Goal: Communication & Community: Participate in discussion

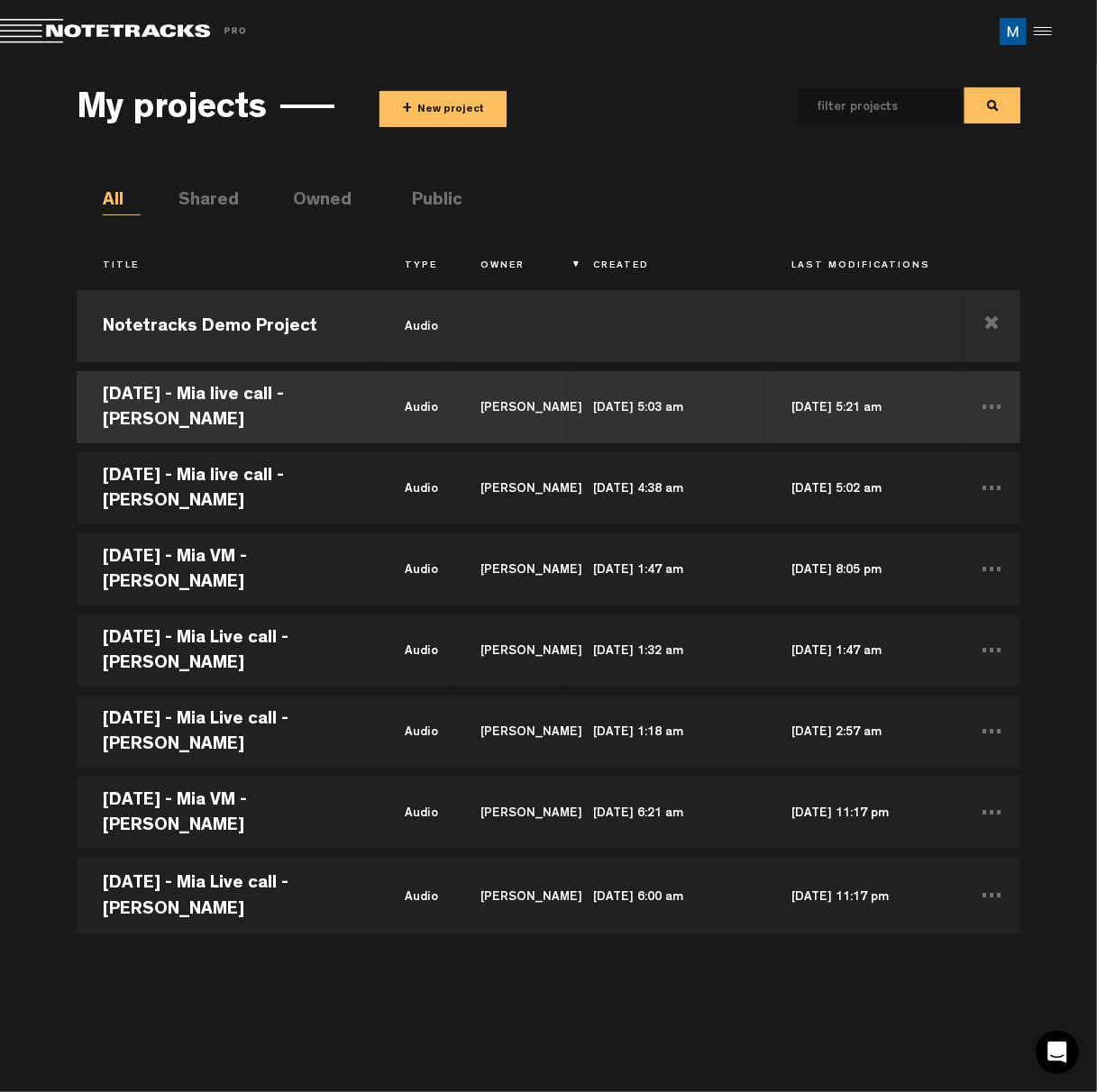
click at [490, 430] on td "[PERSON_NAME]" at bounding box center [511, 407] width 113 height 81
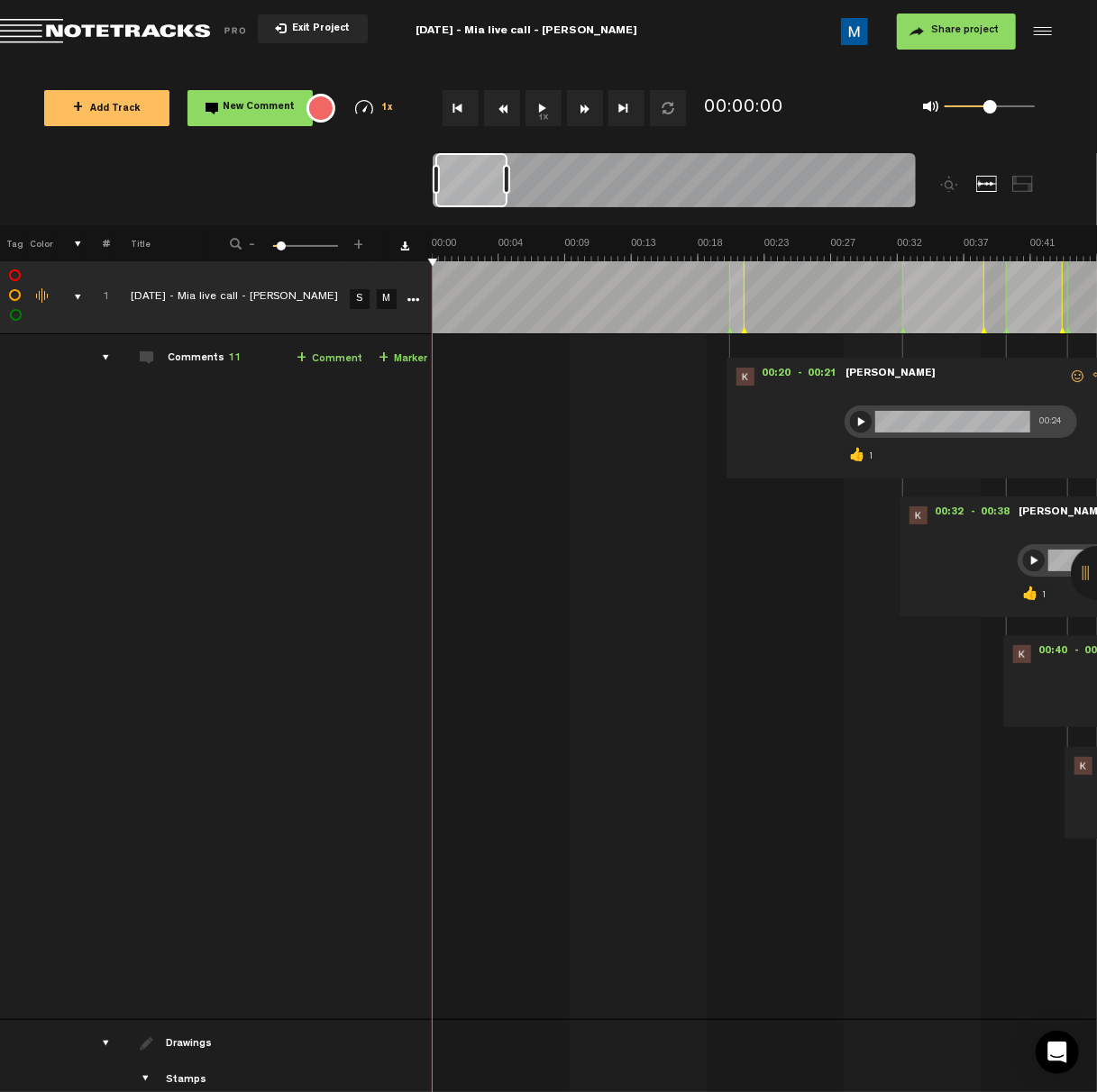
click at [164, 351] on td "Comments 11 + Comment + Marker" at bounding box center [271, 678] width 323 height 686
click at [102, 354] on div "comments" at bounding box center [99, 358] width 28 height 18
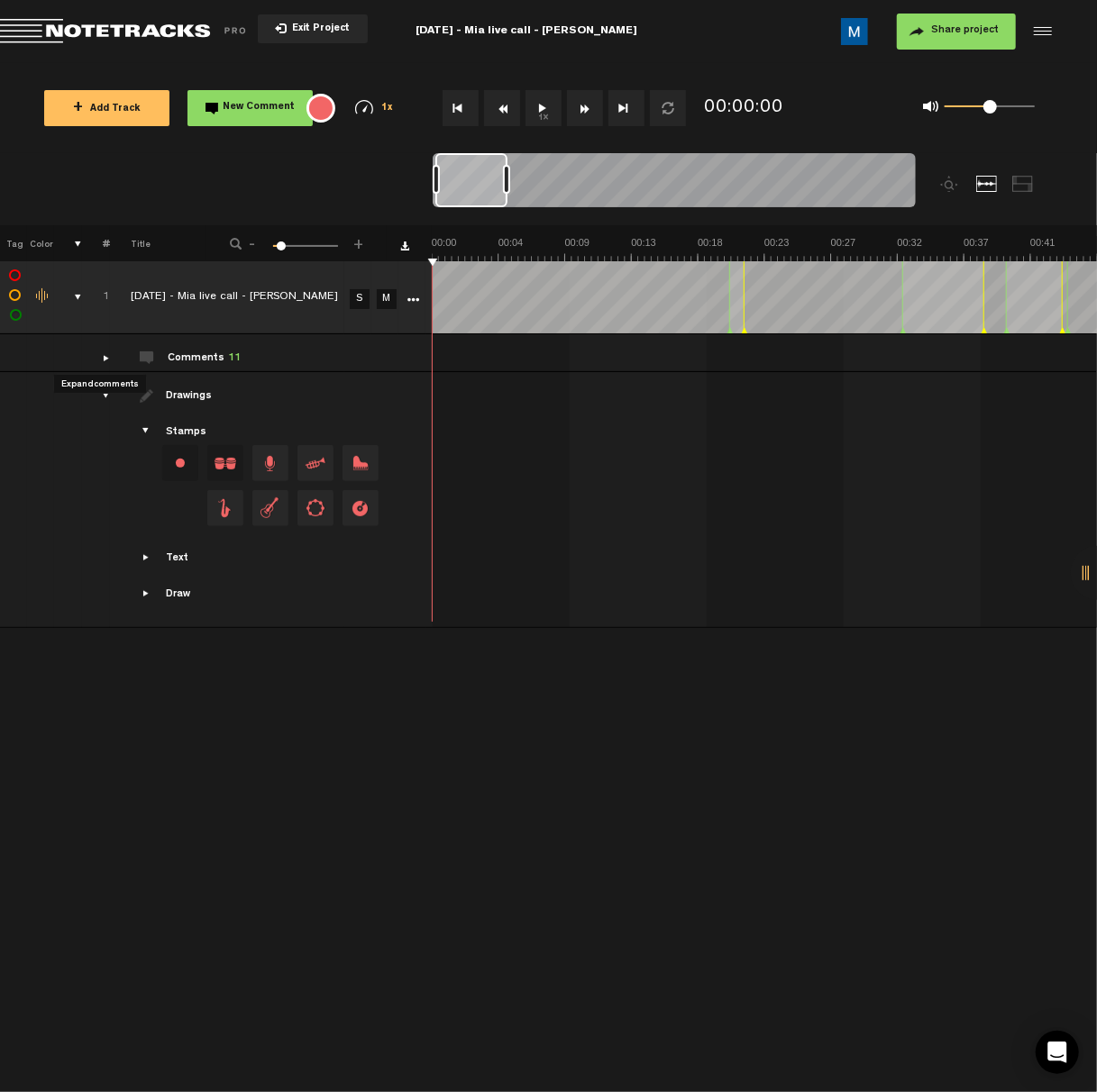
click at [105, 355] on div "comments" at bounding box center [99, 358] width 28 height 18
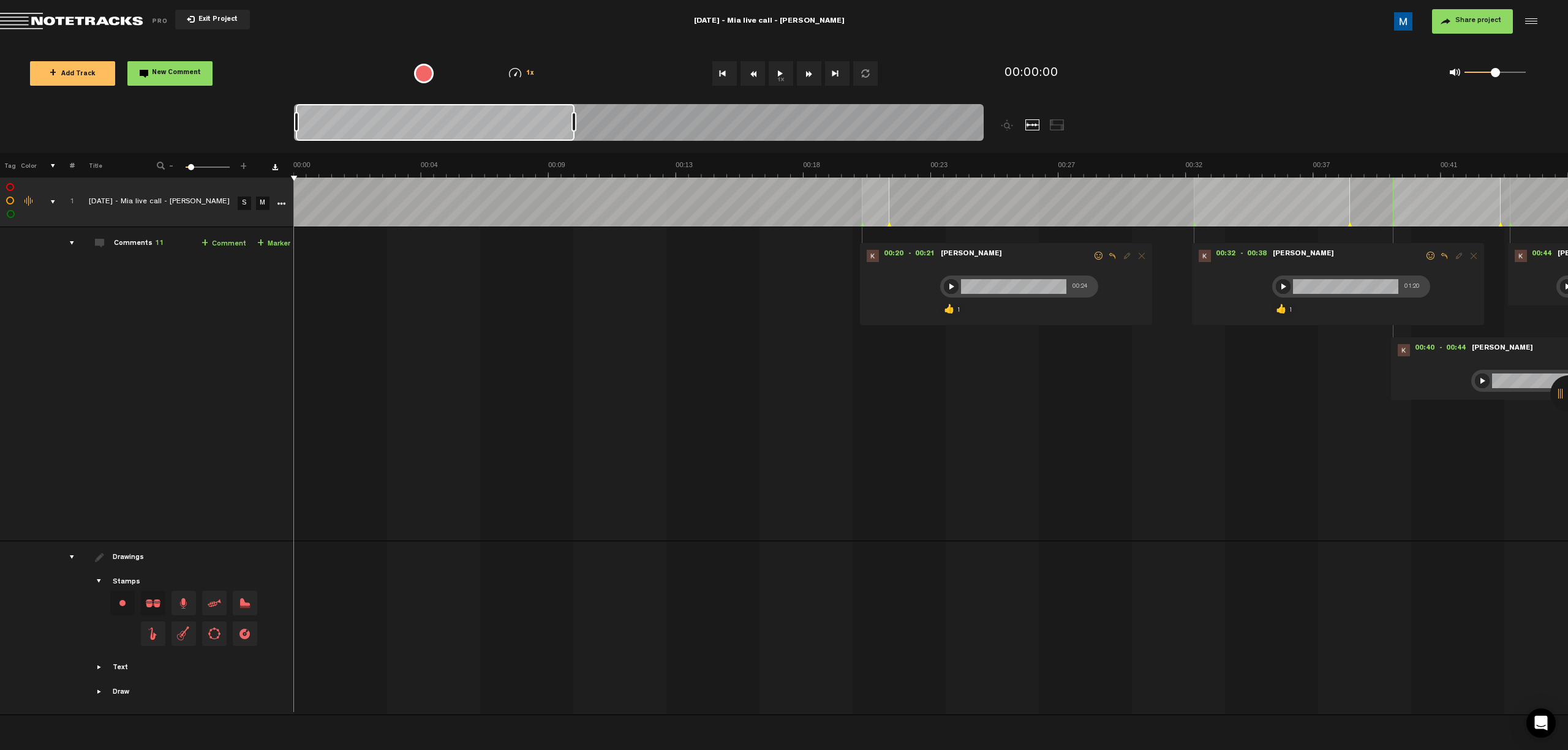
click at [745, 75] on button "Fast Forward" at bounding box center [809, 73] width 24 height 24
click at [745, 76] on button "Fast Forward" at bounding box center [809, 73] width 24 height 24
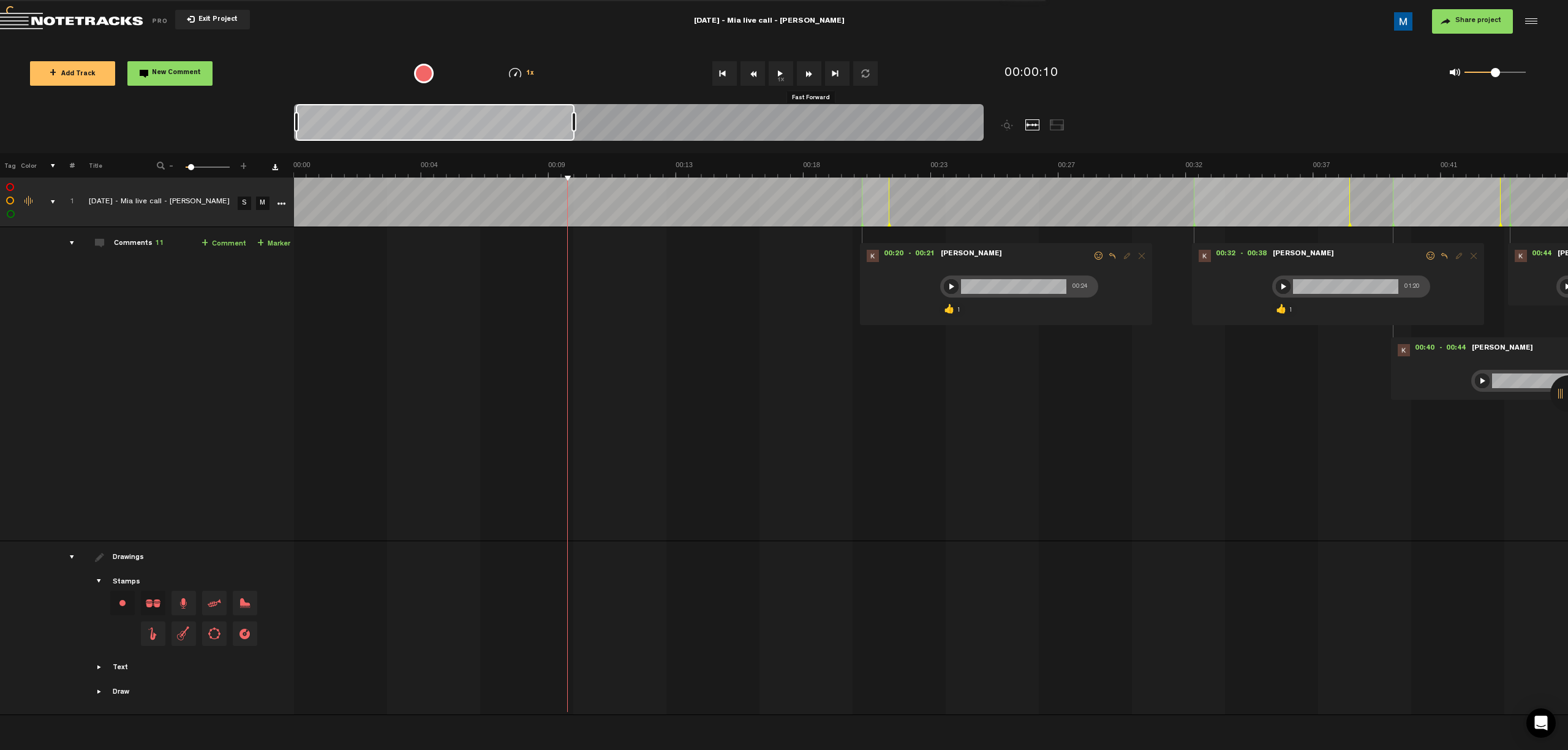
click at [745, 76] on button "Fast Forward" at bounding box center [809, 73] width 24 height 24
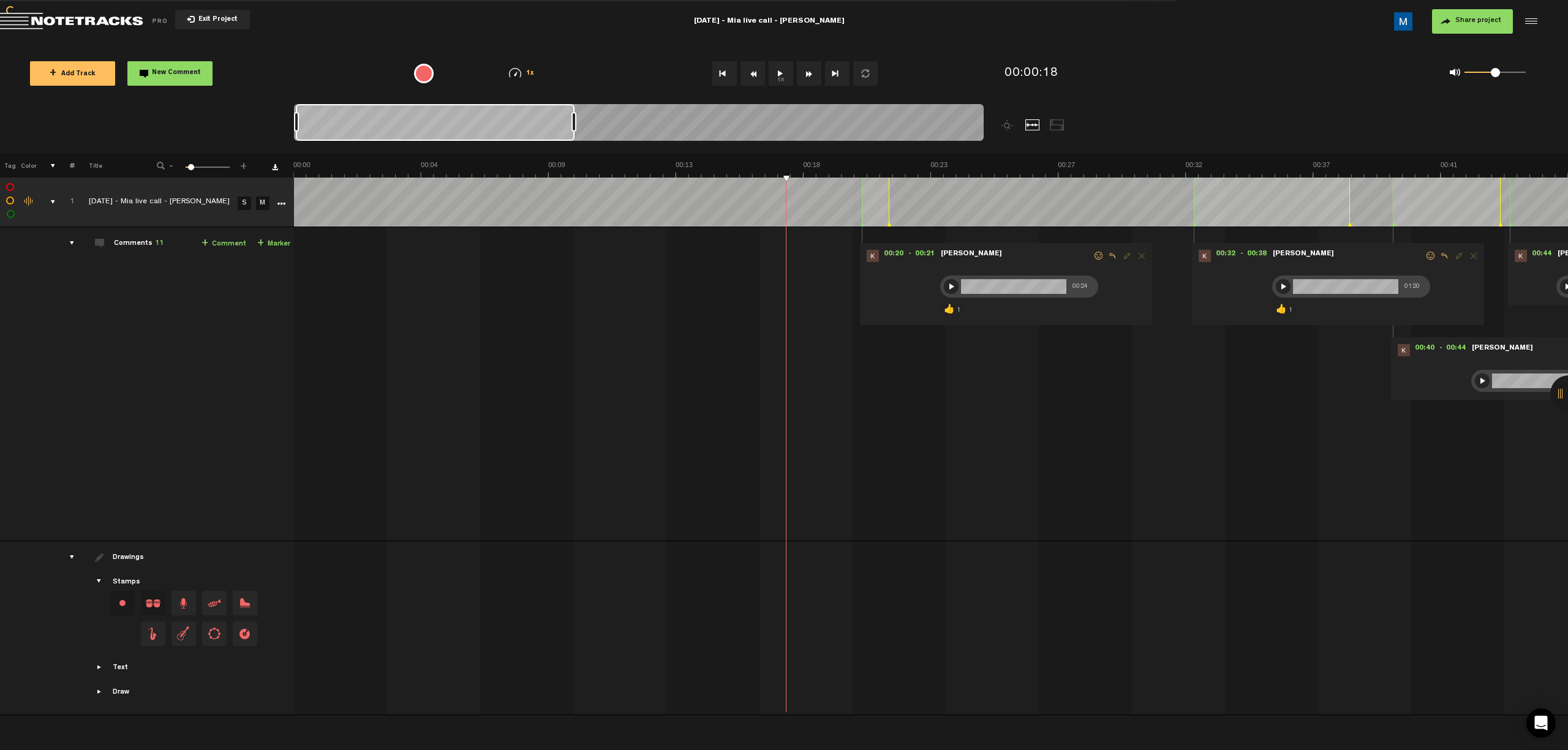
click at [745, 76] on button "Fast Forward" at bounding box center [809, 73] width 24 height 24
click at [745, 76] on button "Fast Forward" at bounding box center [809, 73] width 24 height 24
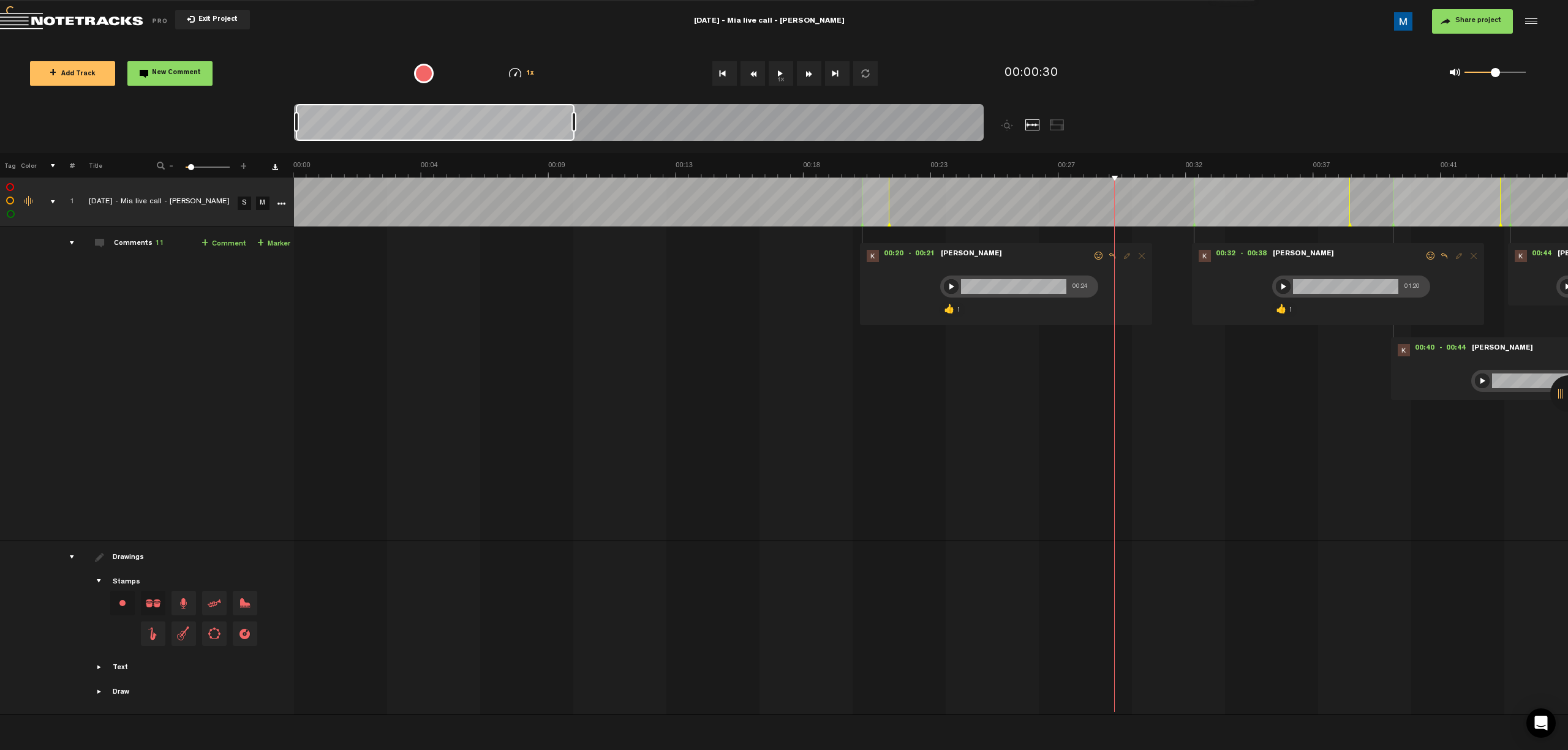
click at [745, 76] on button "Fast Forward" at bounding box center [809, 73] width 24 height 24
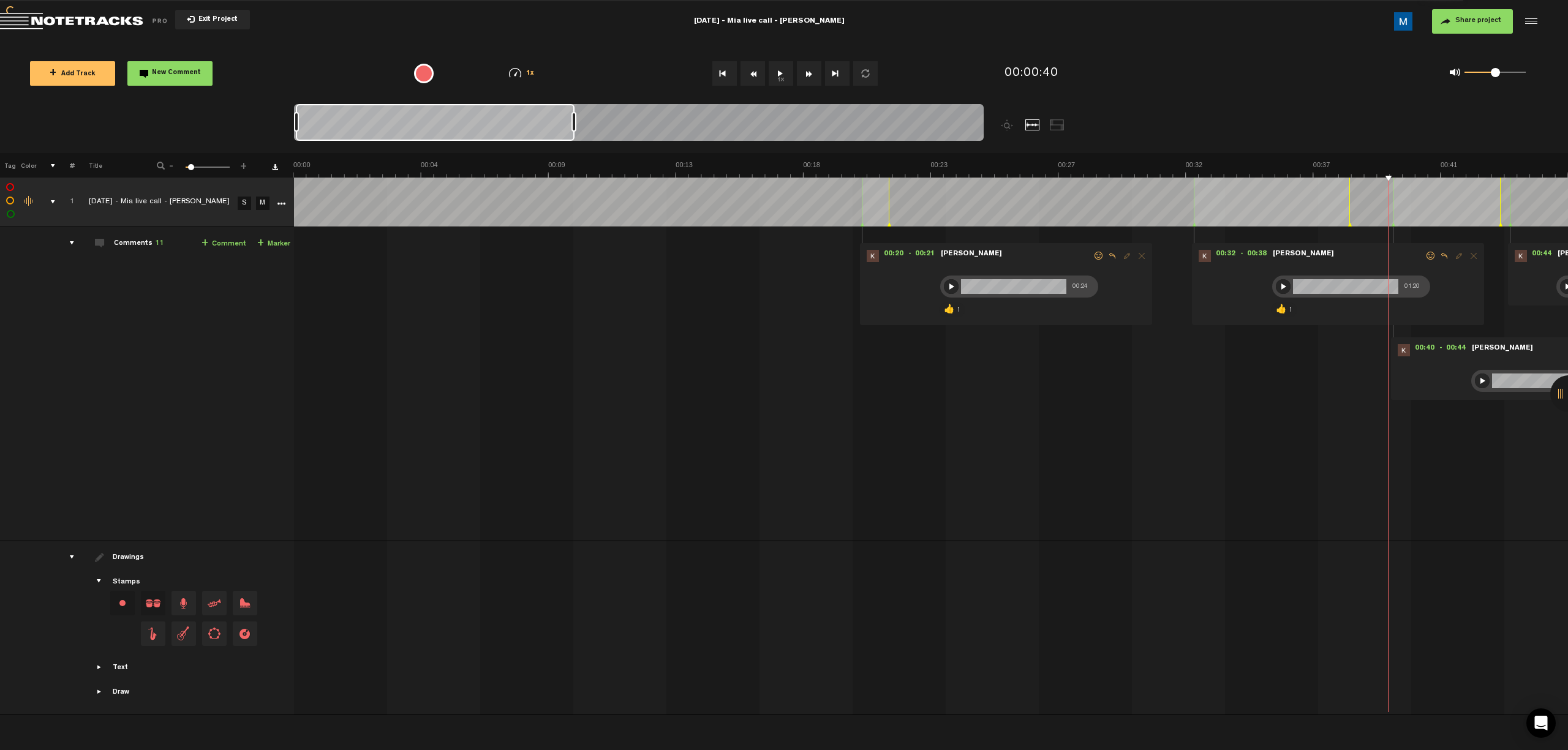
click at [745, 76] on button "Fast Forward" at bounding box center [809, 73] width 24 height 24
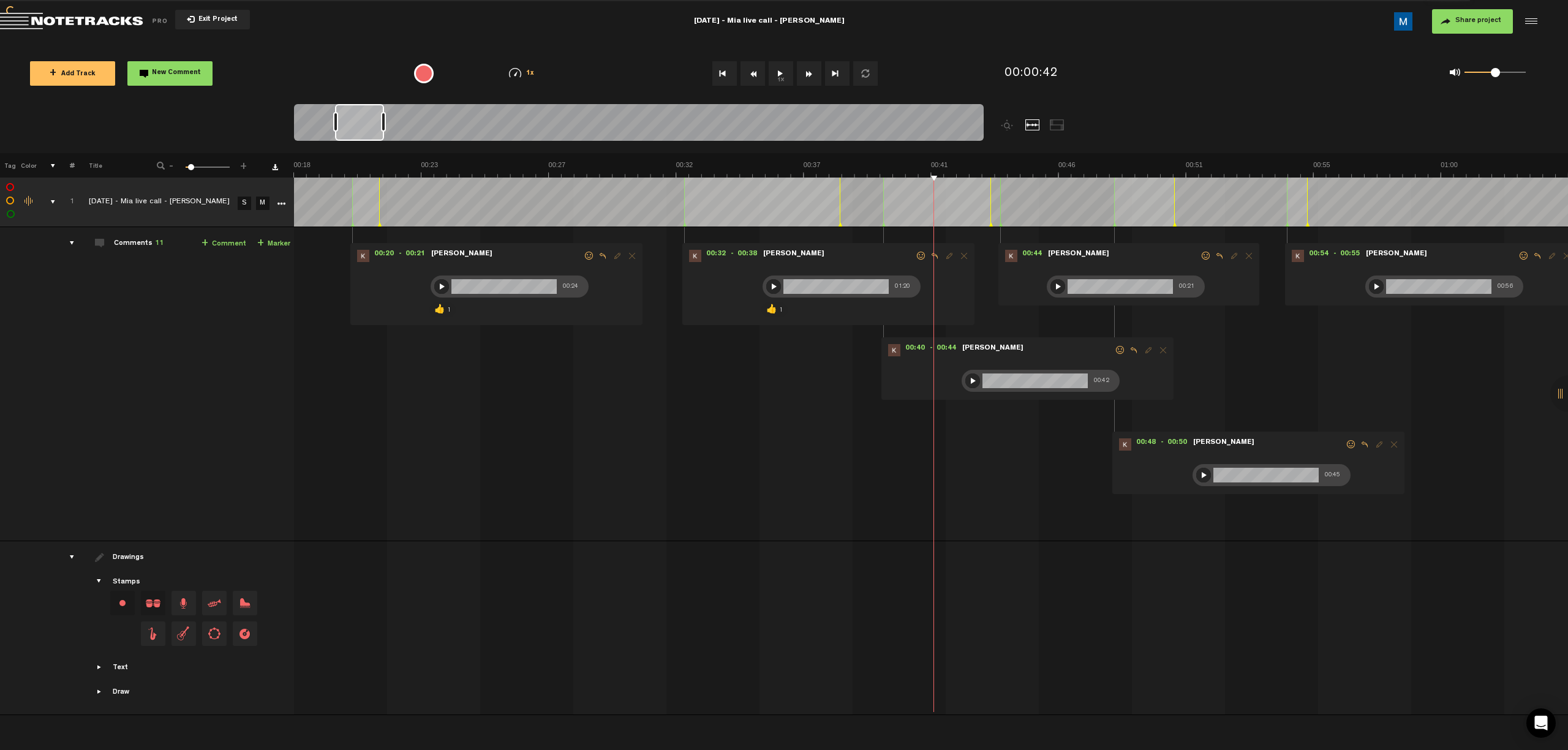
click at [745, 76] on button "Fast Forward" at bounding box center [809, 73] width 24 height 24
click at [745, 351] on span at bounding box center [1120, 350] width 12 height 9
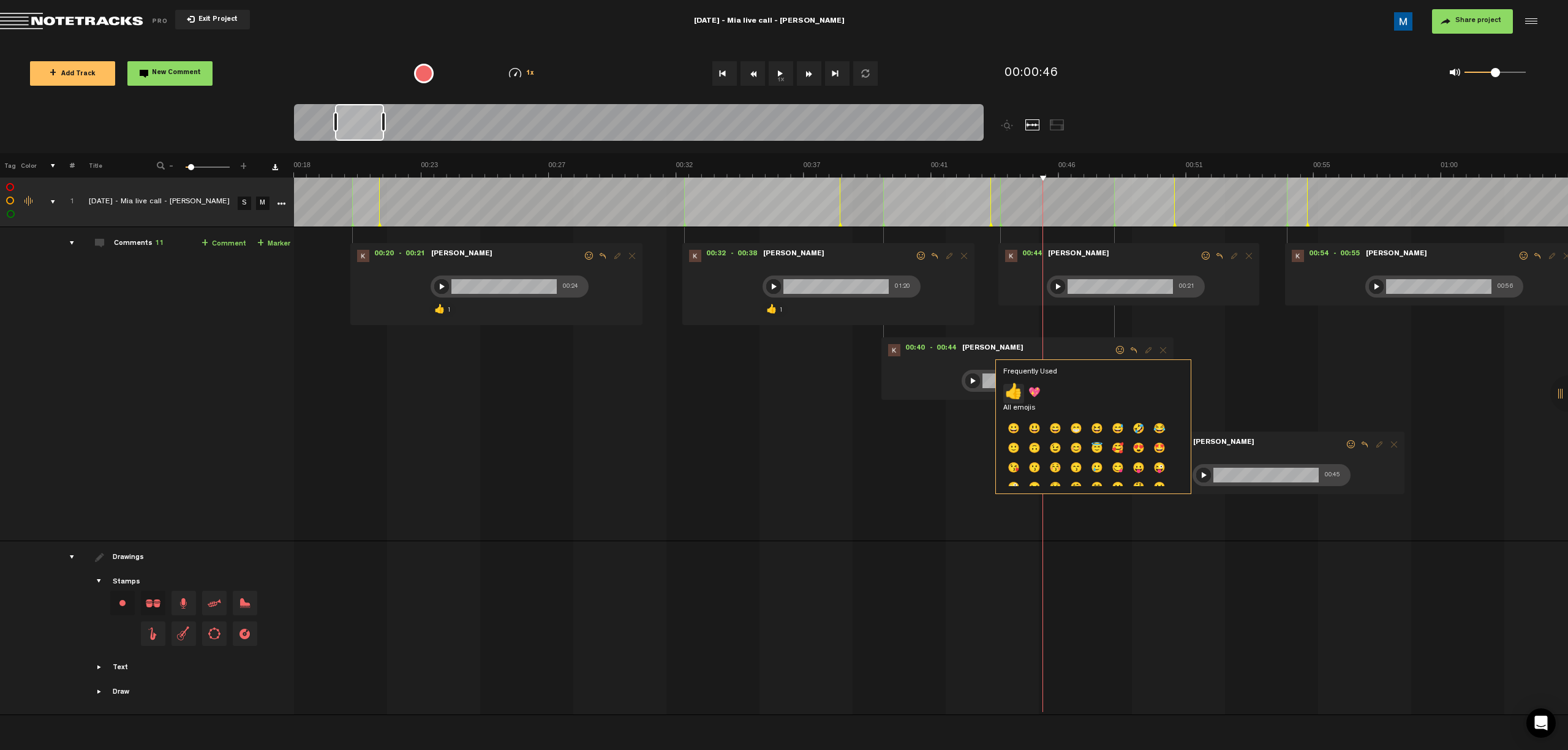
click at [745, 395] on p "👍" at bounding box center [1013, 394] width 21 height 20
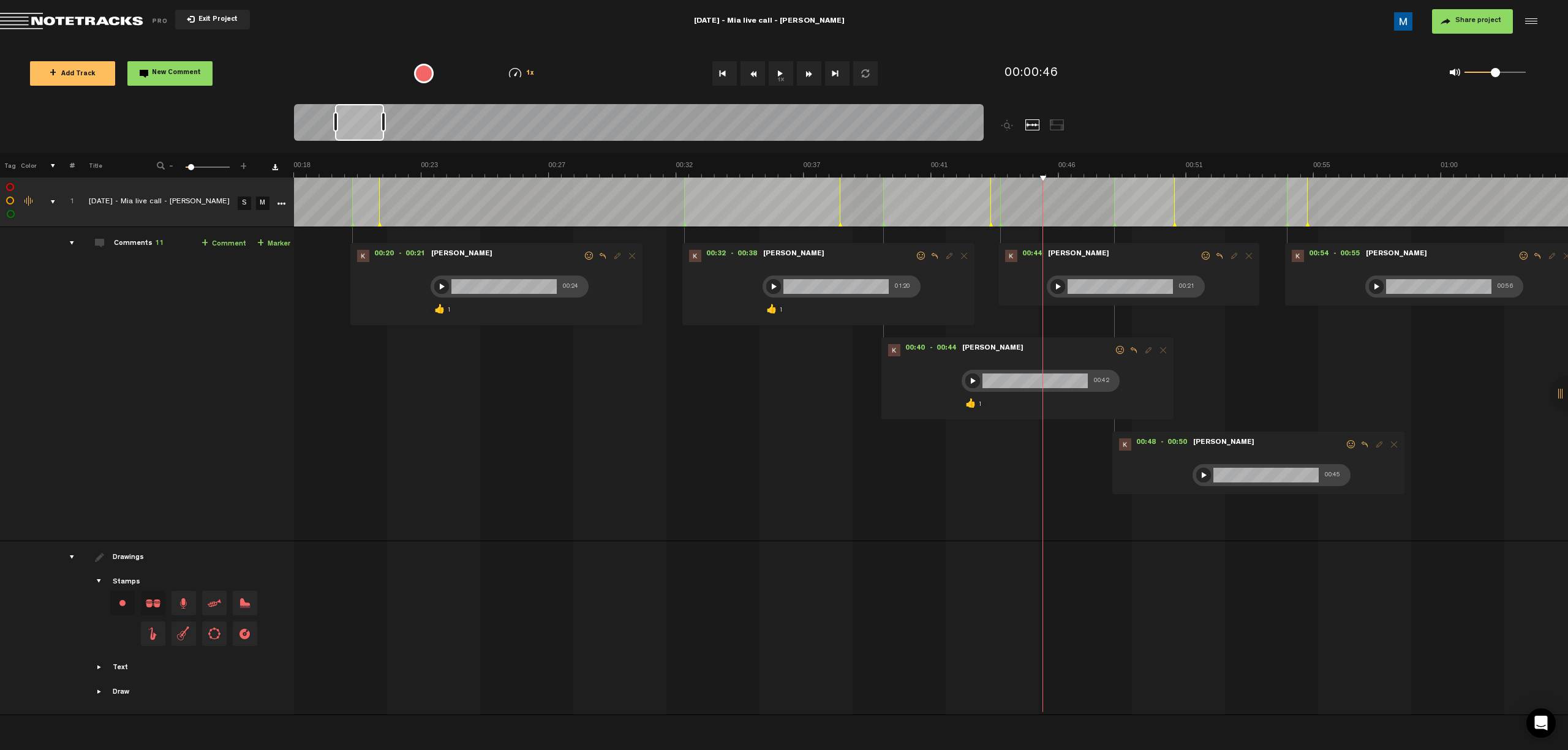
click at [745, 376] on div at bounding box center [973, 381] width 15 height 15
click at [745, 352] on span at bounding box center [1120, 350] width 12 height 9
click at [745, 287] on div at bounding box center [1058, 286] width 15 height 15
click at [745, 256] on span at bounding box center [1206, 256] width 12 height 9
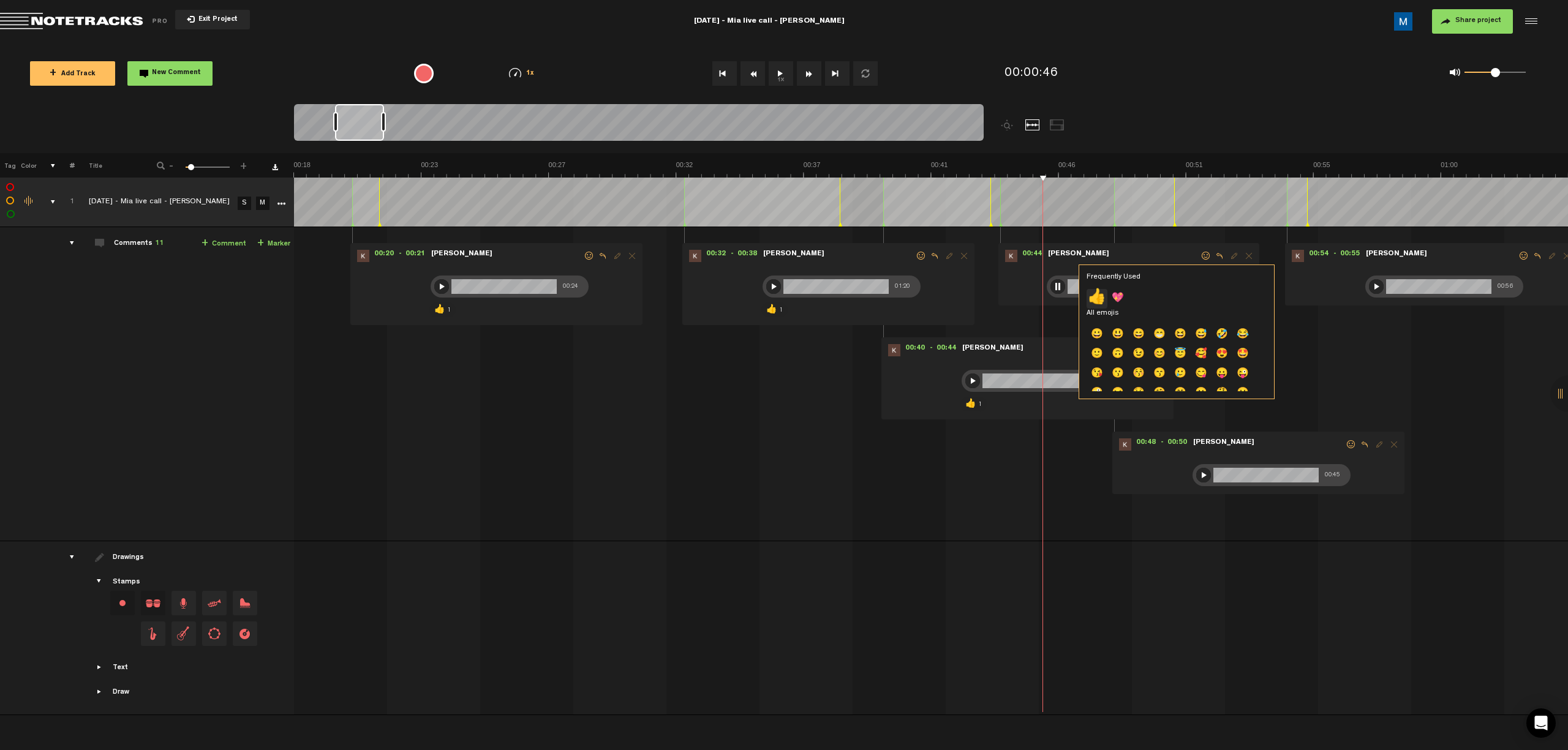
click at [745, 298] on p "👍" at bounding box center [1097, 299] width 21 height 20
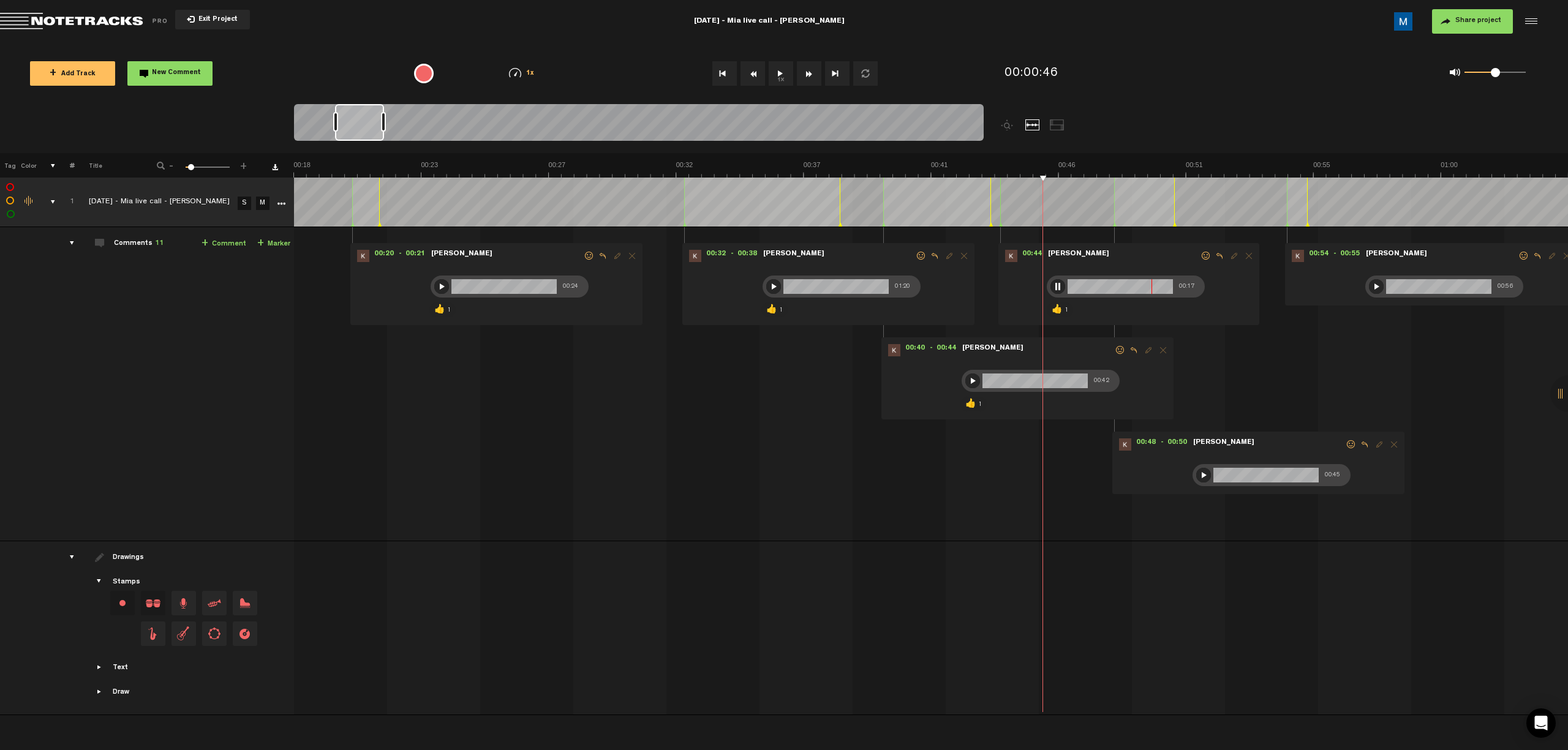
click at [745, 474] on div at bounding box center [1204, 475] width 15 height 15
click at [745, 443] on span at bounding box center [1351, 444] width 12 height 9
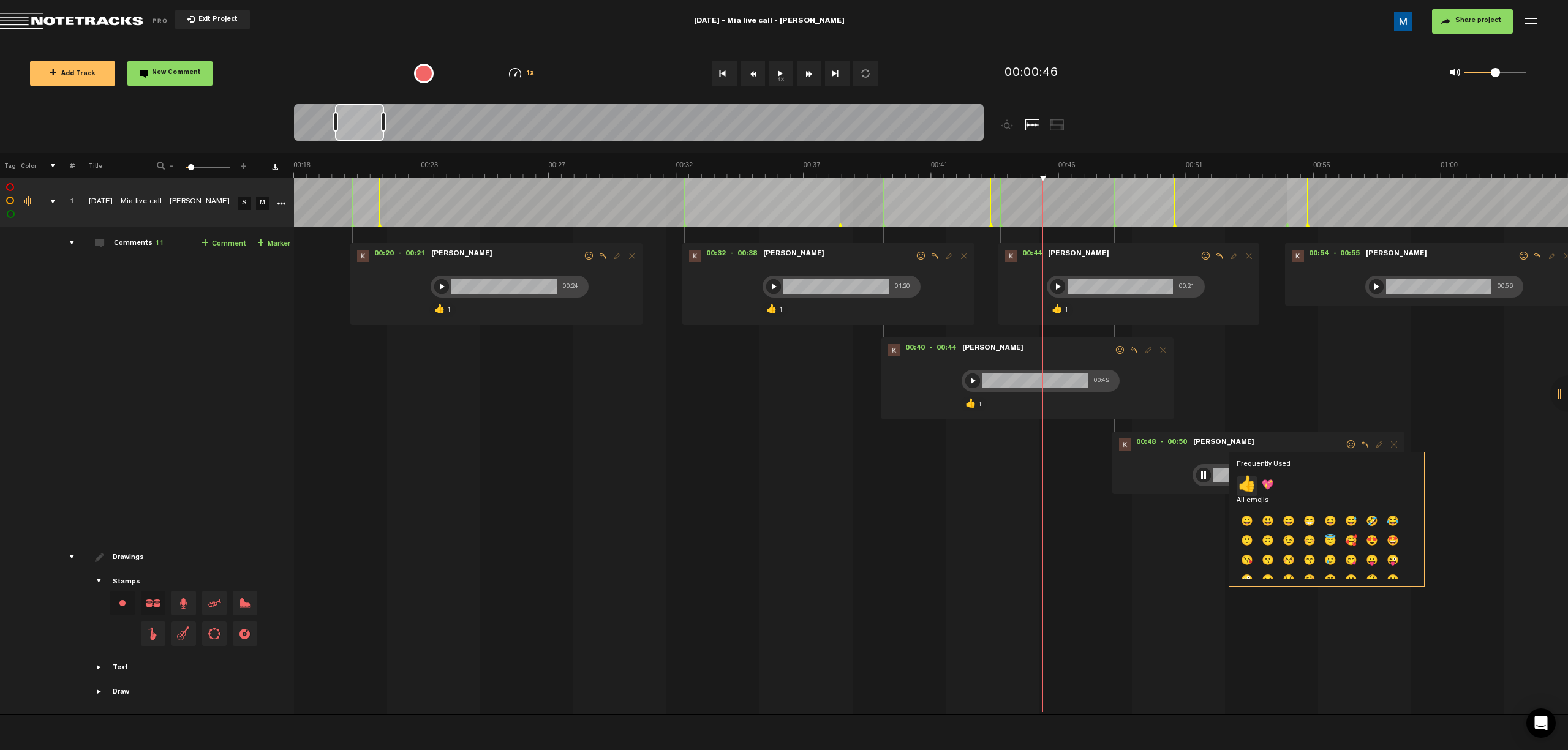
click at [745, 488] on p "👍" at bounding box center [1247, 486] width 21 height 20
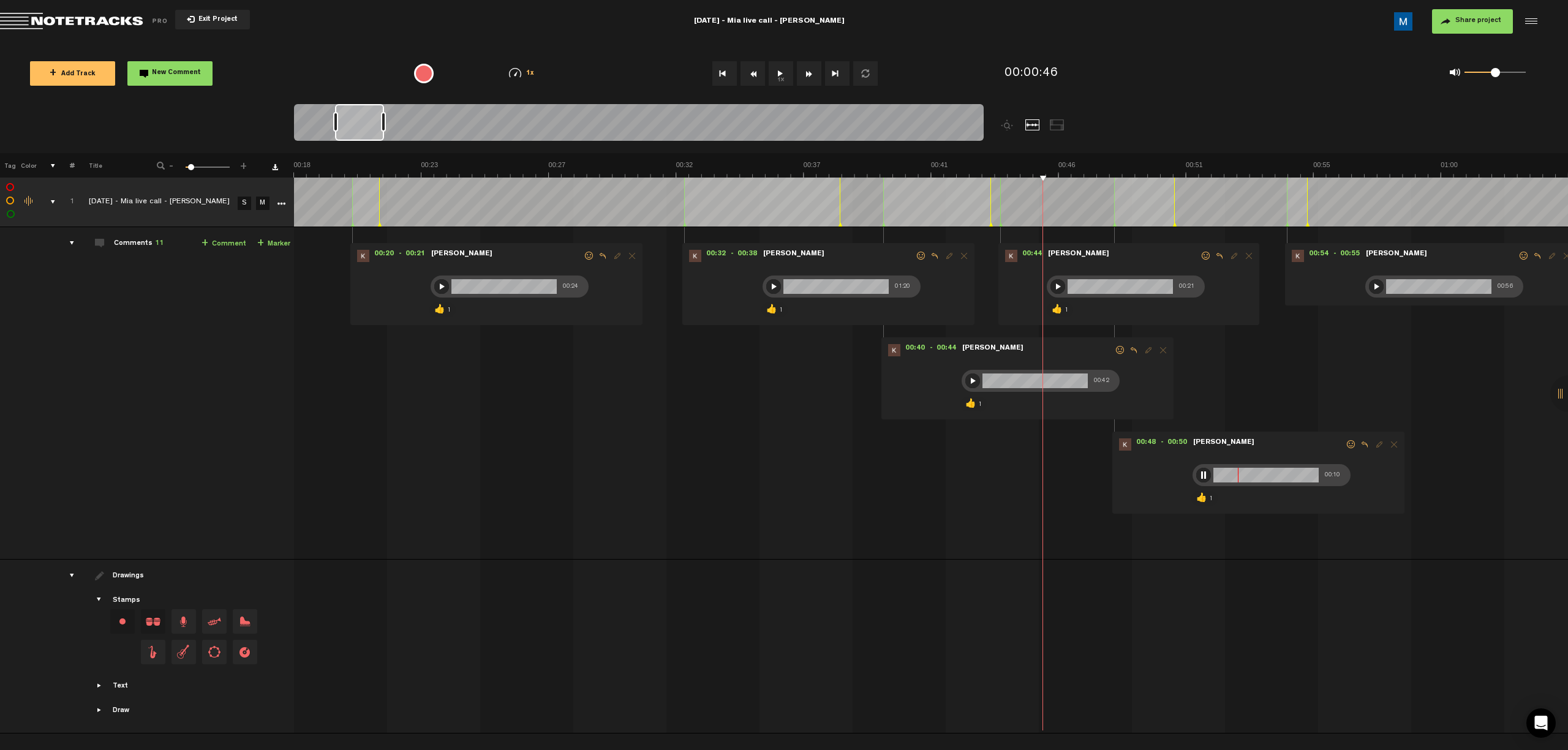
click at [745, 443] on span at bounding box center [1351, 444] width 12 height 9
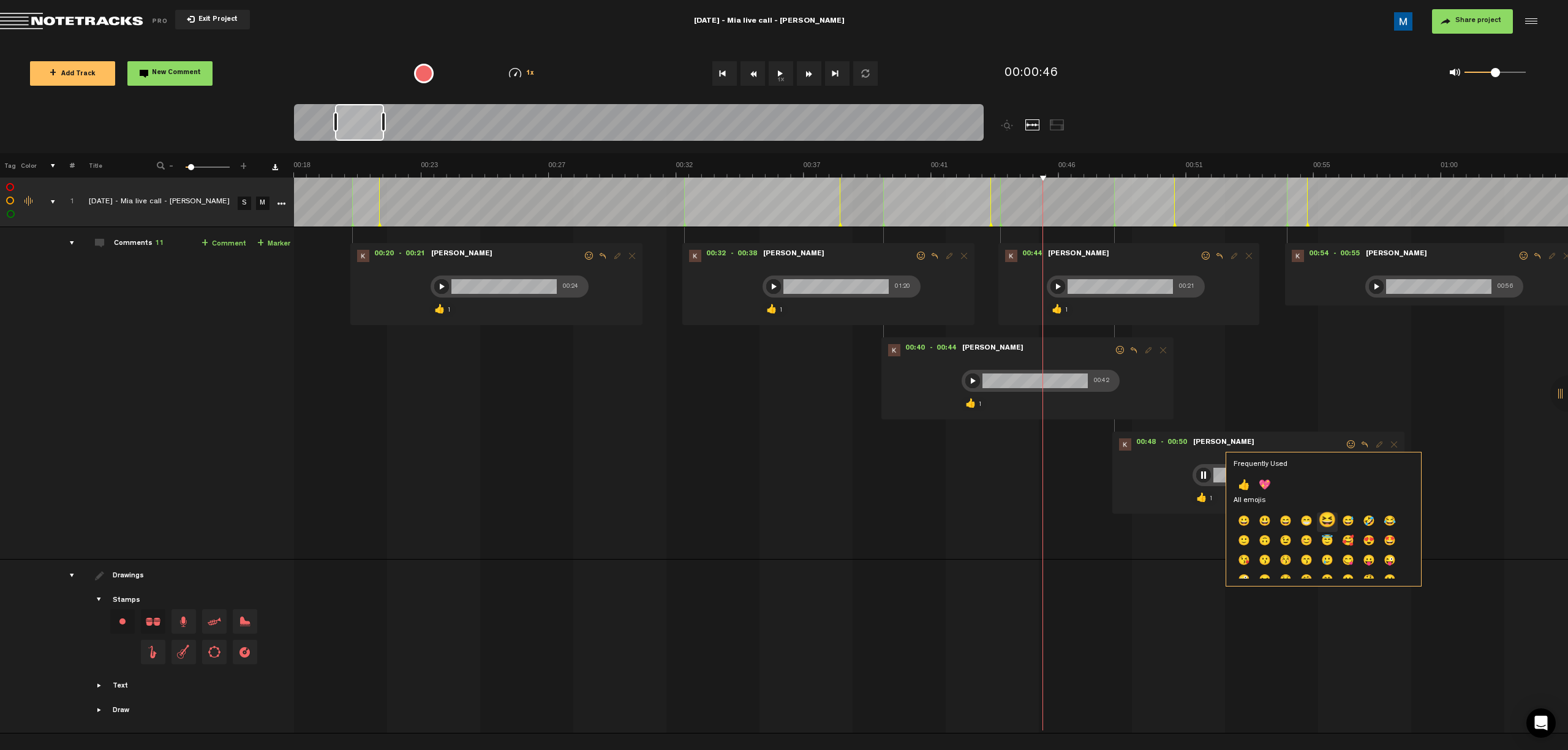
click at [745, 520] on p "😆" at bounding box center [1327, 523] width 21 height 20
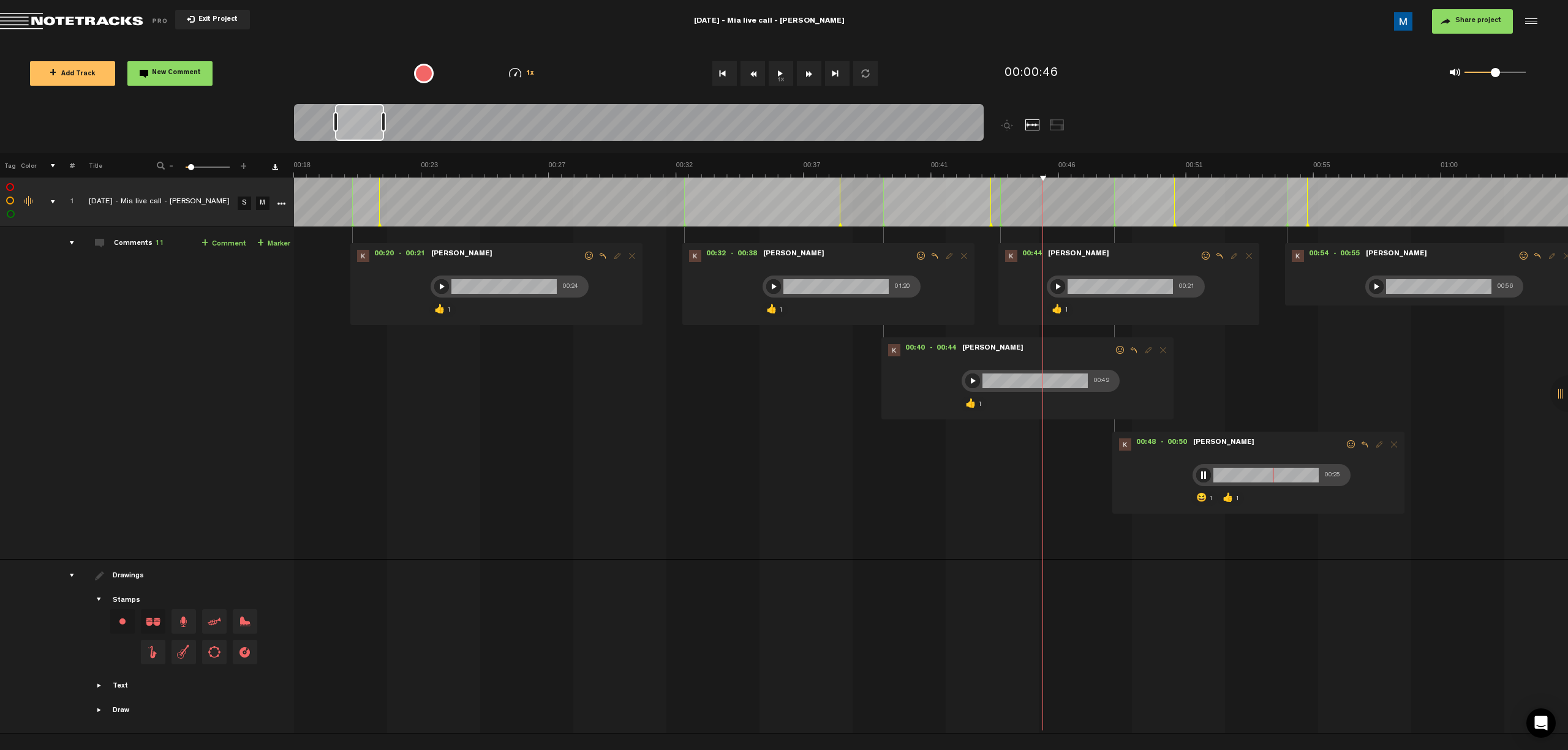
click at [745, 446] on span at bounding box center [1351, 444] width 12 height 9
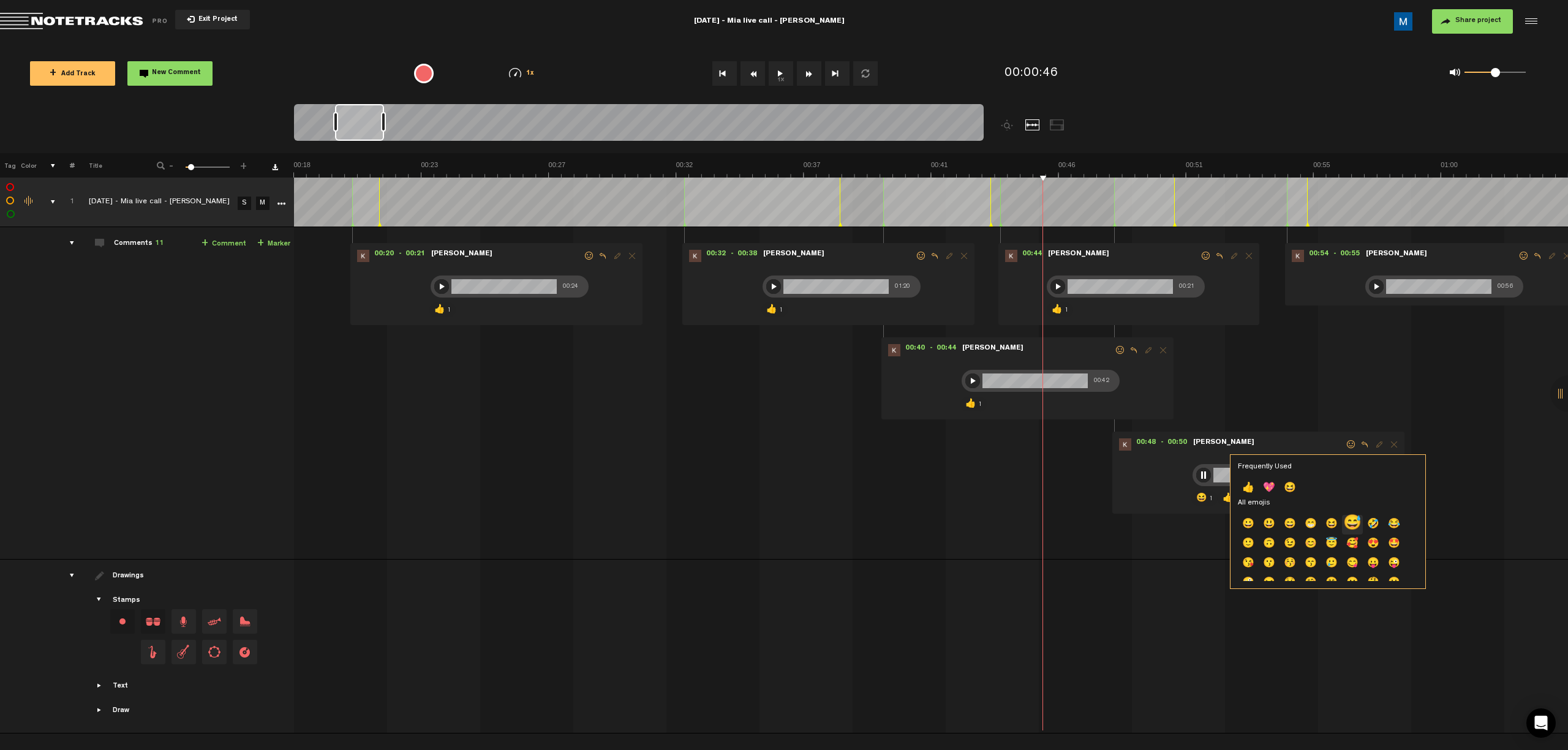
click at [745, 525] on p "😅" at bounding box center [1352, 525] width 21 height 20
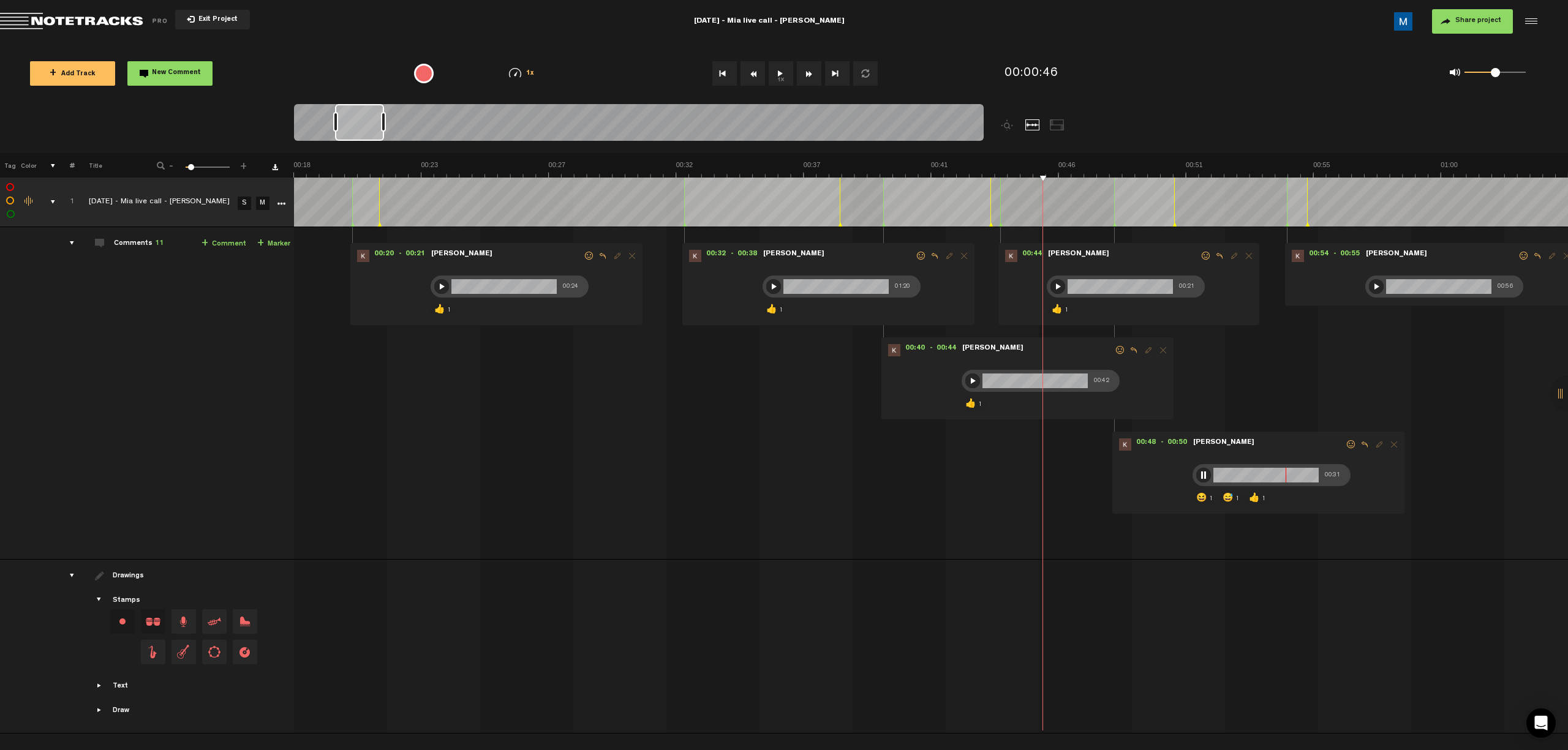
click at [745, 498] on p "😆" at bounding box center [1201, 498] width 12 height 15
click at [745, 495] on p "😆" at bounding box center [1201, 498] width 12 height 15
click at [745, 449] on span at bounding box center [1351, 444] width 12 height 9
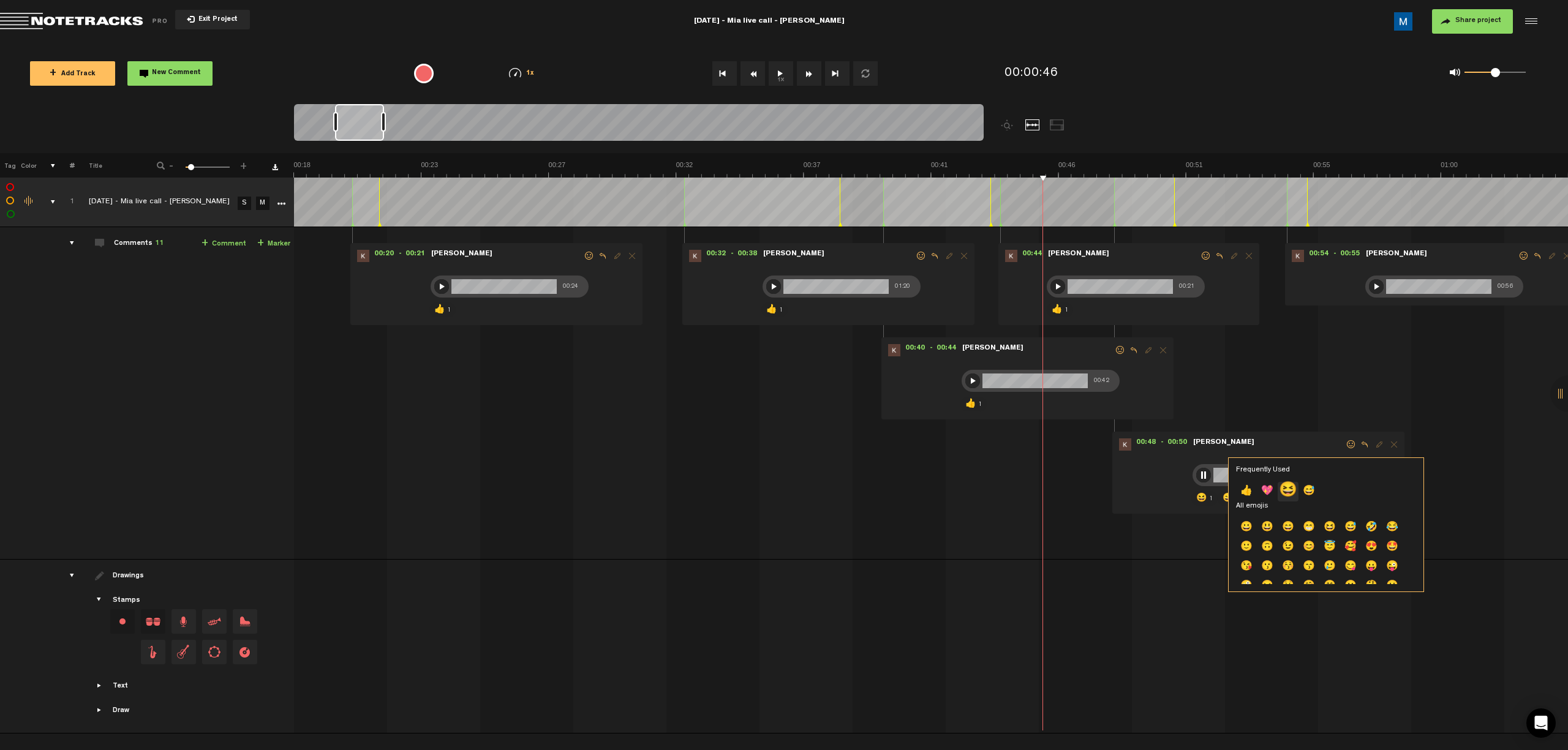
click at [745, 493] on p "😆" at bounding box center [1288, 492] width 21 height 20
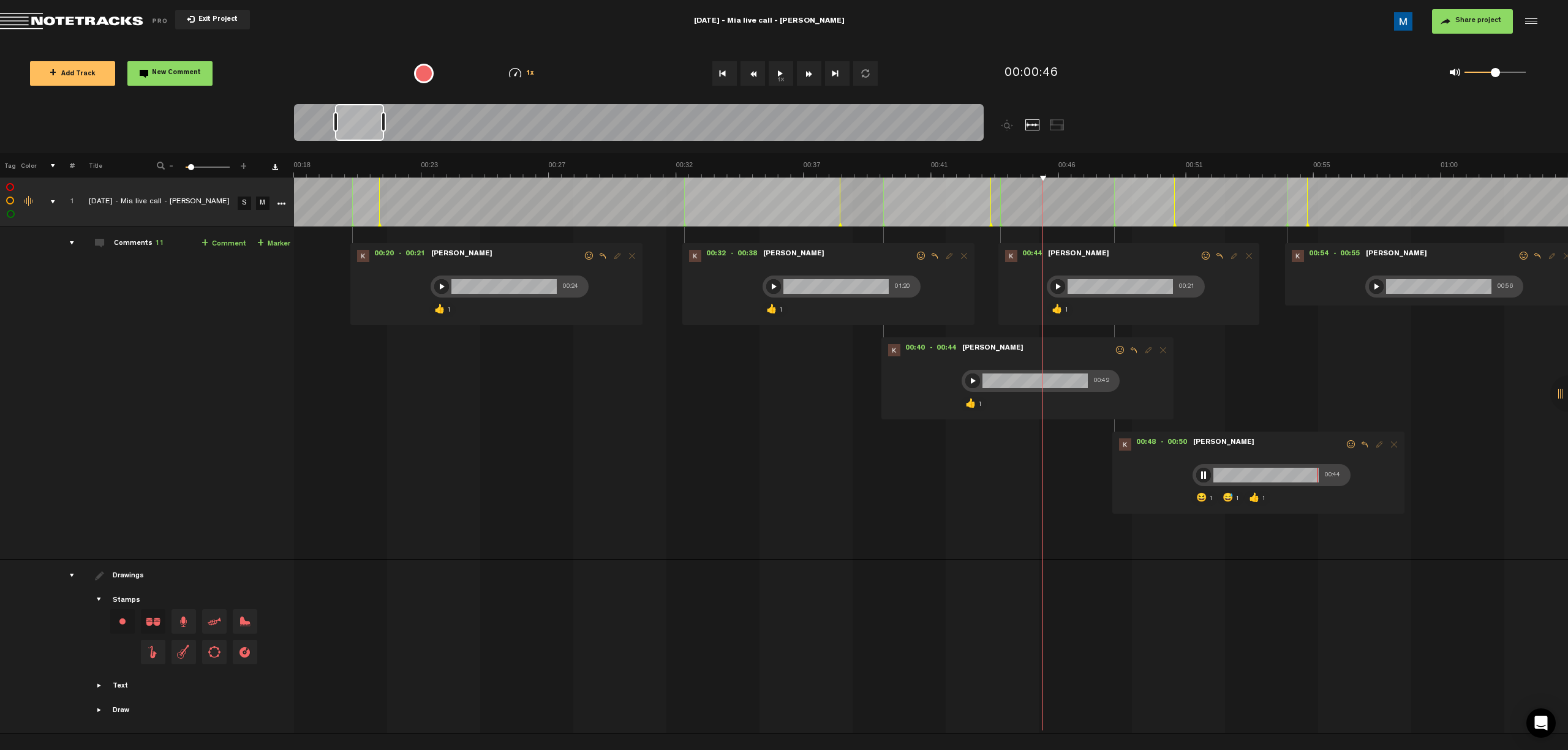
click at [745, 69] on button "Fast Forward" at bounding box center [809, 73] width 24 height 24
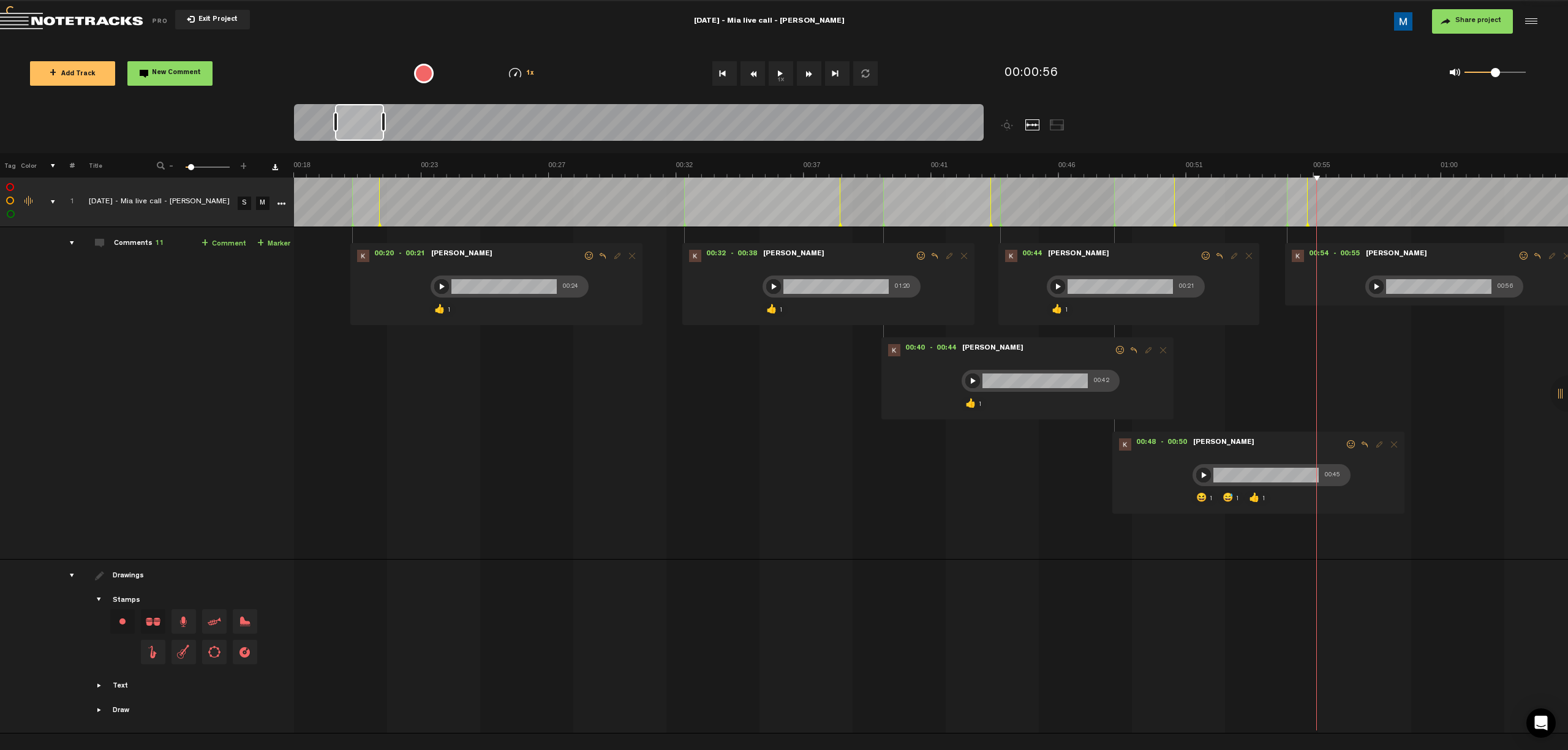
click at [745, 69] on button "Fast Forward" at bounding box center [809, 73] width 24 height 24
click at [745, 71] on button "Fast Forward" at bounding box center [809, 73] width 24 height 24
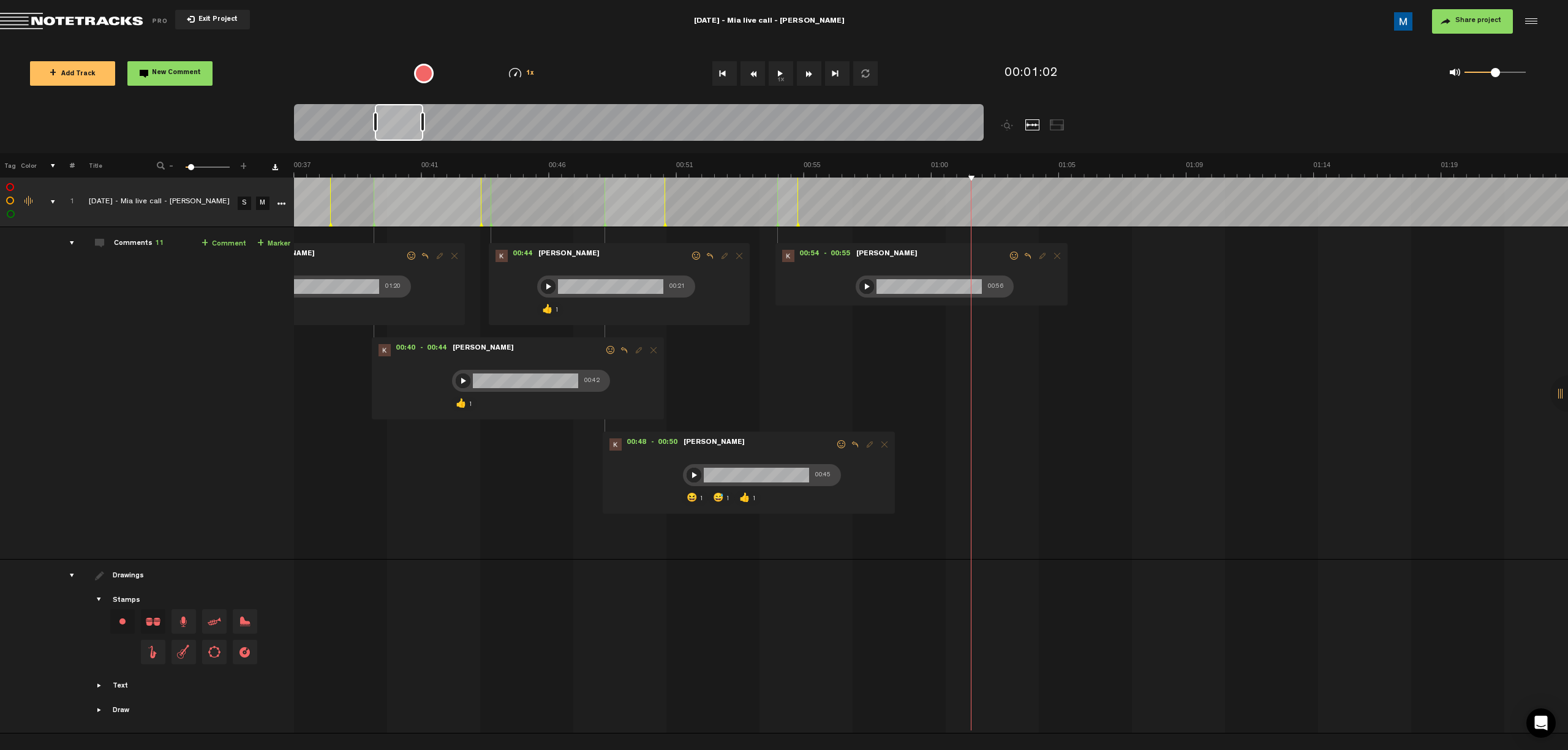
click at [745, 288] on div at bounding box center [867, 286] width 15 height 15
click at [745, 255] on form at bounding box center [931, 261] width 153 height 23
click at [745, 254] on span at bounding box center [1015, 256] width 12 height 9
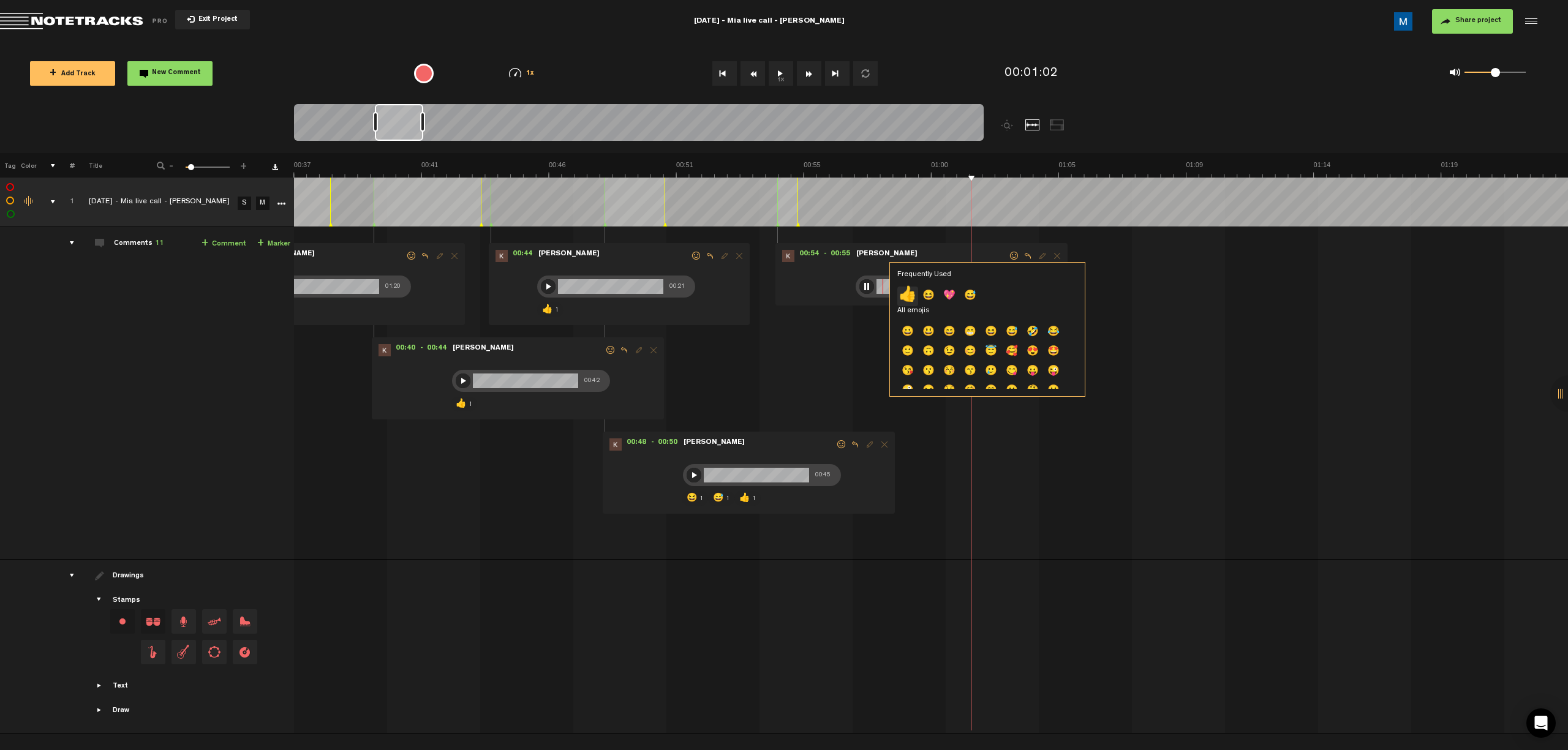
click at [745, 297] on p "👍" at bounding box center [907, 296] width 21 height 20
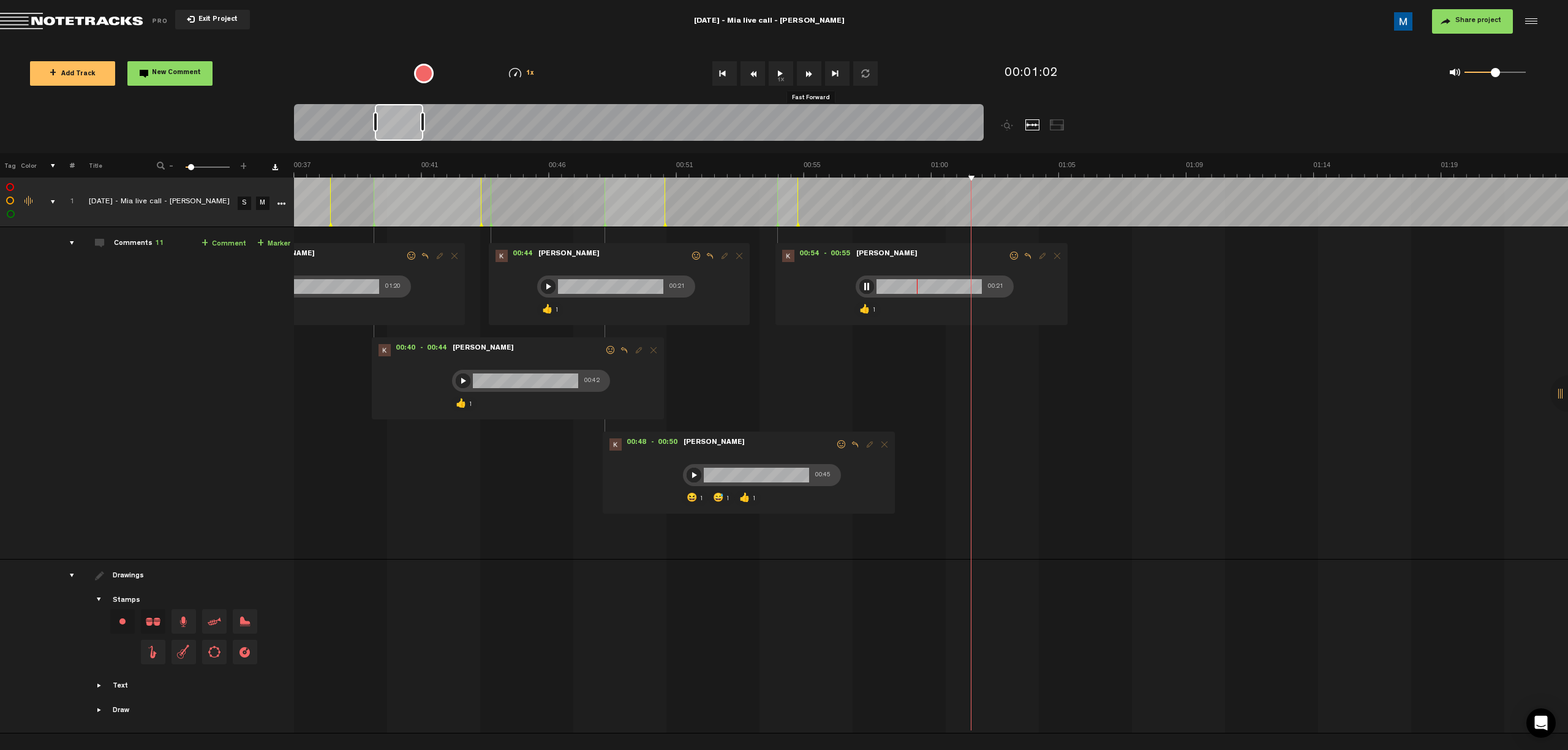
click at [745, 71] on button "Fast Forward" at bounding box center [809, 73] width 24 height 24
click at [745, 290] on div at bounding box center [867, 286] width 15 height 15
click at [745, 78] on button "Fast Forward" at bounding box center [809, 73] width 24 height 24
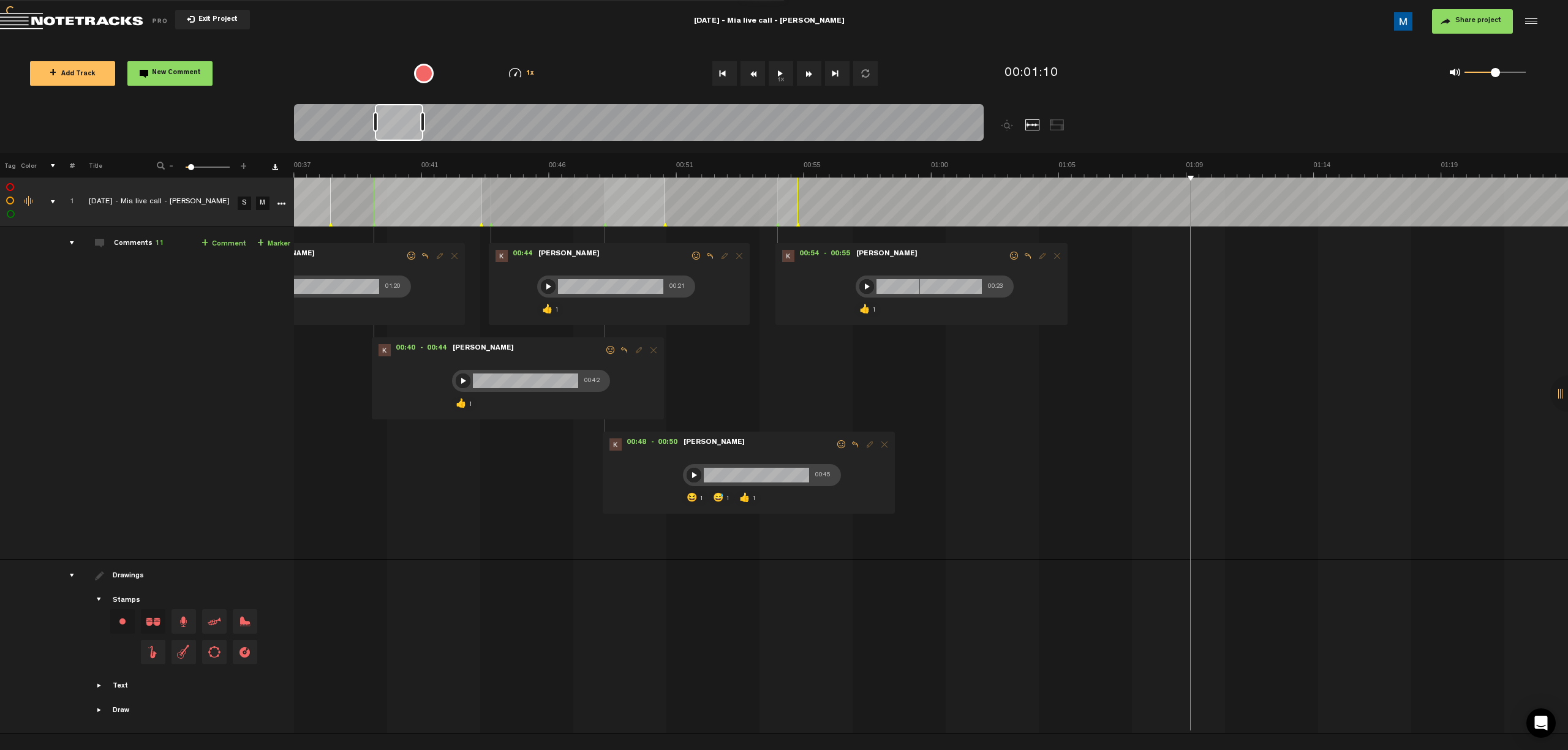
click at [745, 78] on button "Fast Forward" at bounding box center [809, 73] width 24 height 24
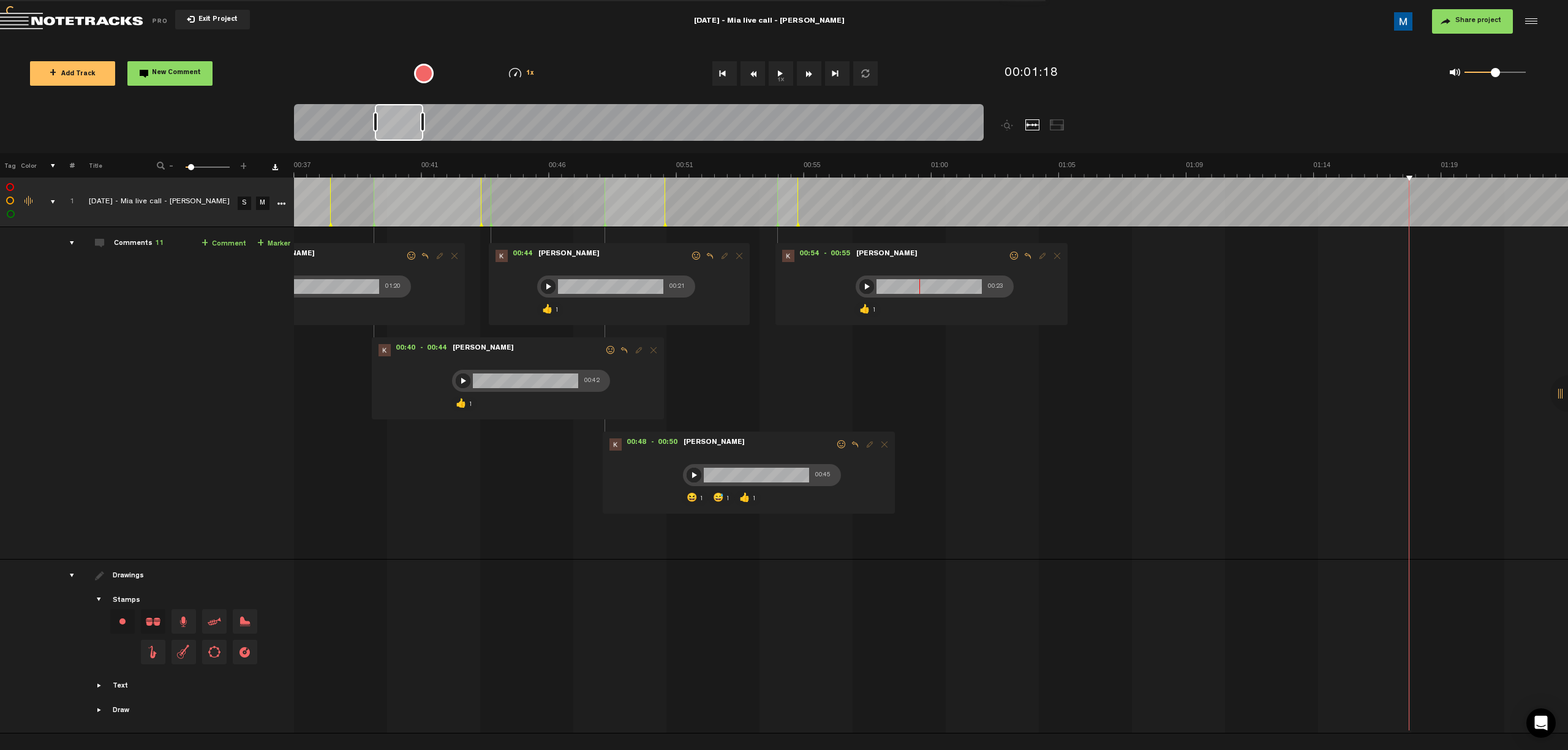
scroll to position [0, 1529]
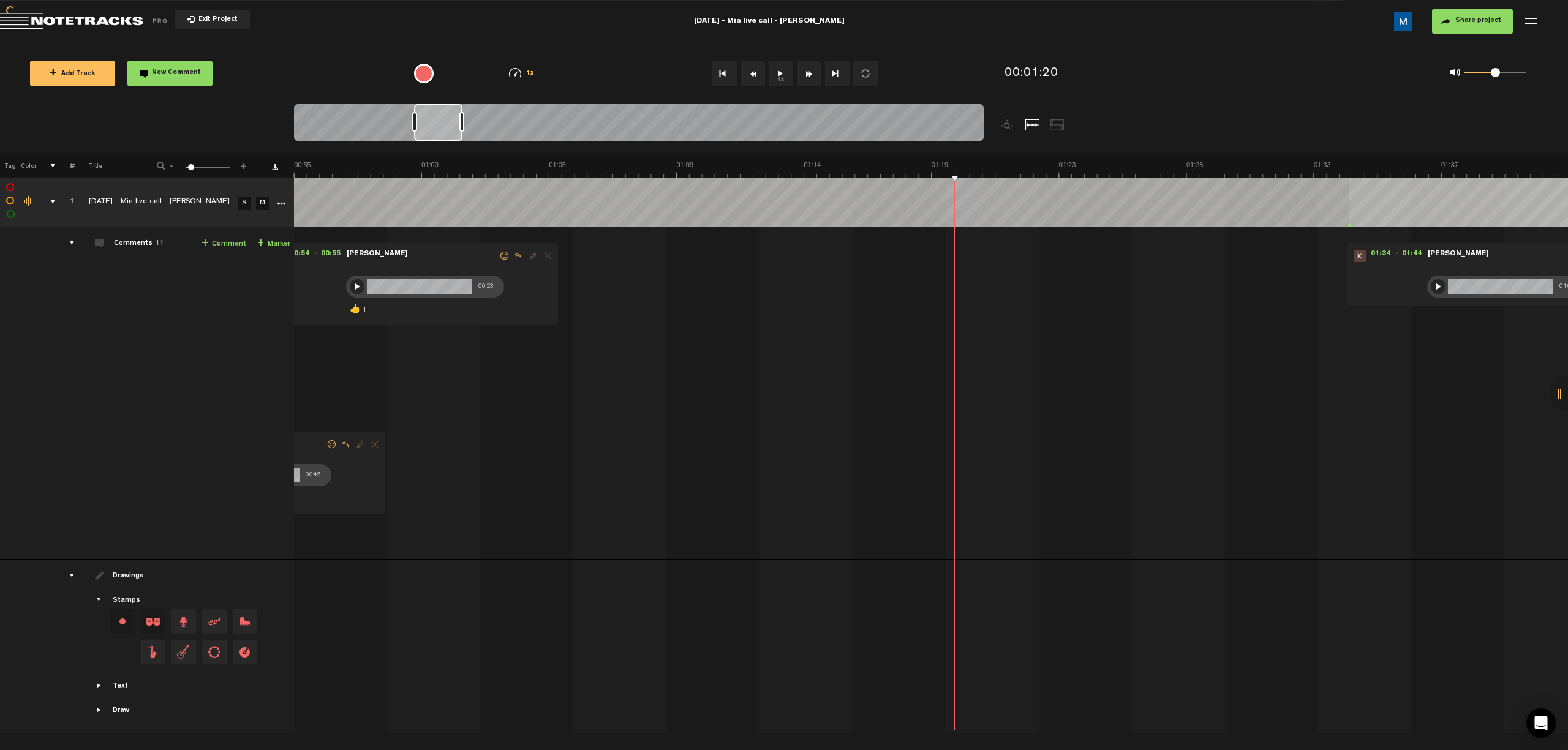
click at [745, 78] on button "Fast Forward" at bounding box center [809, 73] width 24 height 24
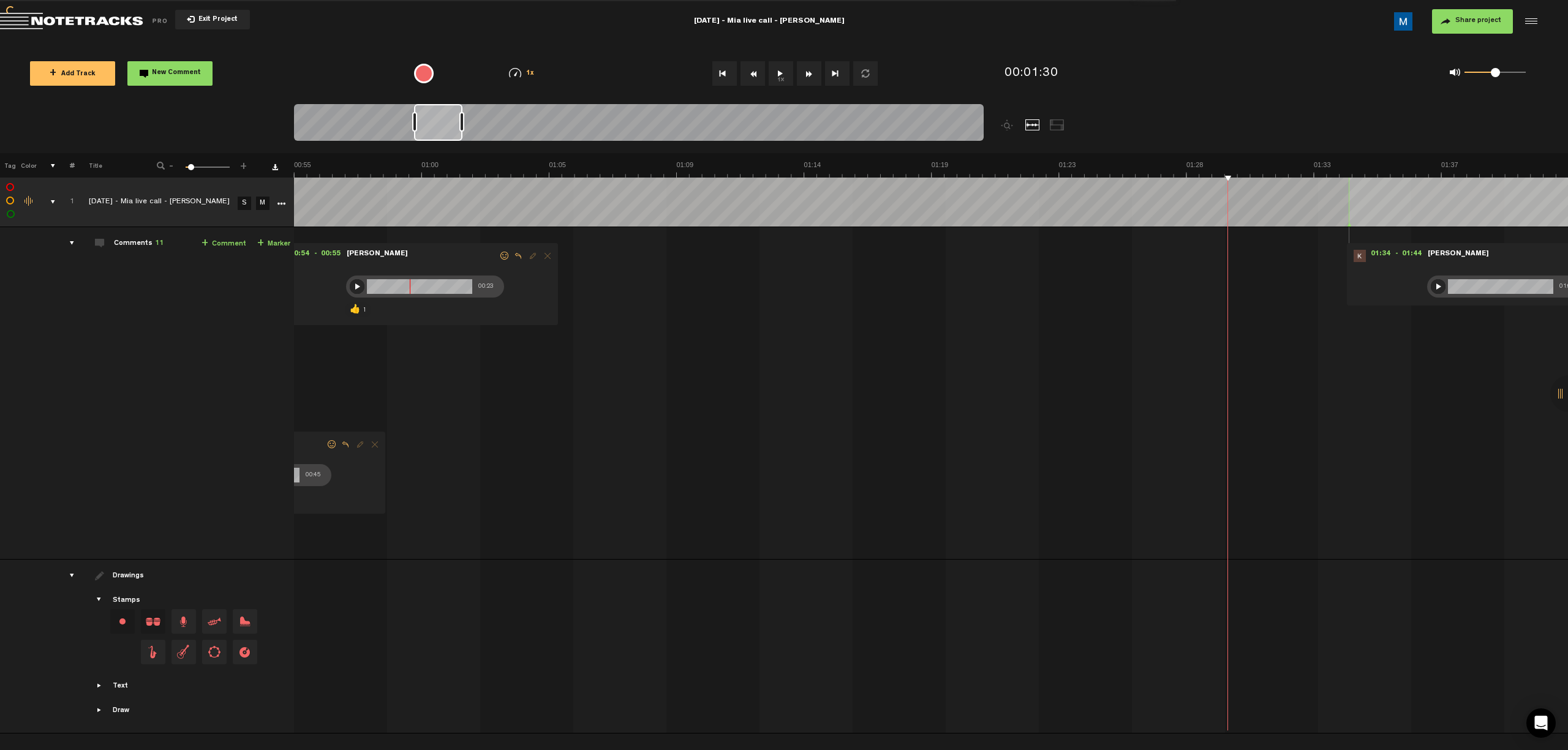
click at [745, 78] on button "Fast Forward" at bounding box center [809, 73] width 24 height 24
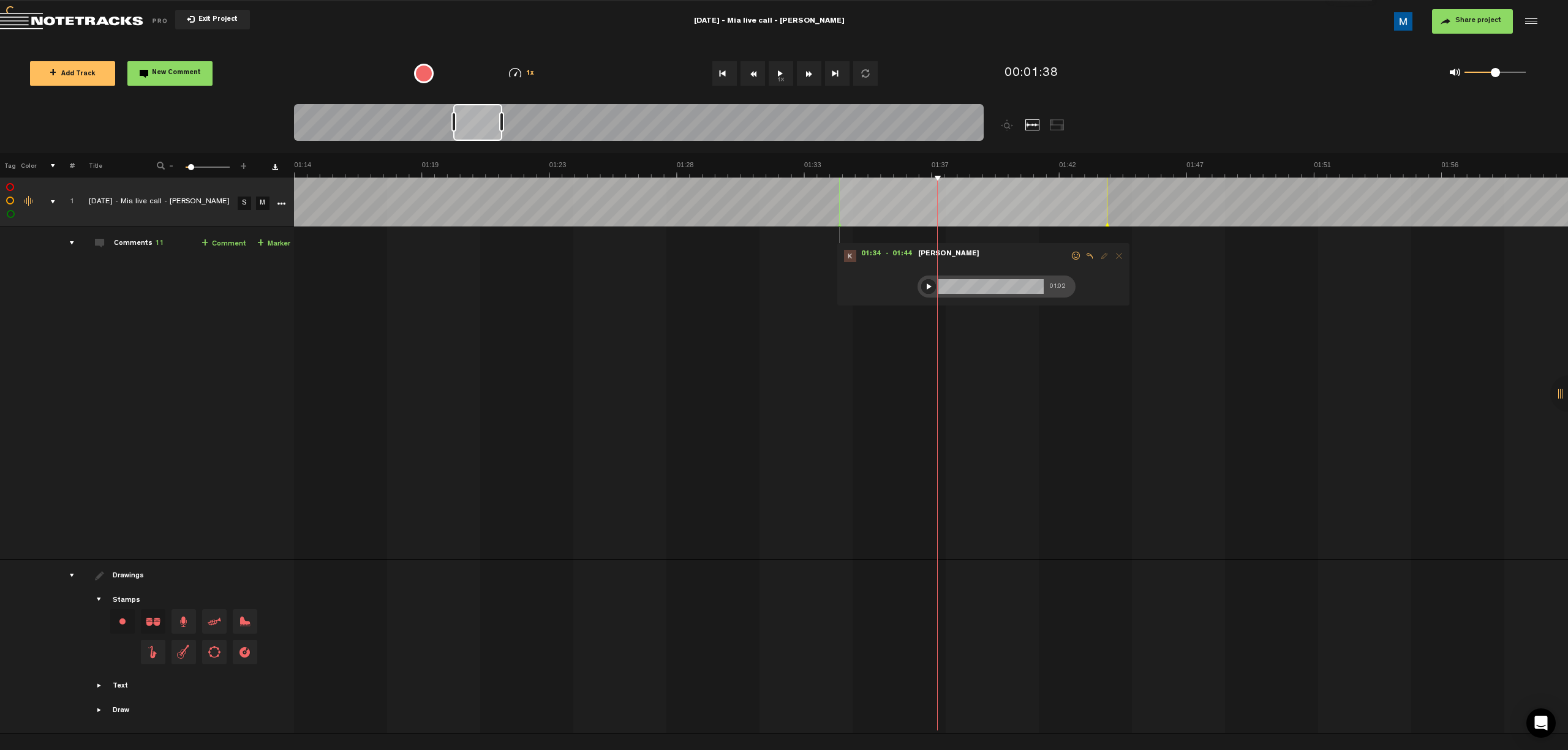
scroll to position [0, 2039]
click at [745, 78] on button "Fast Forward" at bounding box center [809, 73] width 24 height 24
click at [745, 284] on div at bounding box center [929, 286] width 15 height 15
click at [745, 256] on span at bounding box center [1076, 256] width 12 height 9
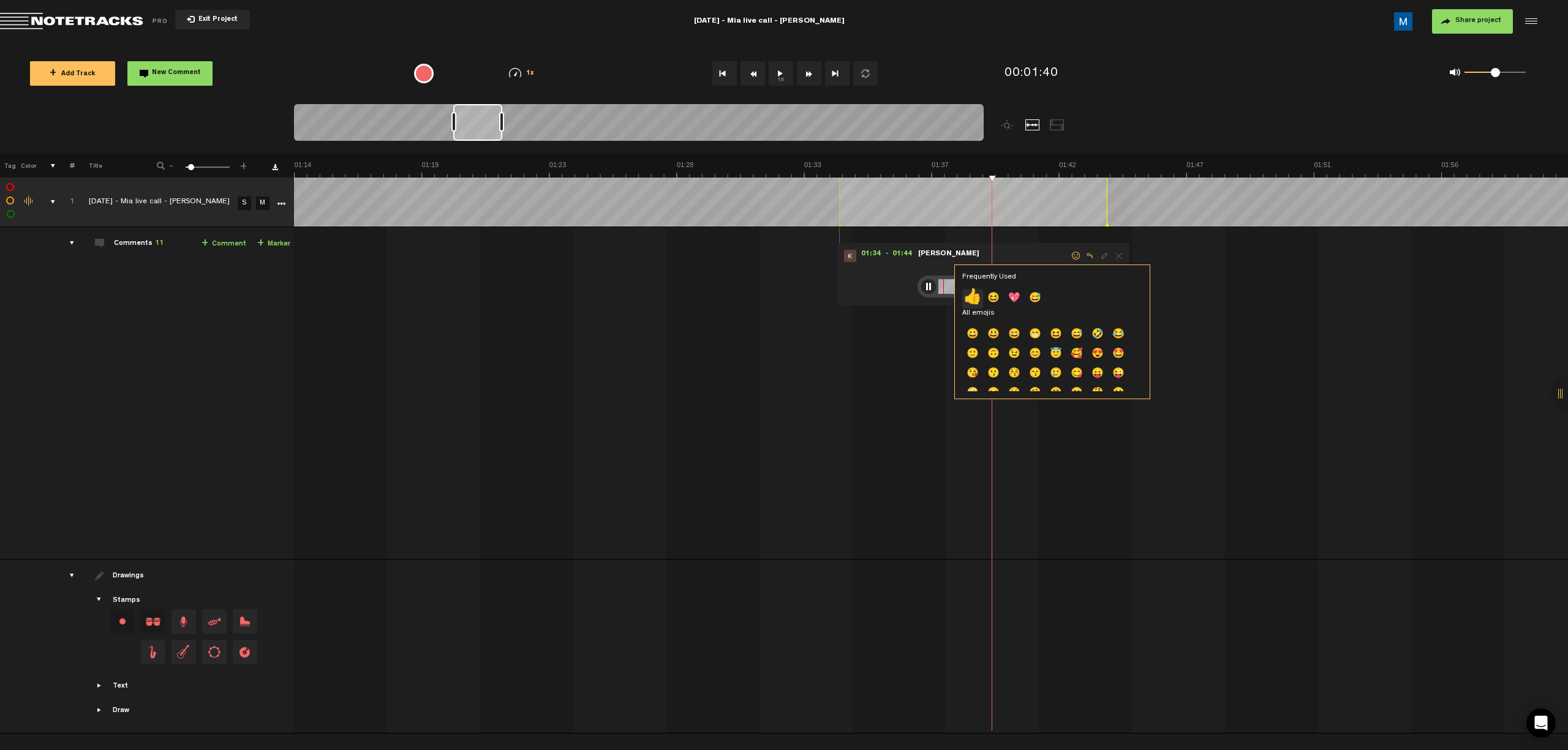
click at [745, 300] on p "👍" at bounding box center [972, 299] width 21 height 20
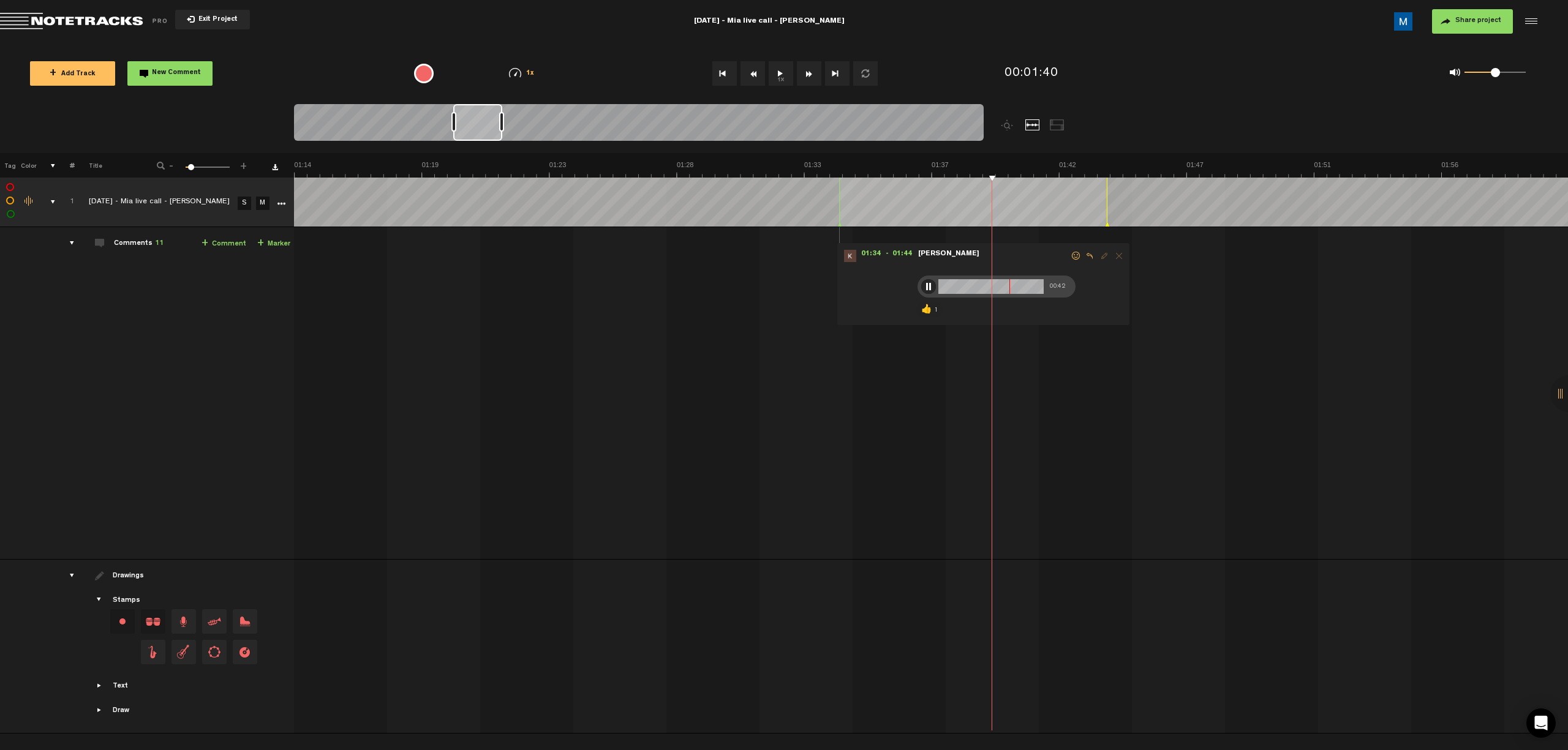
click at [745, 290] on div at bounding box center [929, 286] width 15 height 15
click at [745, 71] on button "Fast Forward" at bounding box center [809, 73] width 24 height 24
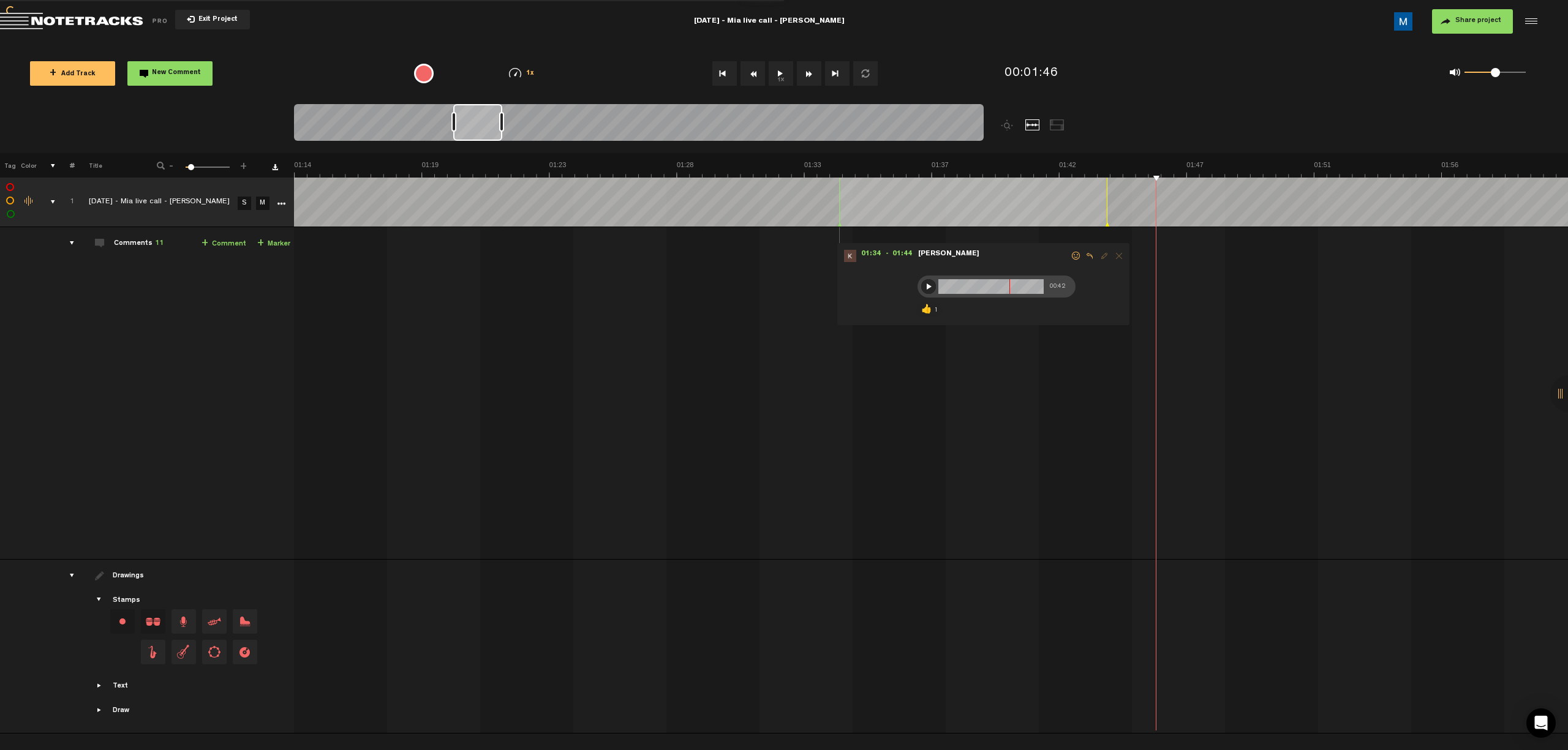
click at [745, 71] on button "Fast Forward" at bounding box center [809, 73] width 24 height 24
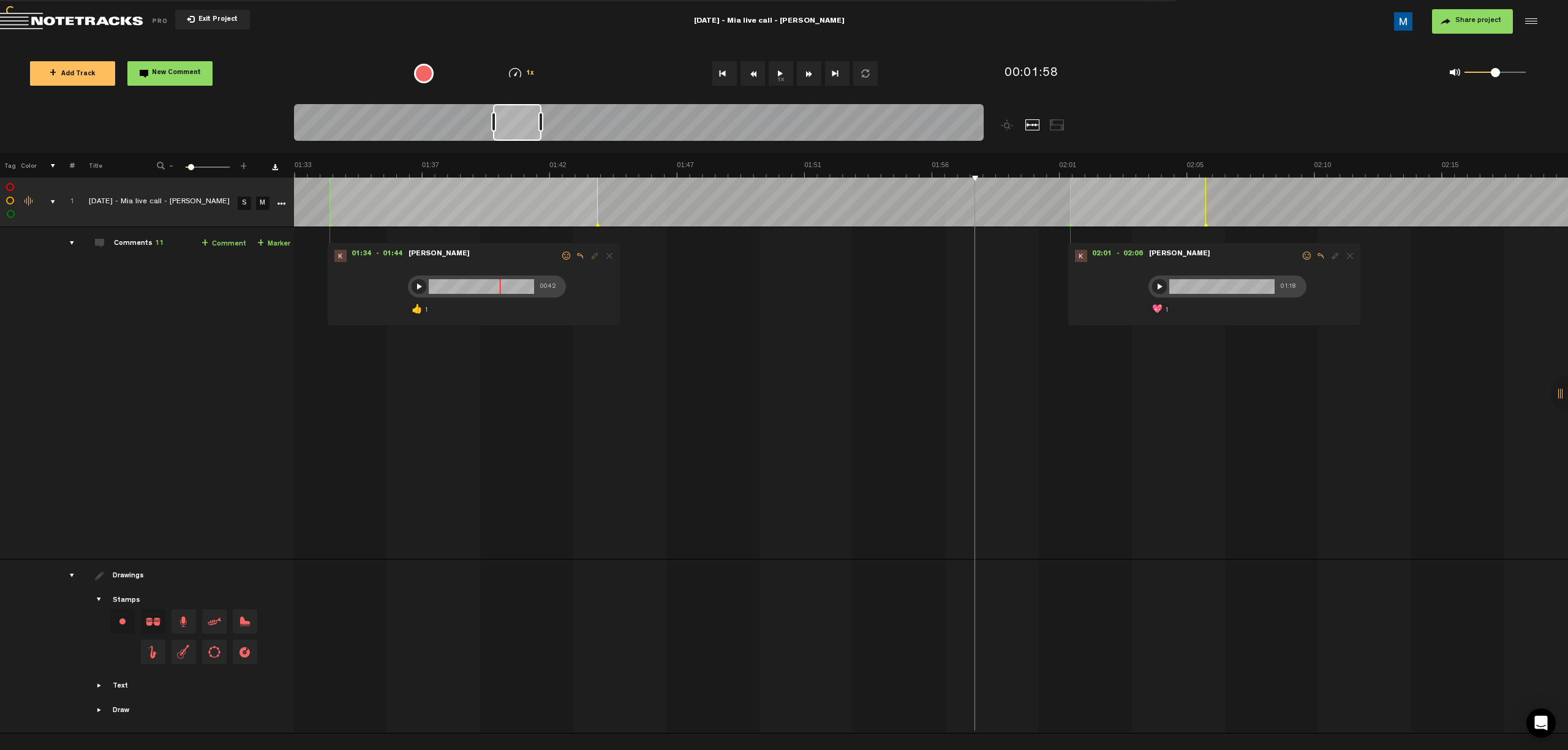
scroll to position [0, 2548]
click at [745, 71] on button "Fast Forward" at bounding box center [809, 73] width 24 height 24
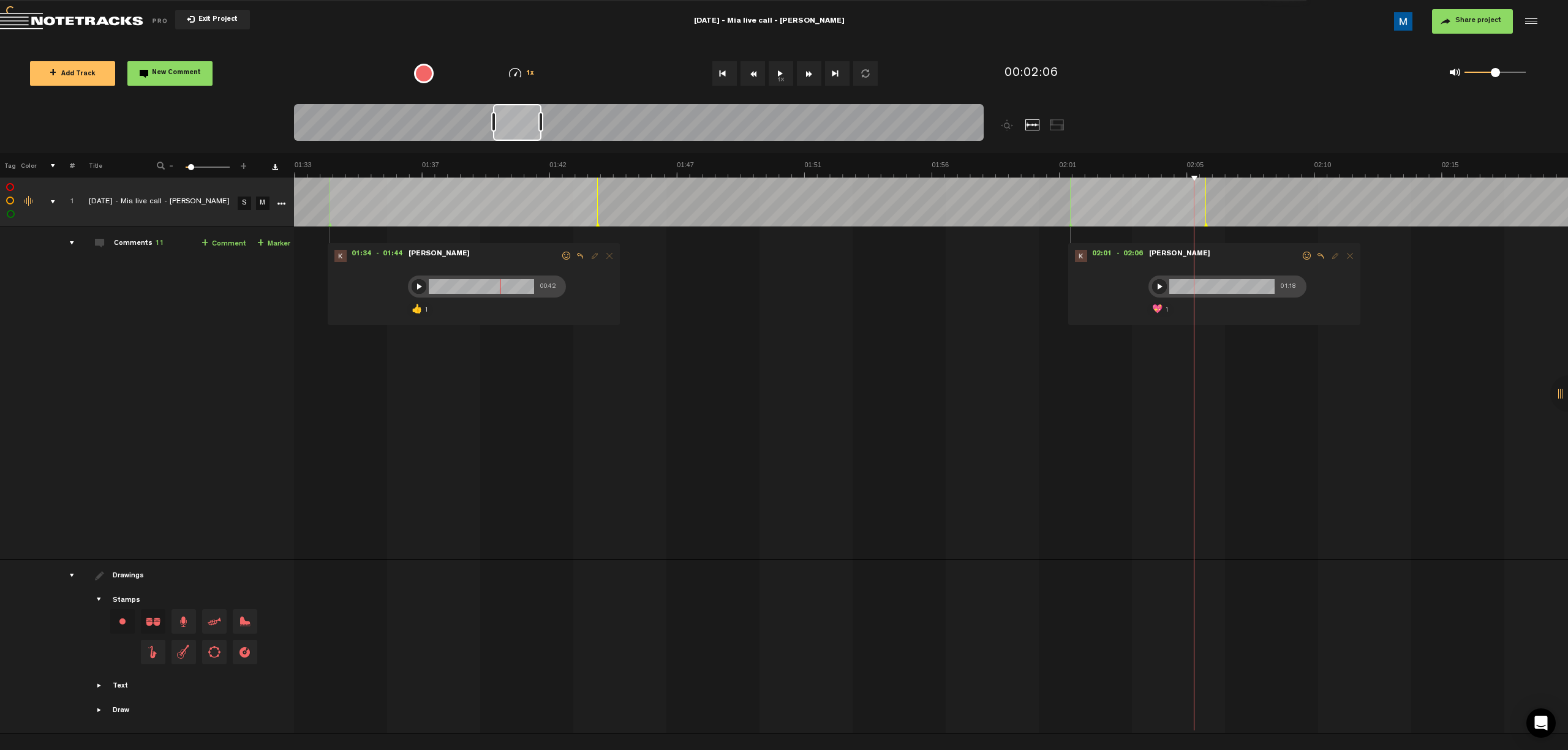
click at [745, 71] on button "Fast Forward" at bounding box center [809, 73] width 24 height 24
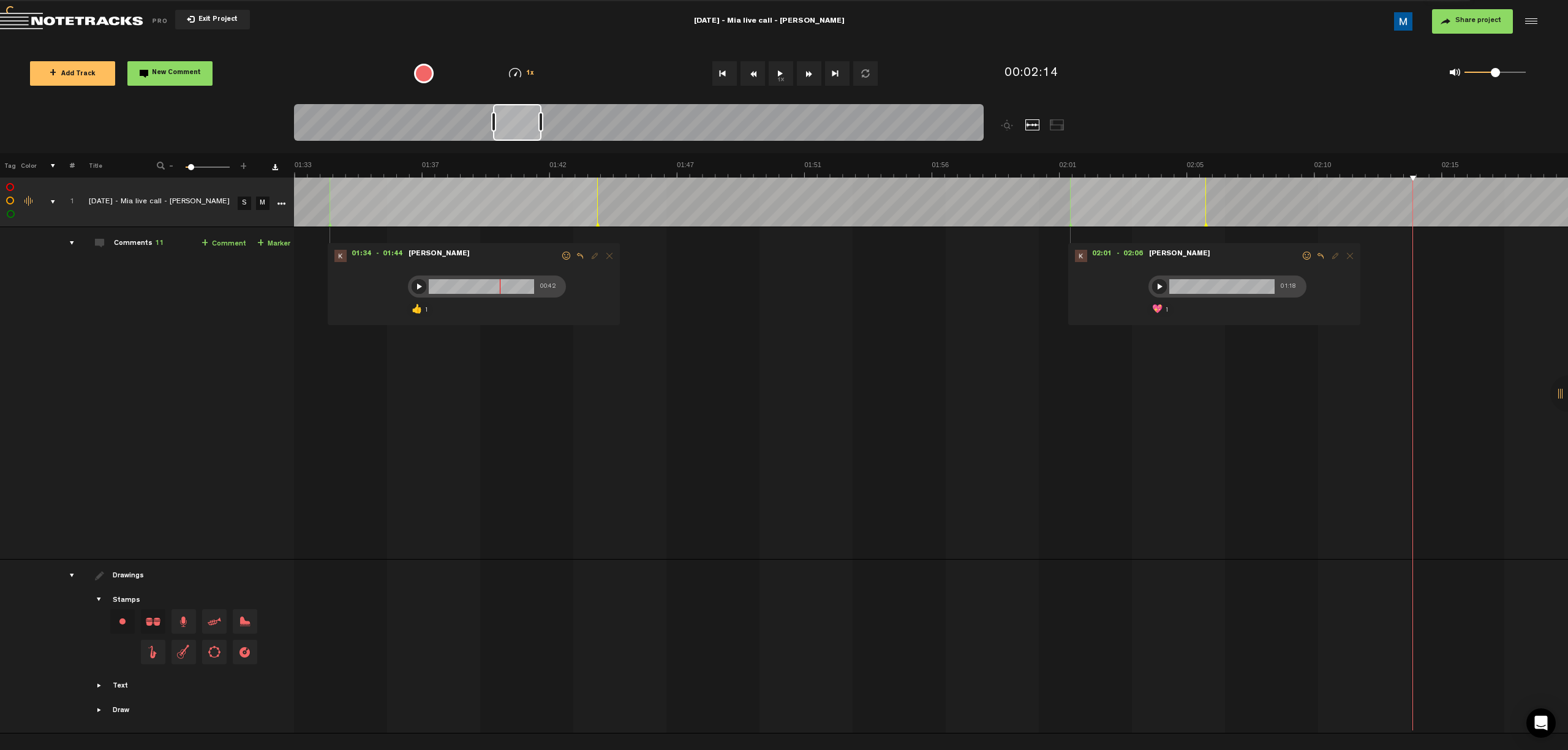
scroll to position [0, 3058]
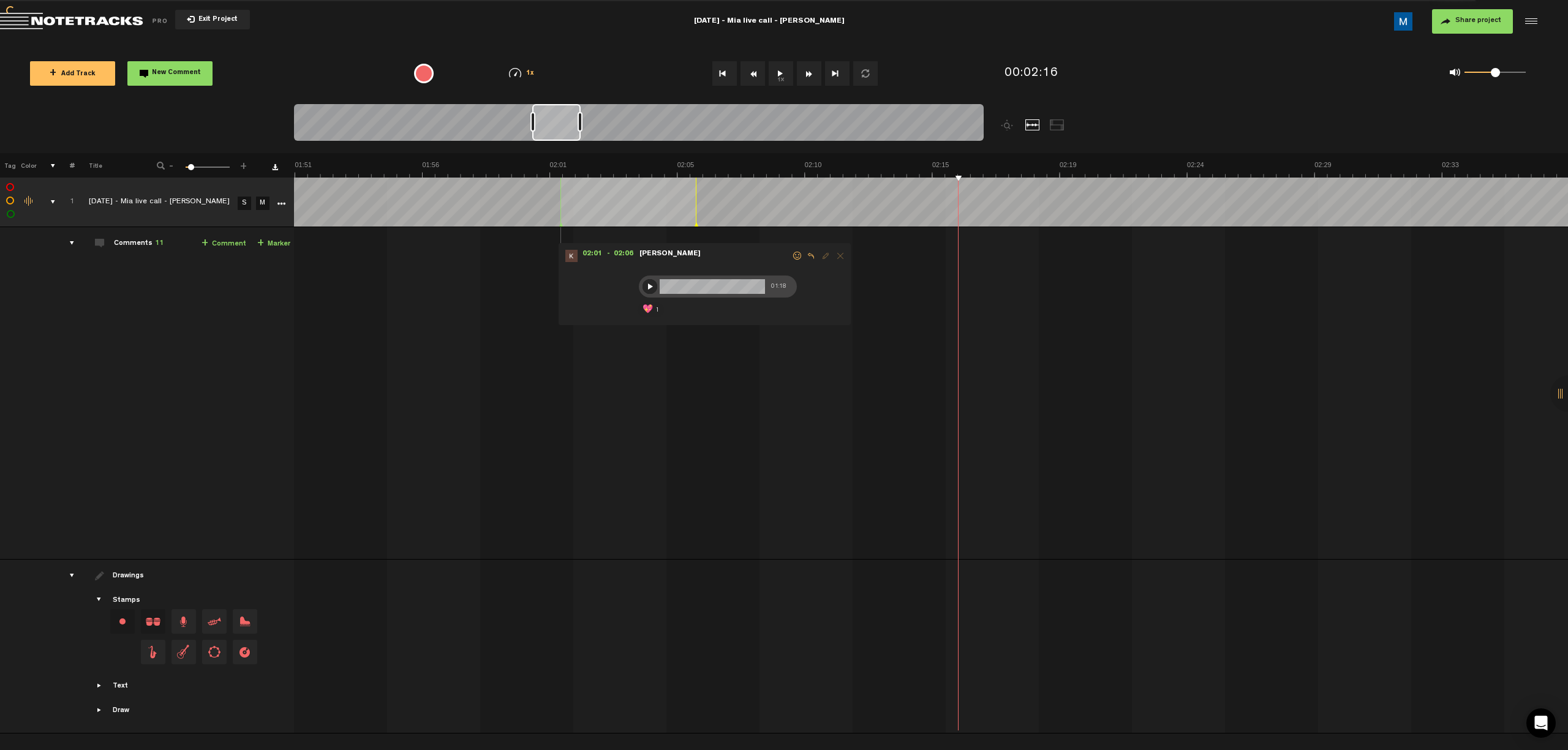
click at [745, 71] on button "Fast Forward" at bounding box center [809, 73] width 24 height 24
click at [649, 286] on div at bounding box center [650, 286] width 15 height 15
click at [644, 309] on p "💖" at bounding box center [648, 310] width 12 height 15
click at [745, 75] on button "Fast Forward" at bounding box center [809, 73] width 24 height 24
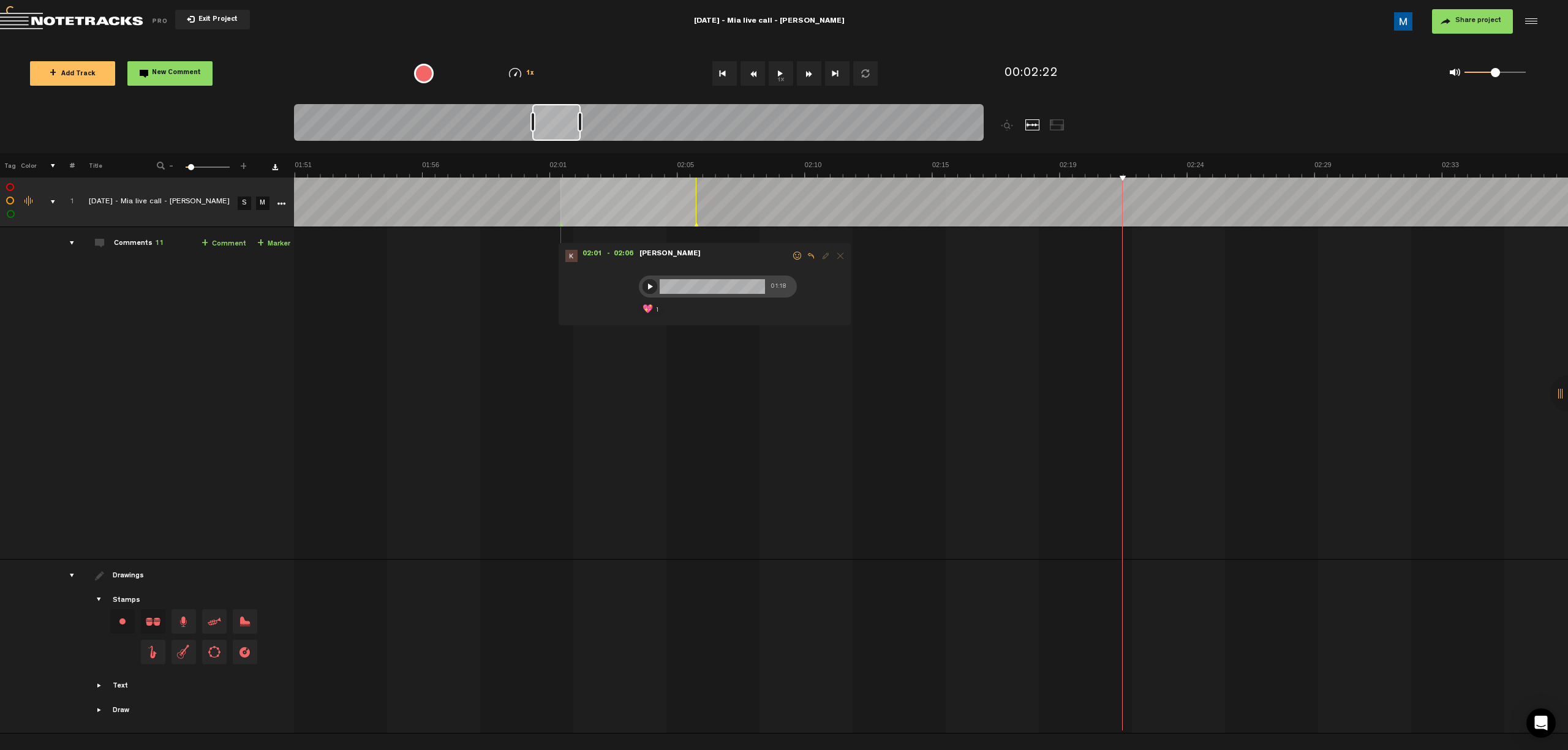
click at [745, 75] on button "Fast Forward" at bounding box center [809, 73] width 24 height 24
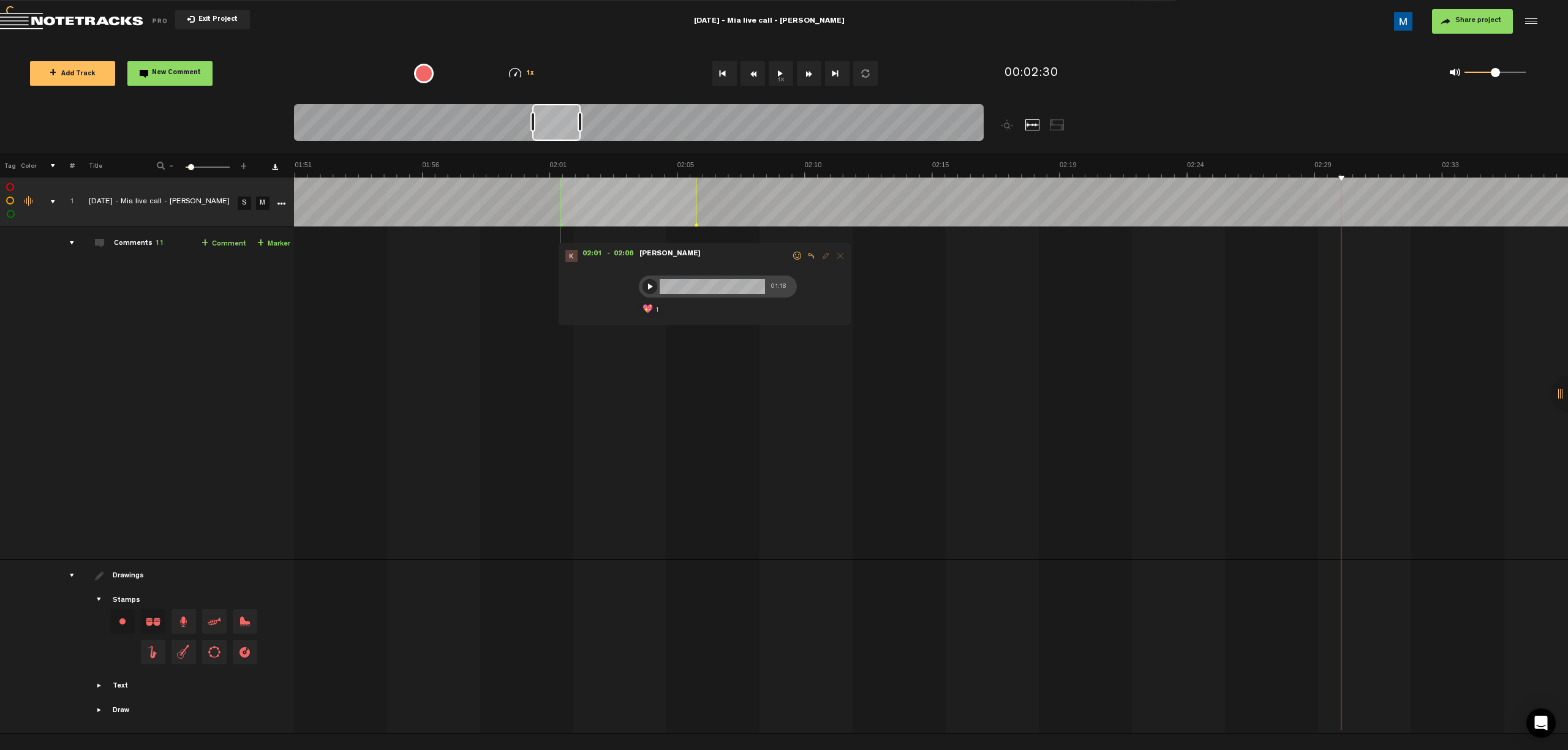
click at [745, 75] on button "Fast Forward" at bounding box center [809, 73] width 24 height 24
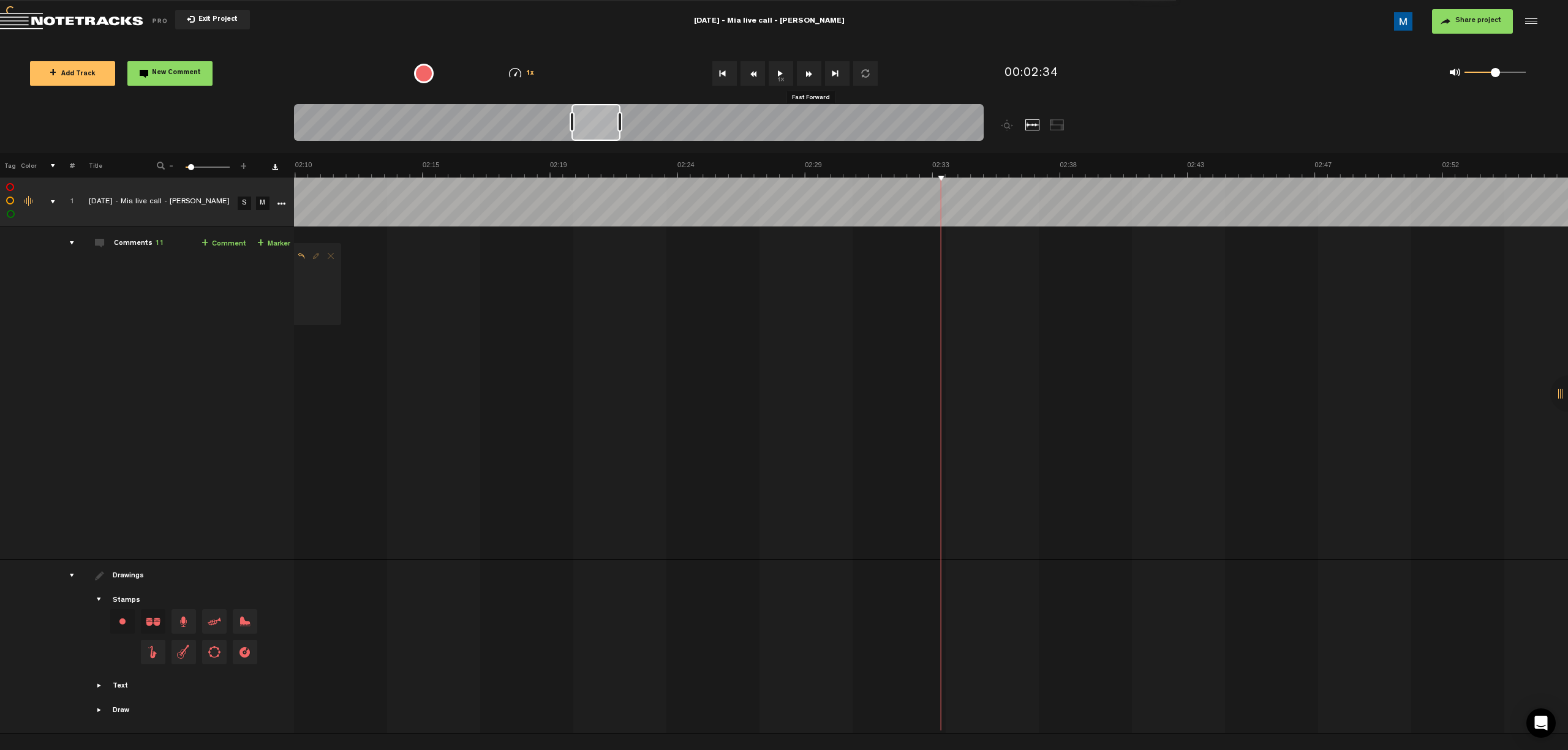
click at [745, 75] on button "Fast Forward" at bounding box center [809, 73] width 24 height 24
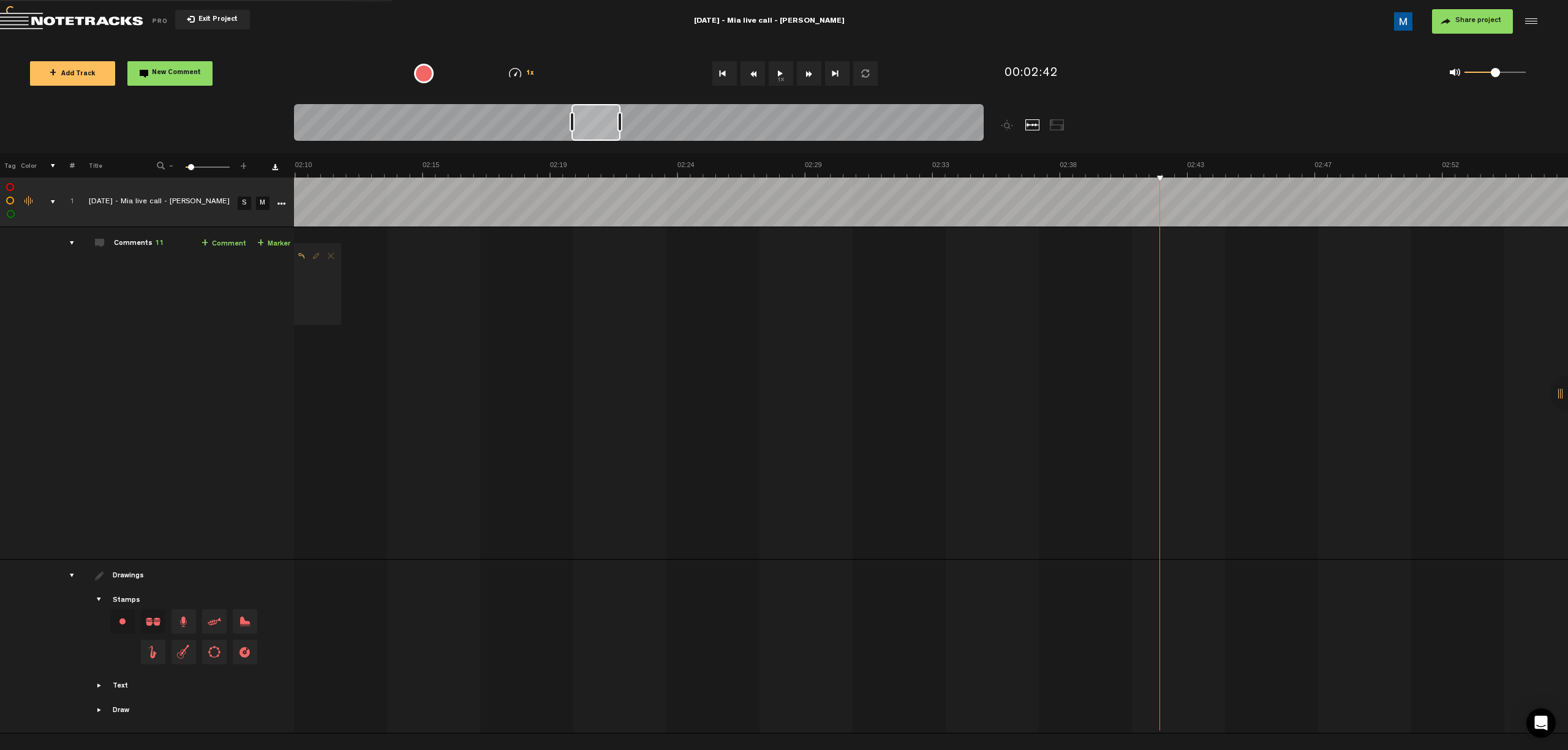
click at [745, 75] on button "Fast Forward" at bounding box center [809, 73] width 24 height 24
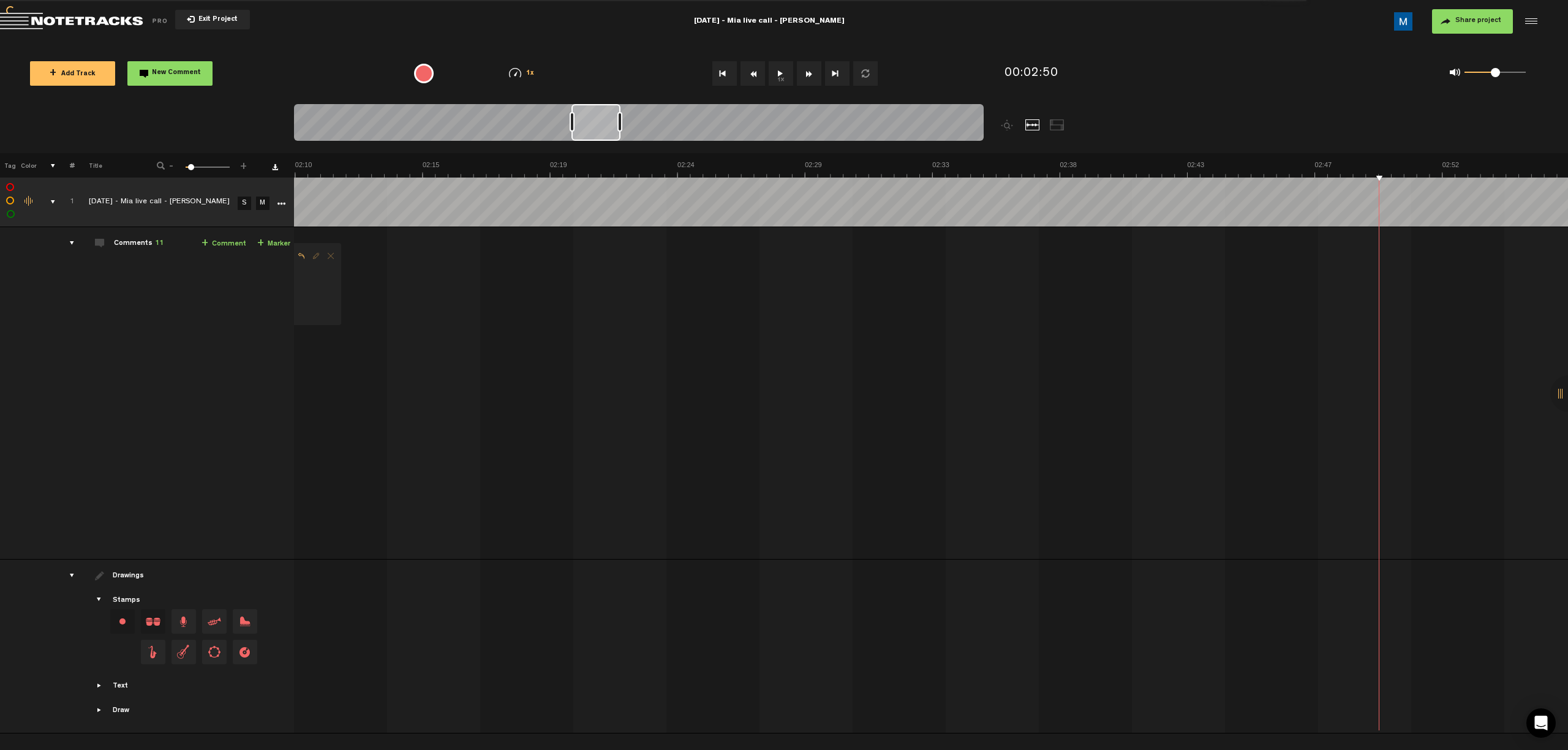
click at [745, 75] on button "Fast Forward" at bounding box center [809, 73] width 24 height 24
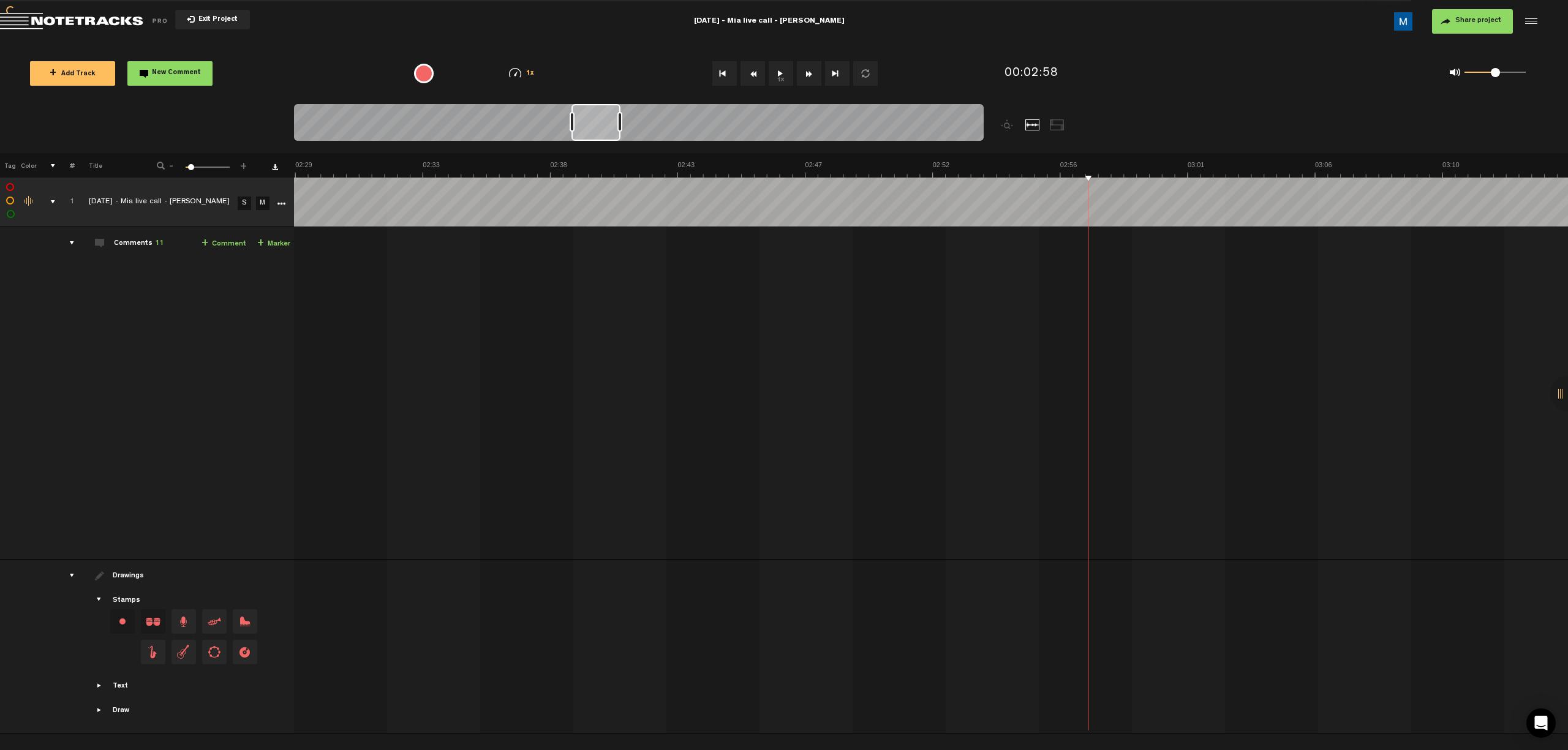
click at [745, 75] on button "Fast Forward" at bounding box center [809, 73] width 24 height 24
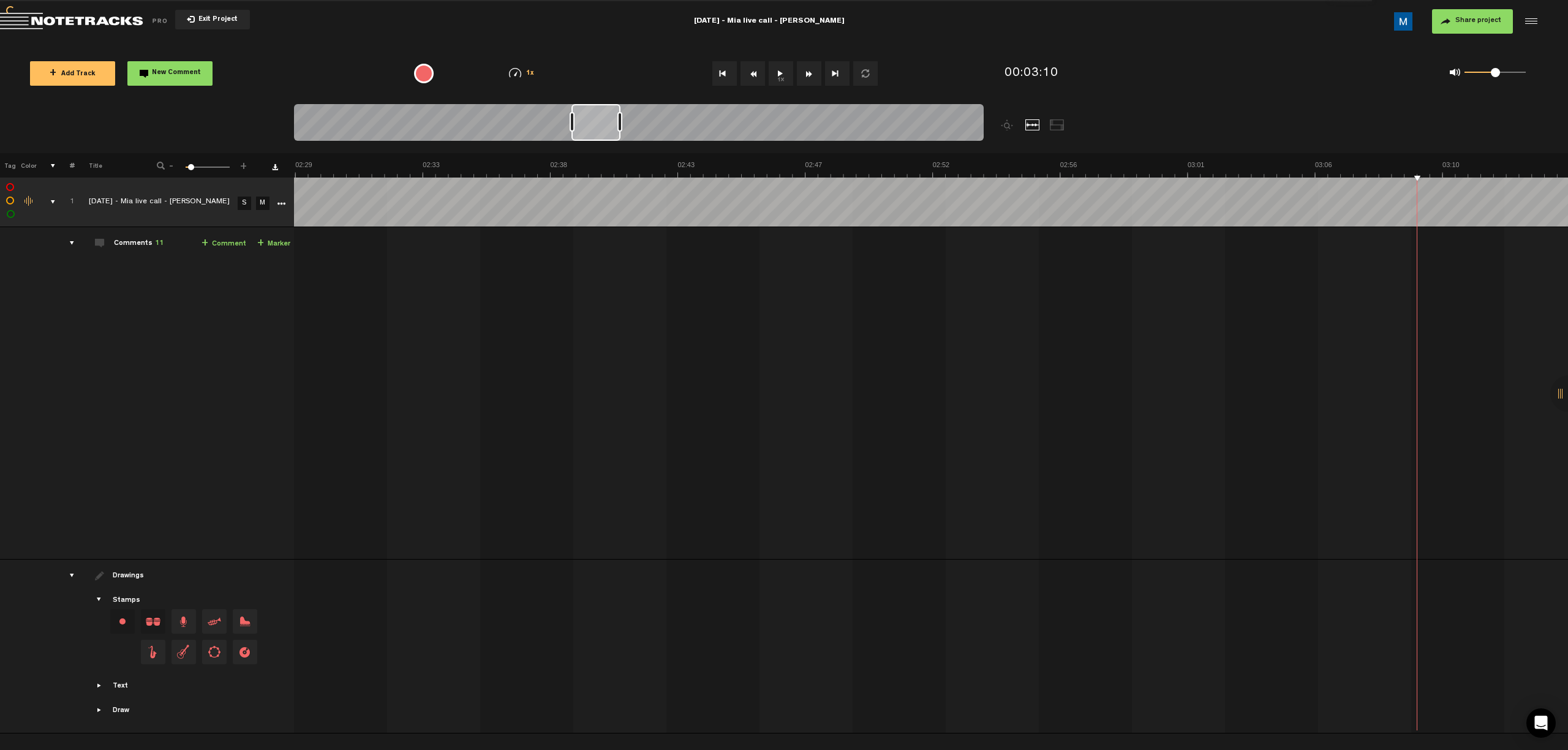
click at [745, 75] on button "Fast Forward" at bounding box center [809, 73] width 24 height 24
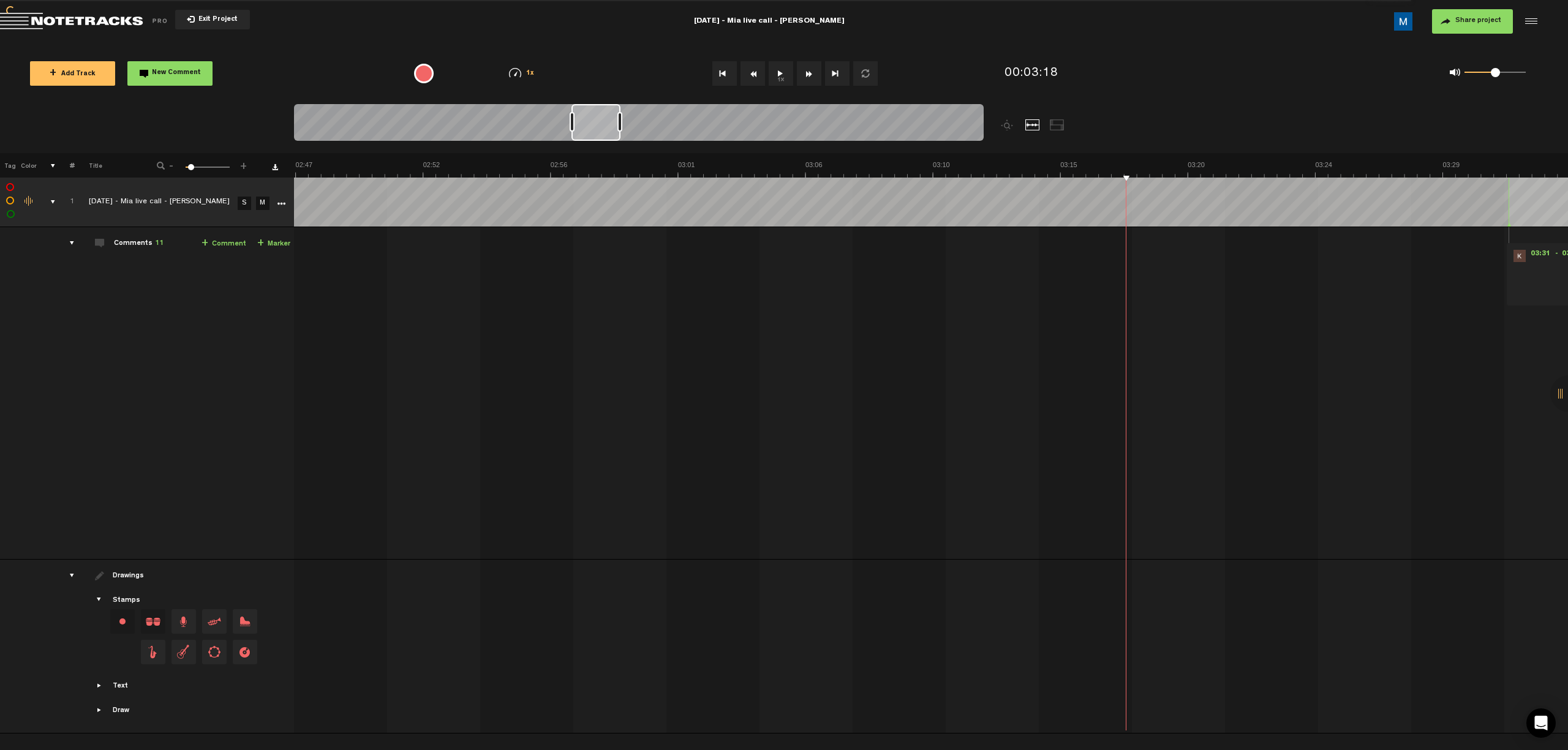
click at [745, 75] on button "Fast Forward" at bounding box center [809, 73] width 24 height 24
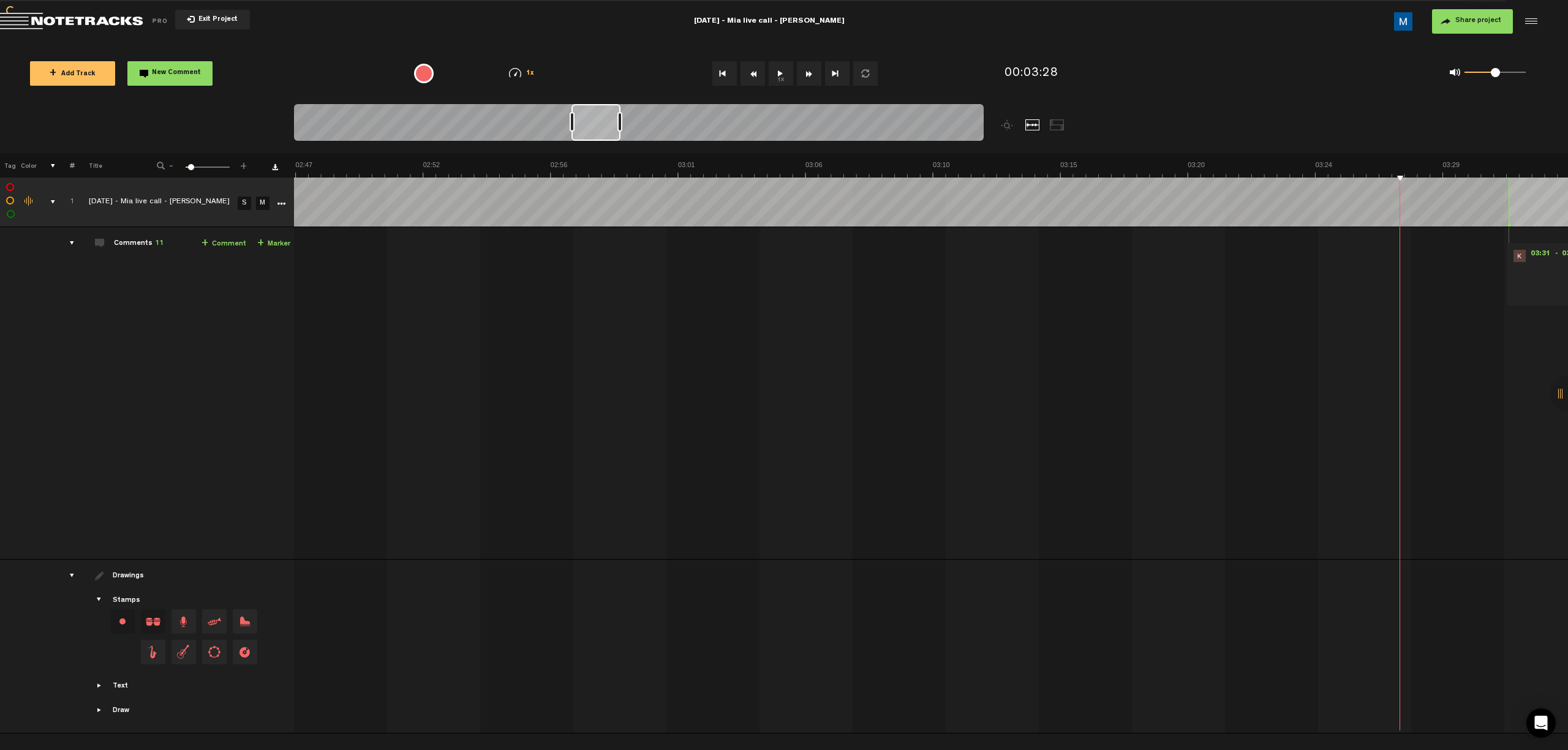
click at [745, 75] on button "Fast Forward" at bounding box center [809, 73] width 24 height 24
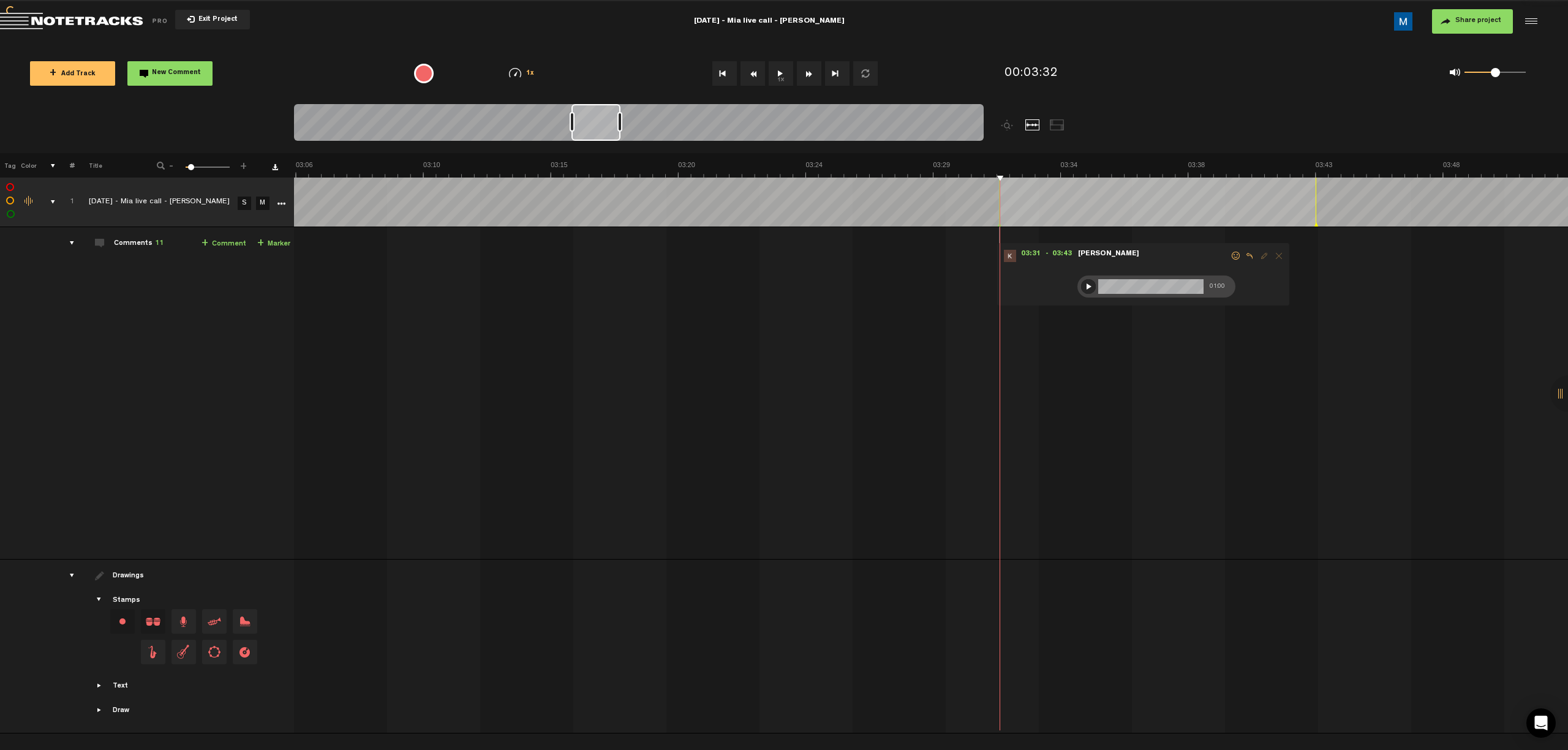
click at [745, 75] on button "Fast Forward" at bounding box center [809, 73] width 24 height 24
click at [745, 285] on div at bounding box center [1089, 286] width 15 height 15
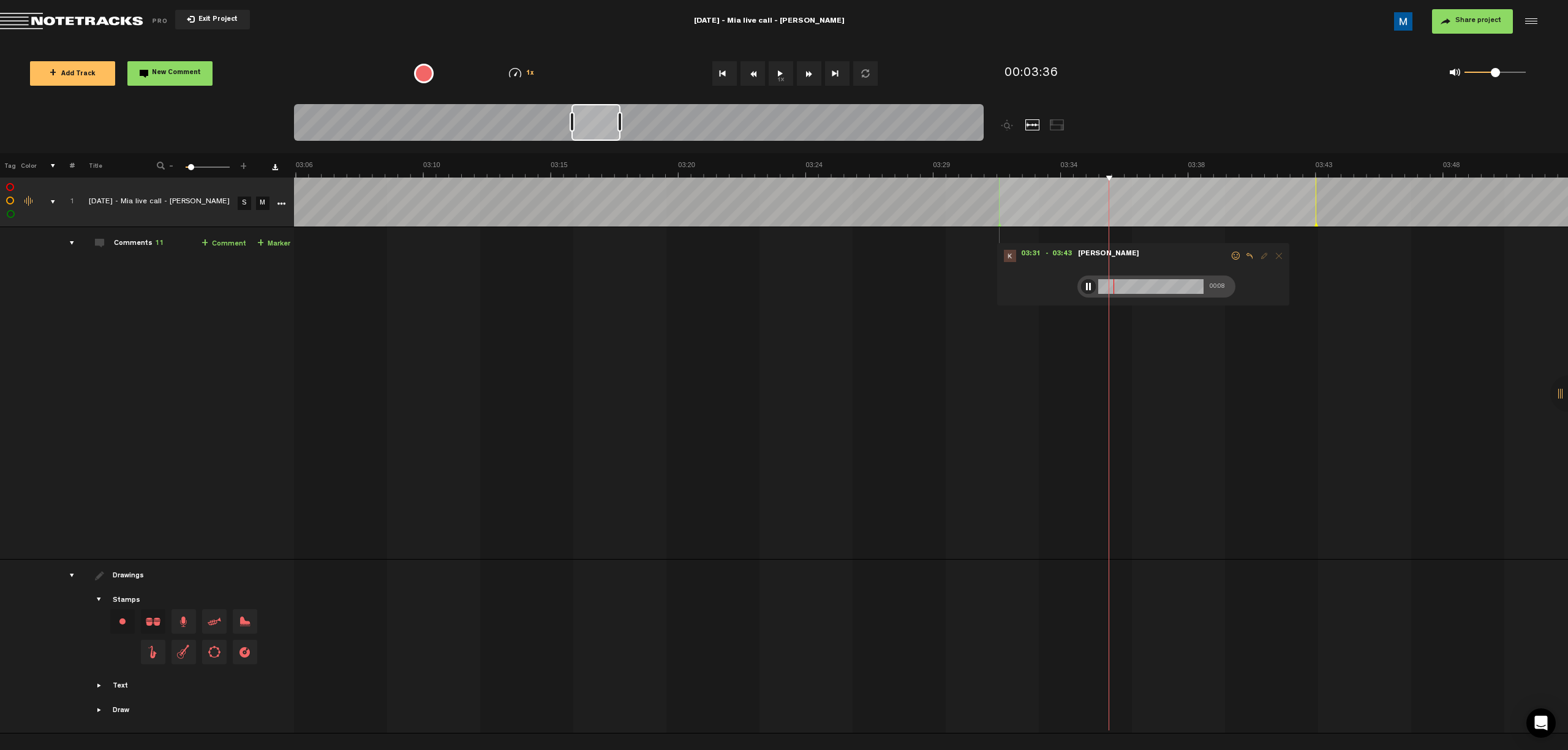
click at [745, 71] on button "Fast Forward" at bounding box center [809, 73] width 24 height 24
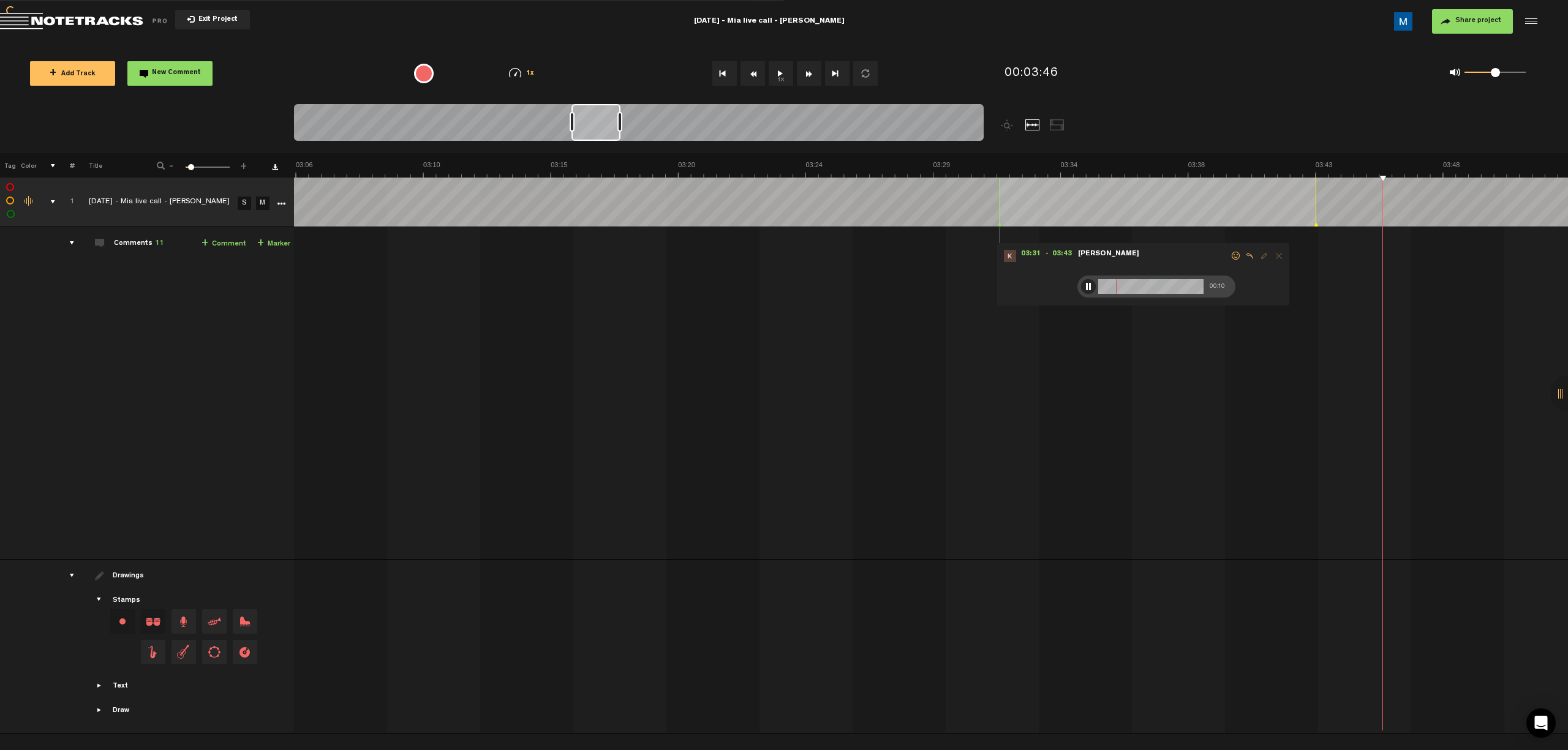
click at [745, 71] on button "Fast Forward" at bounding box center [809, 73] width 24 height 24
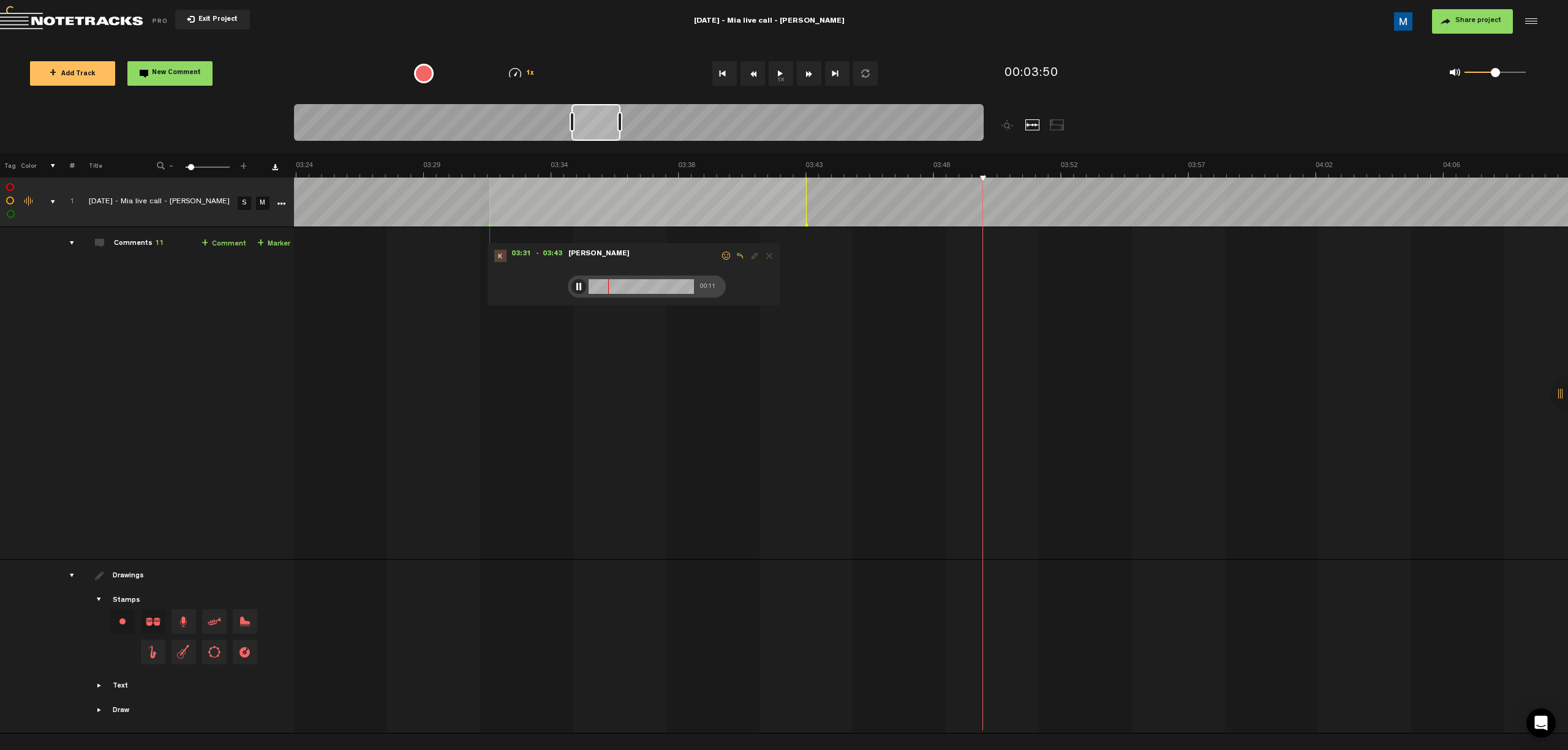
click at [745, 71] on button "Fast Forward" at bounding box center [809, 73] width 24 height 24
click at [728, 256] on span at bounding box center [727, 256] width 12 height 9
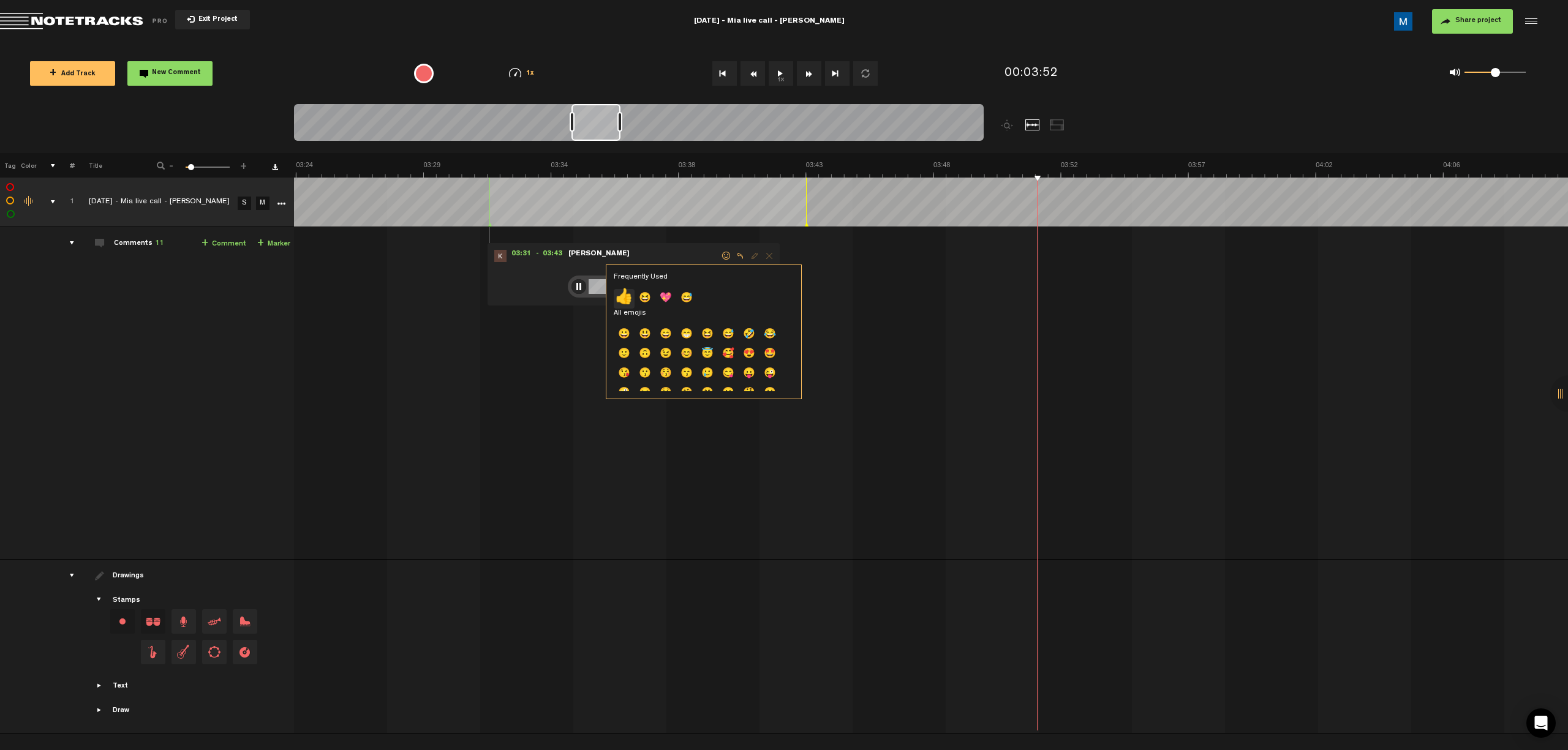
click at [625, 296] on p "👍" at bounding box center [624, 299] width 21 height 20
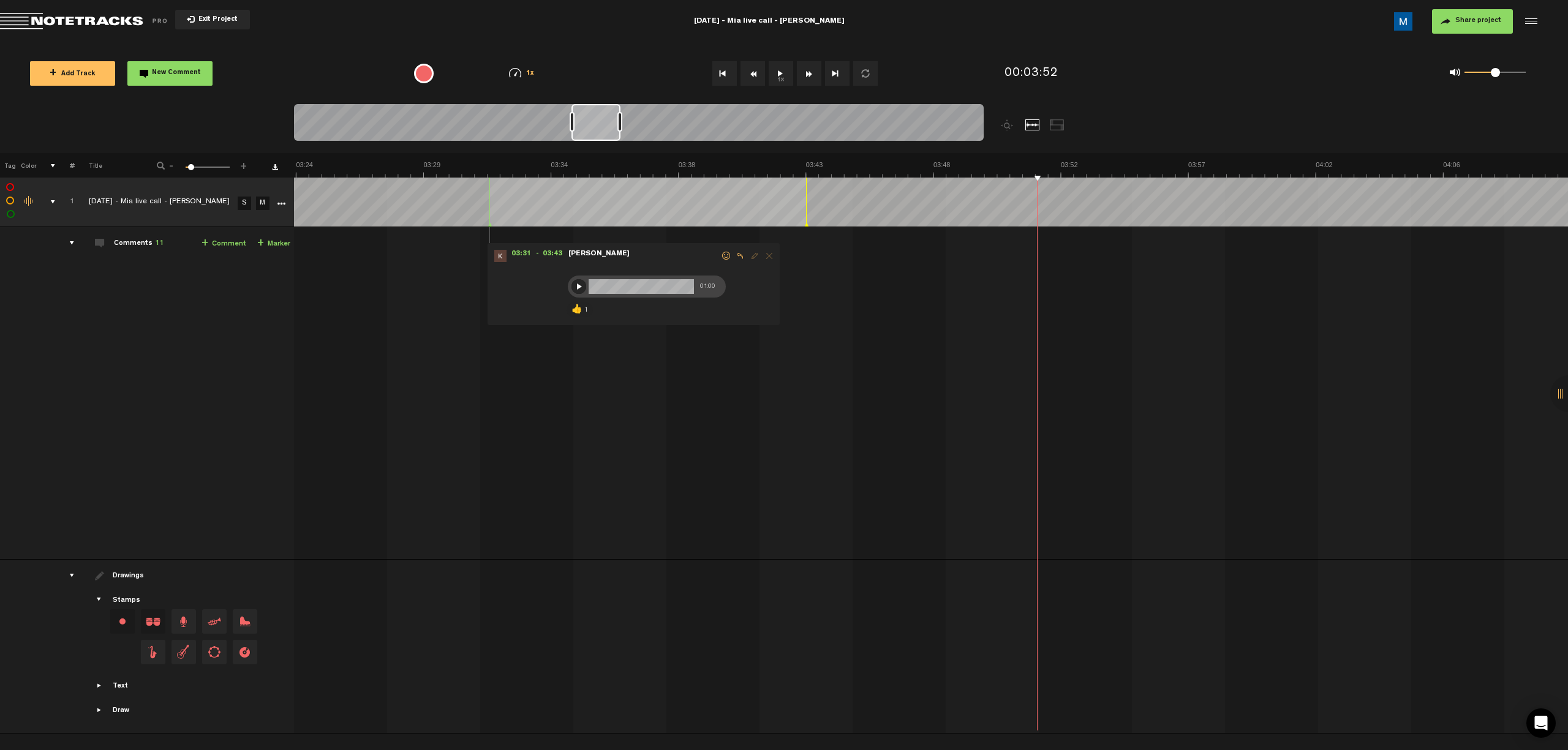
click at [723, 256] on span at bounding box center [727, 256] width 12 height 9
click at [745, 72] on button "Fast Forward" at bounding box center [809, 73] width 24 height 24
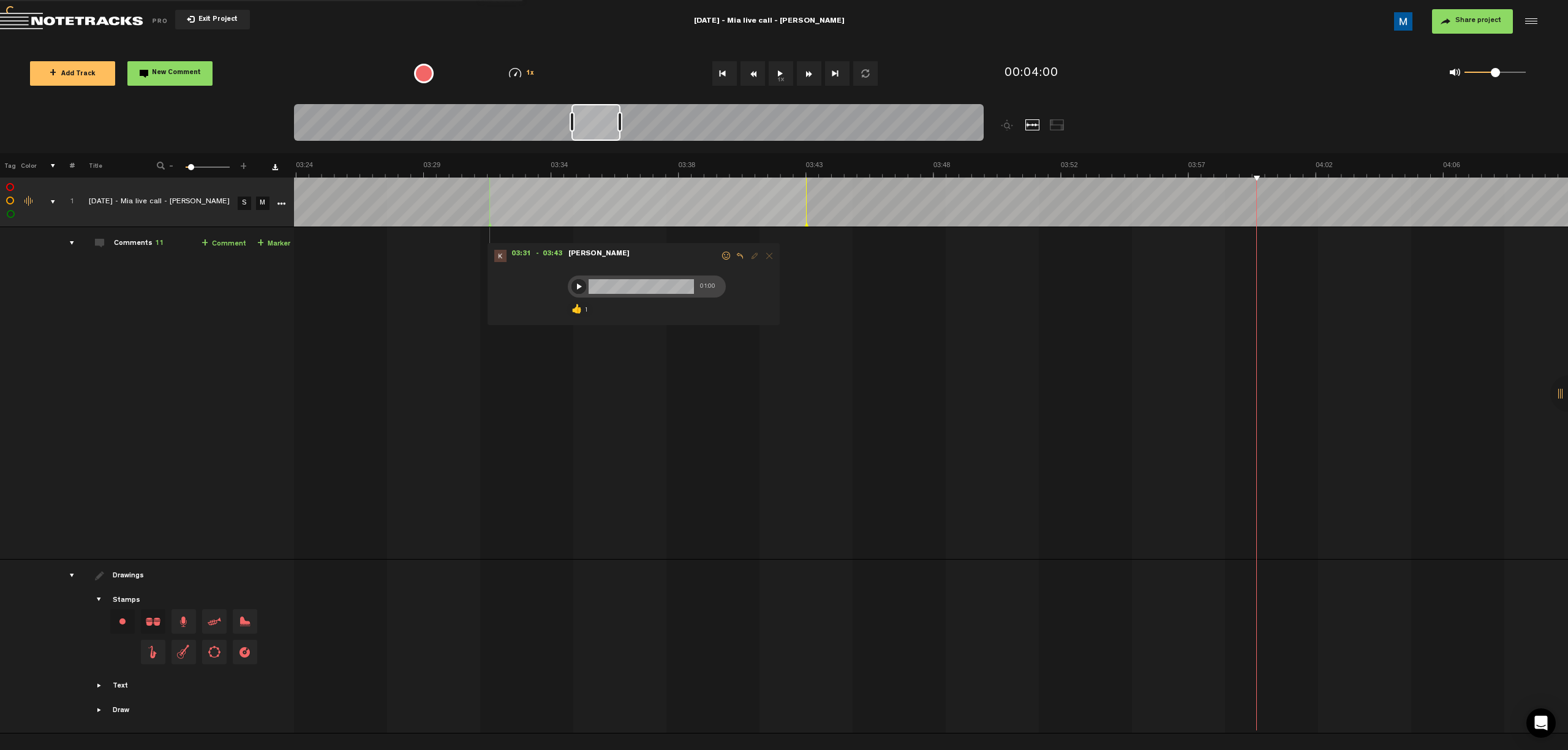
click at [745, 72] on button "Fast Forward" at bounding box center [809, 73] width 24 height 24
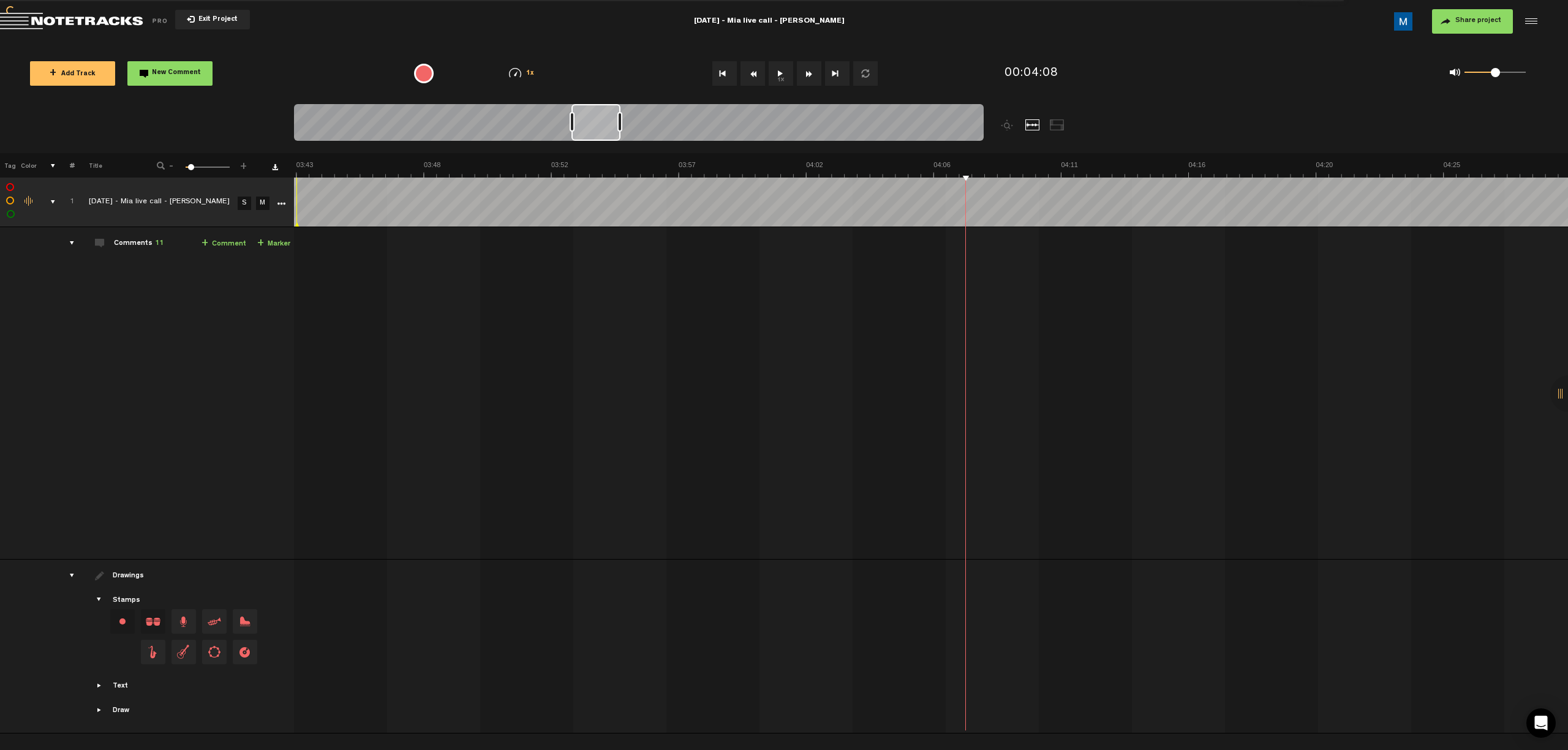
scroll to position [0, 6115]
click at [745, 72] on button "Fast Forward" at bounding box center [809, 73] width 24 height 24
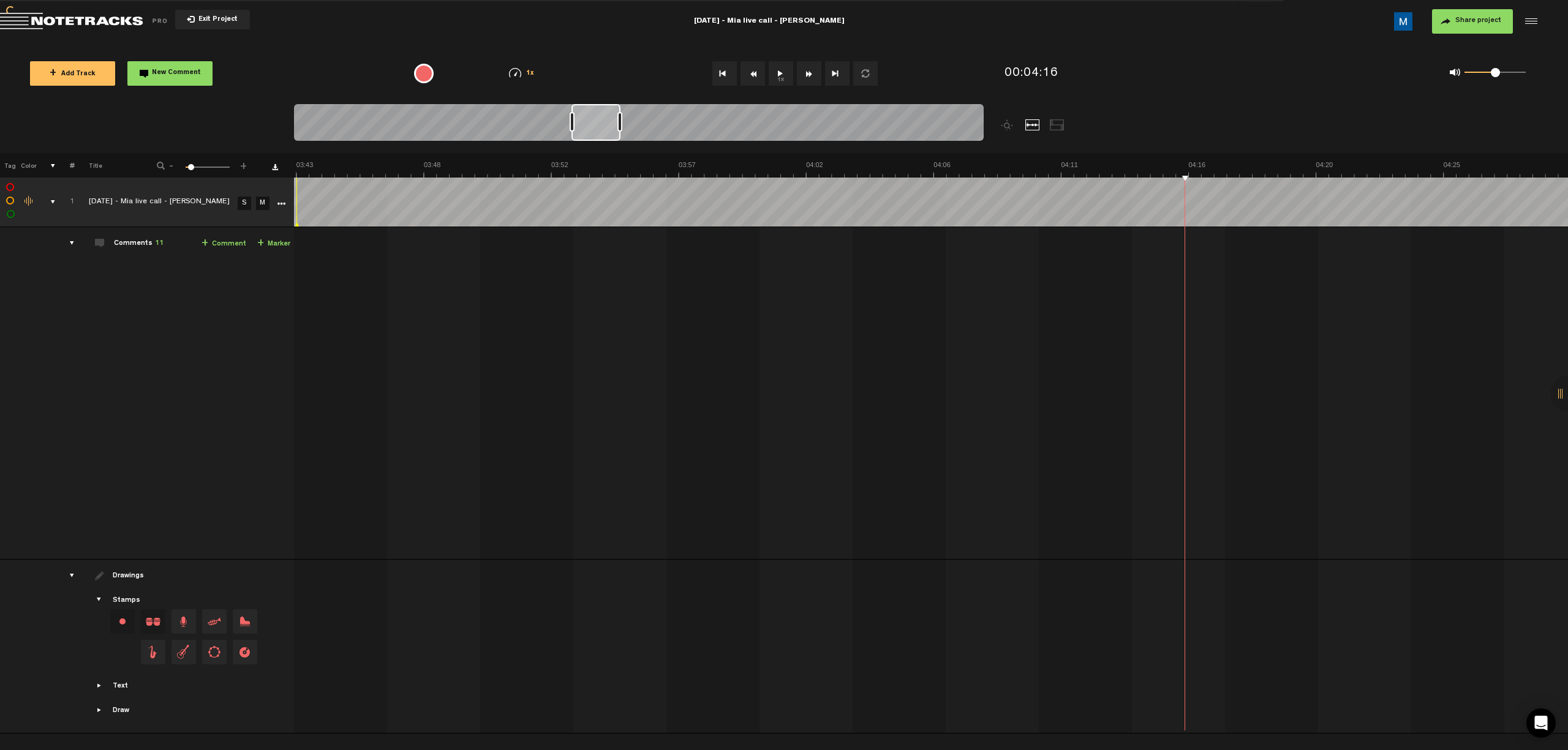
click at [745, 73] on button "Fast Forward" at bounding box center [809, 73] width 24 height 24
click at [745, 75] on button "Fast Forward" at bounding box center [809, 73] width 24 height 24
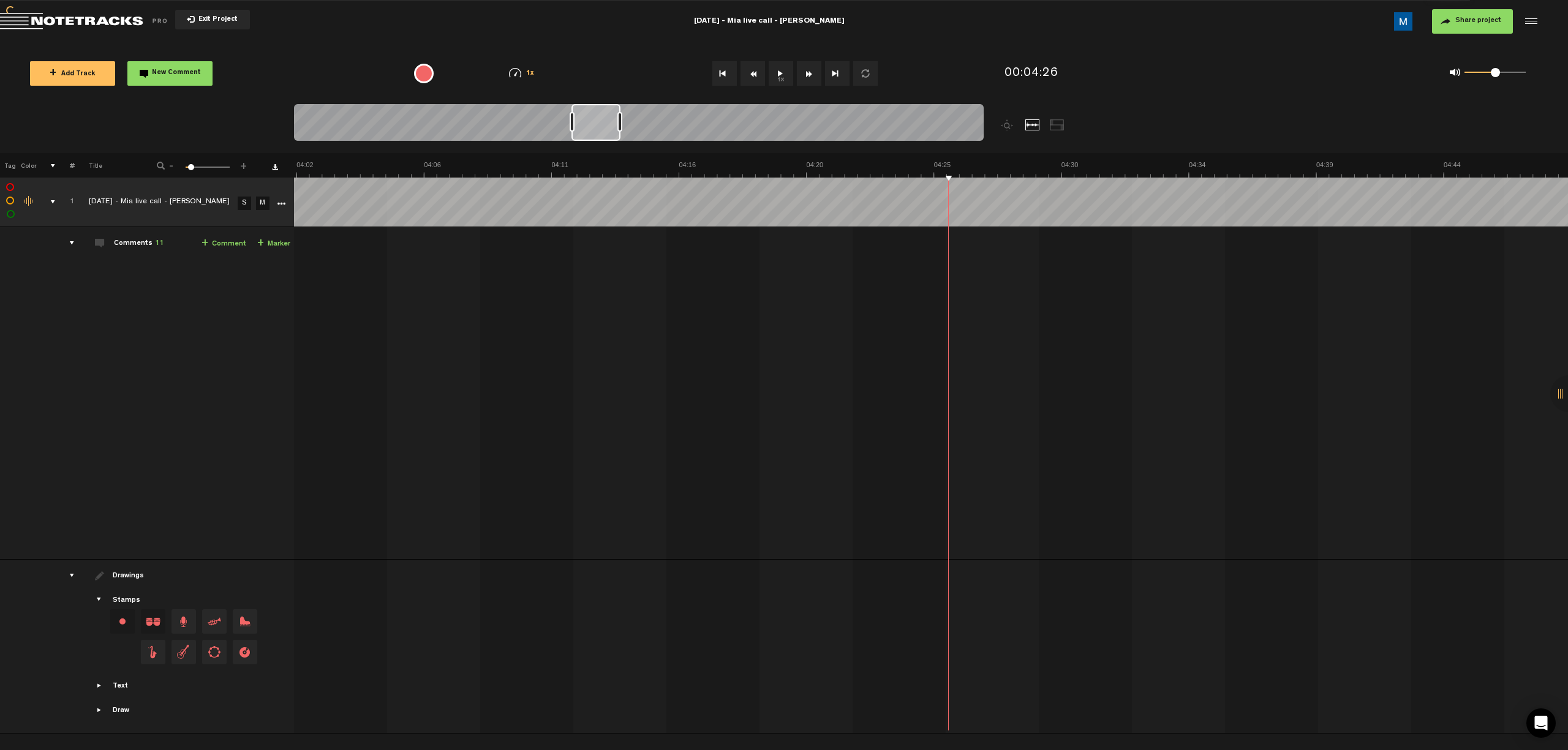
click at [745, 75] on button "Fast Forward" at bounding box center [809, 73] width 24 height 24
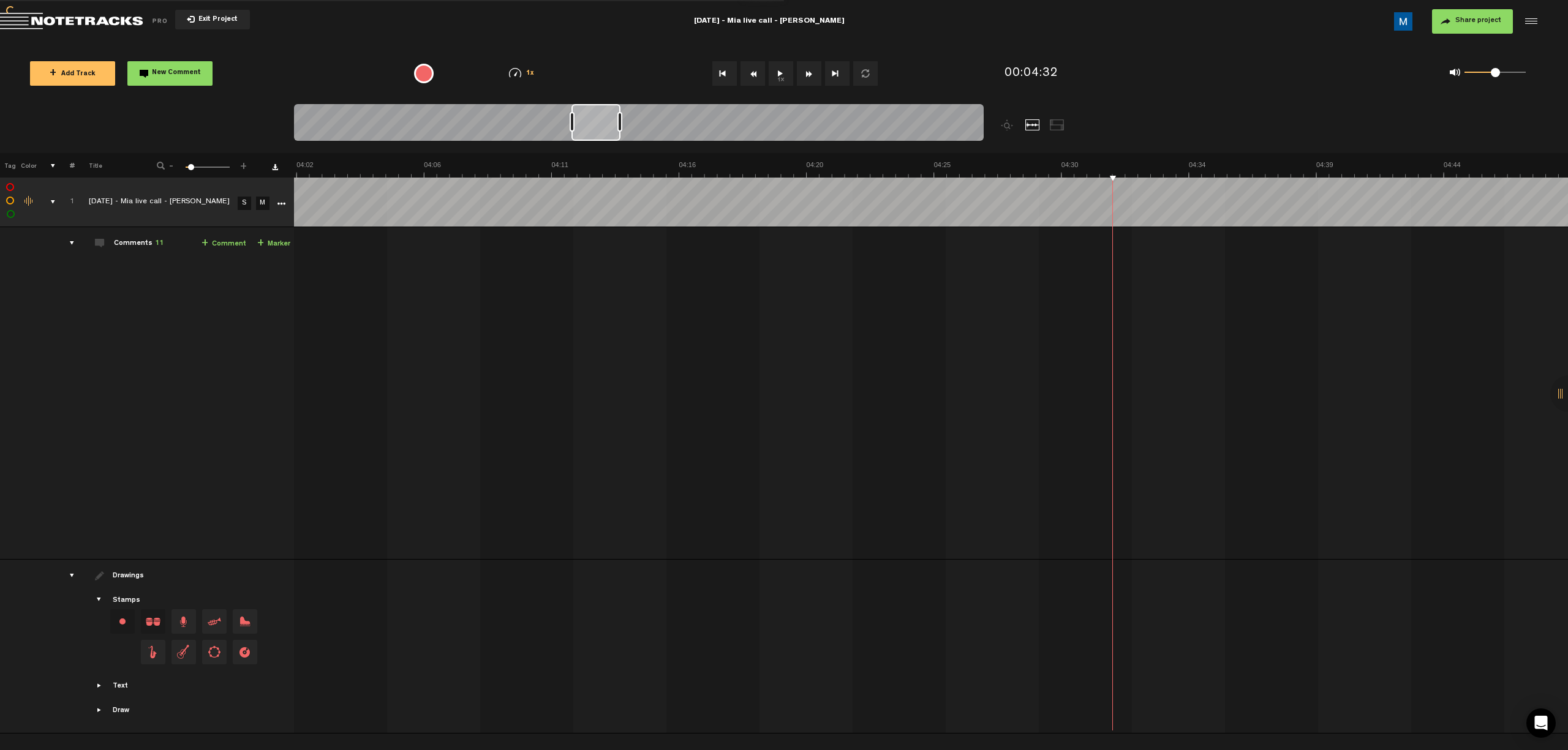
click at [745, 75] on button "Fast Forward" at bounding box center [809, 73] width 24 height 24
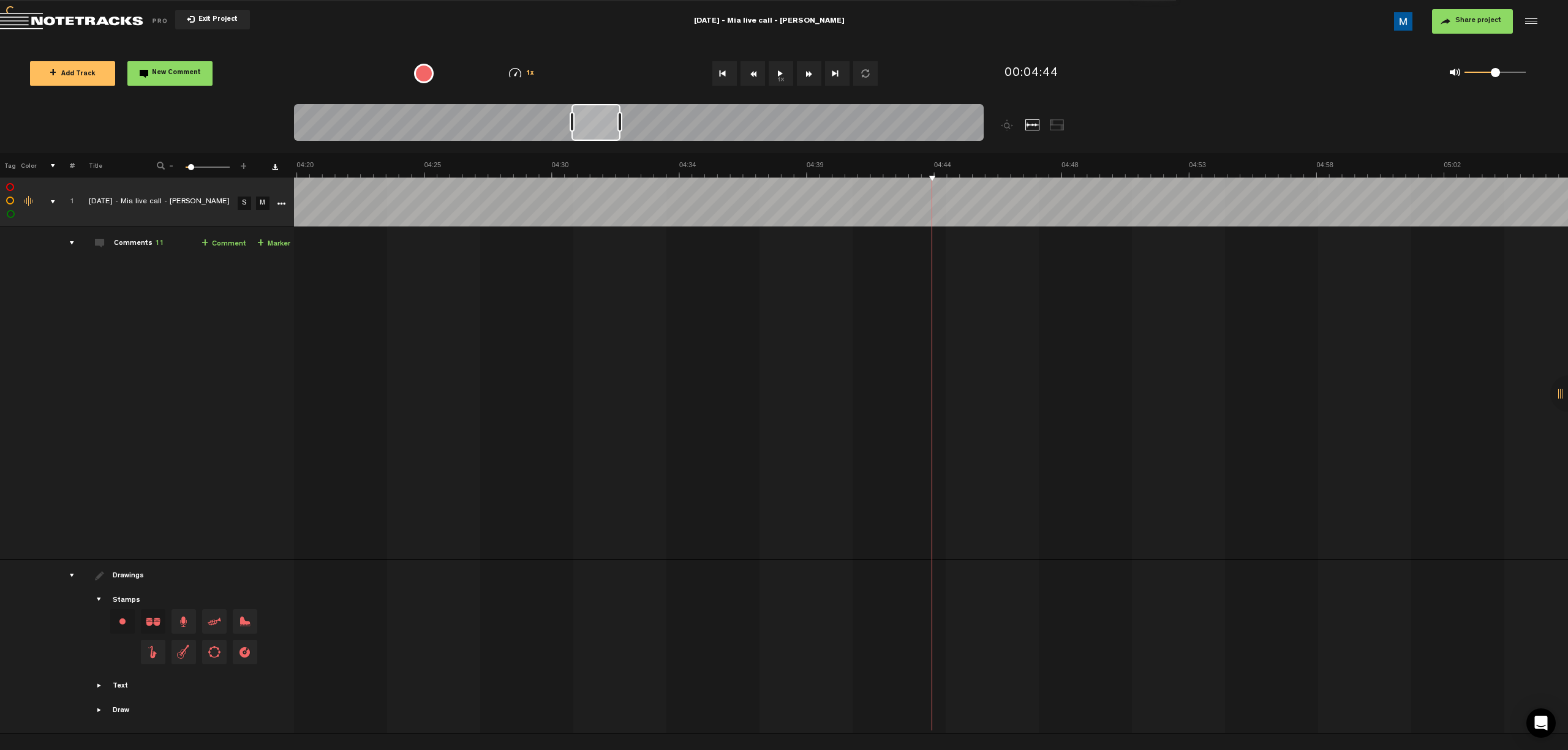
scroll to position [0, 7135]
click at [745, 75] on button "Fast Forward" at bounding box center [809, 73] width 24 height 24
click at [745, 76] on button "Fast Forward" at bounding box center [809, 73] width 24 height 24
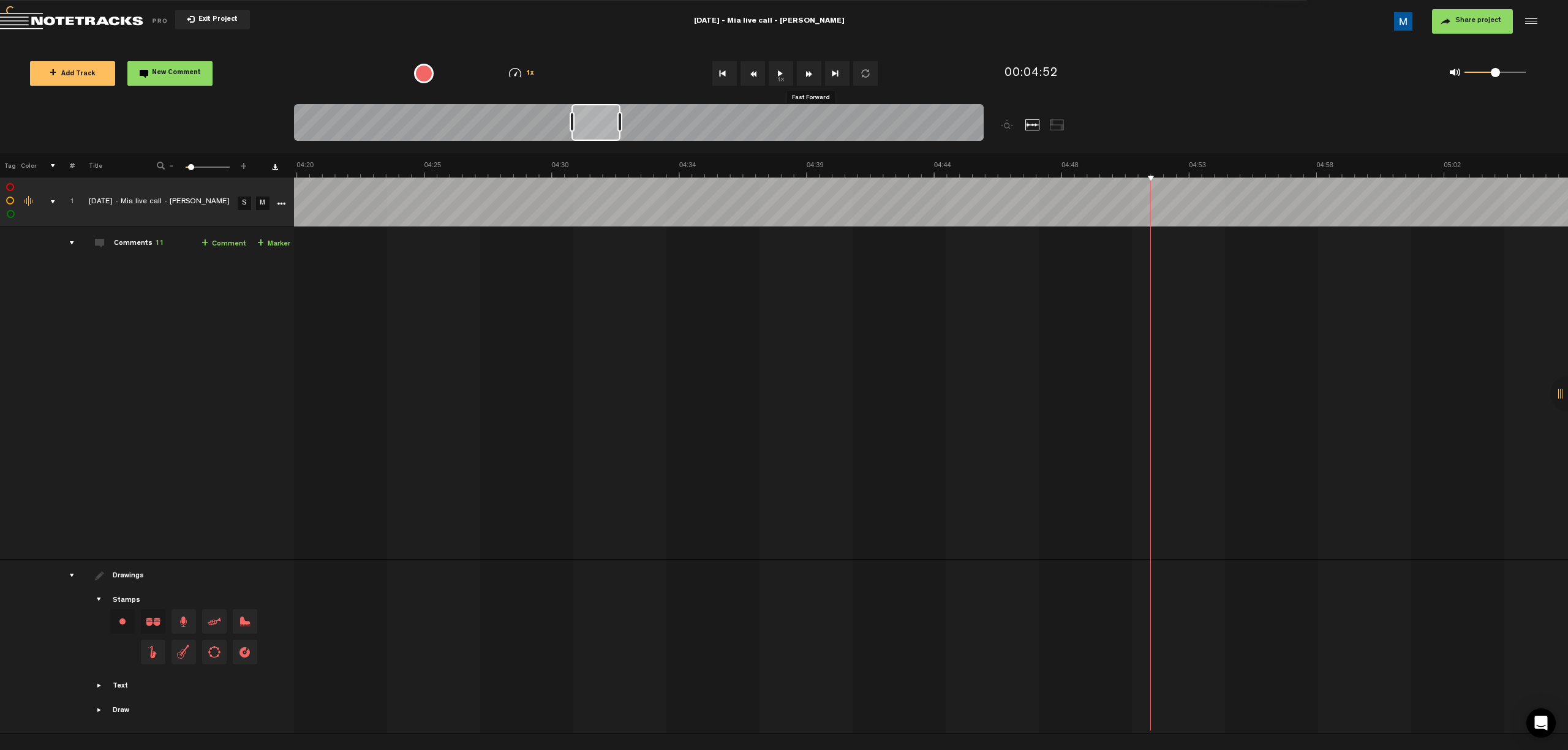
click at [745, 76] on button "Fast Forward" at bounding box center [809, 73] width 24 height 24
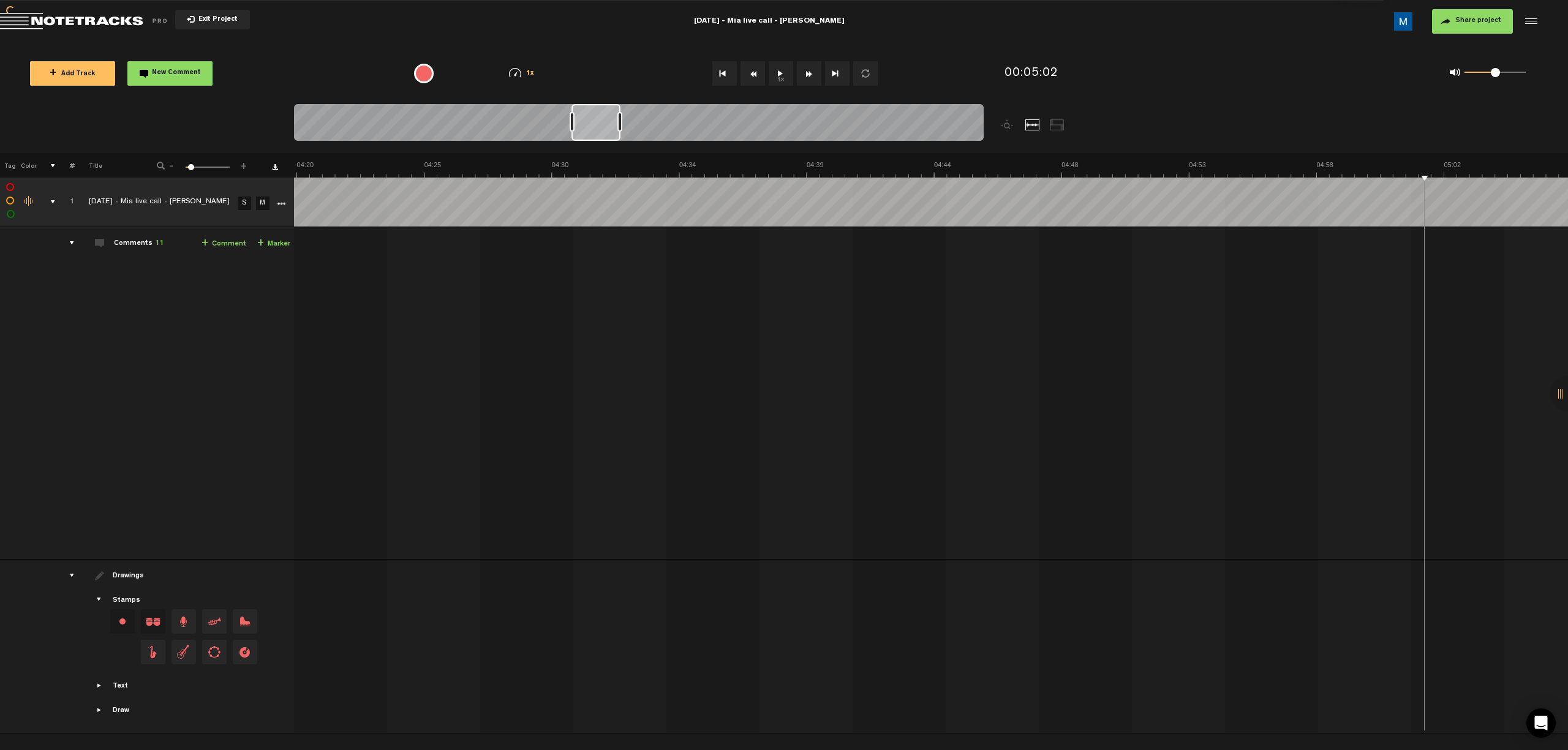
click at [745, 76] on button "Fast Forward" at bounding box center [809, 73] width 24 height 24
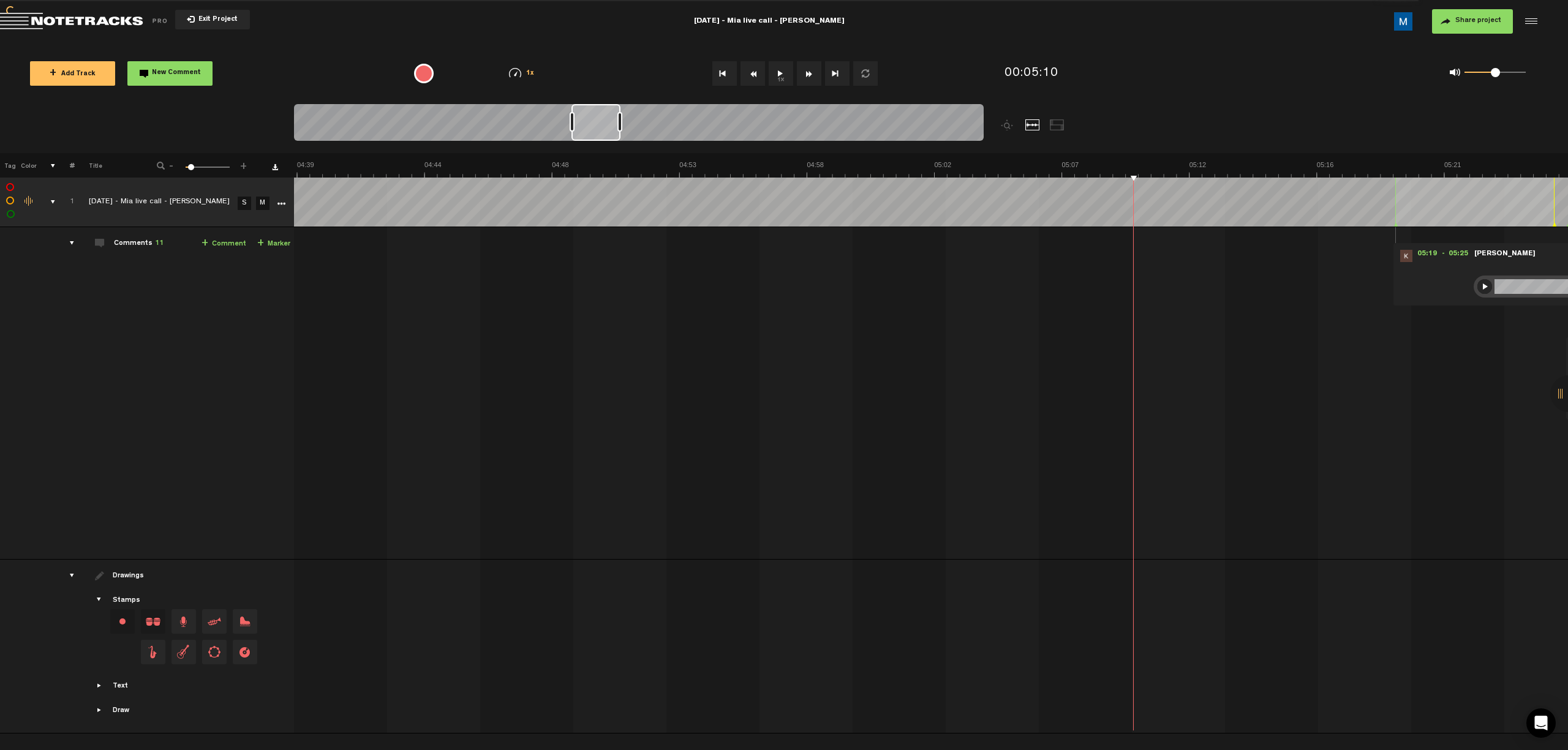
click at [745, 76] on button "Fast Forward" at bounding box center [809, 73] width 24 height 24
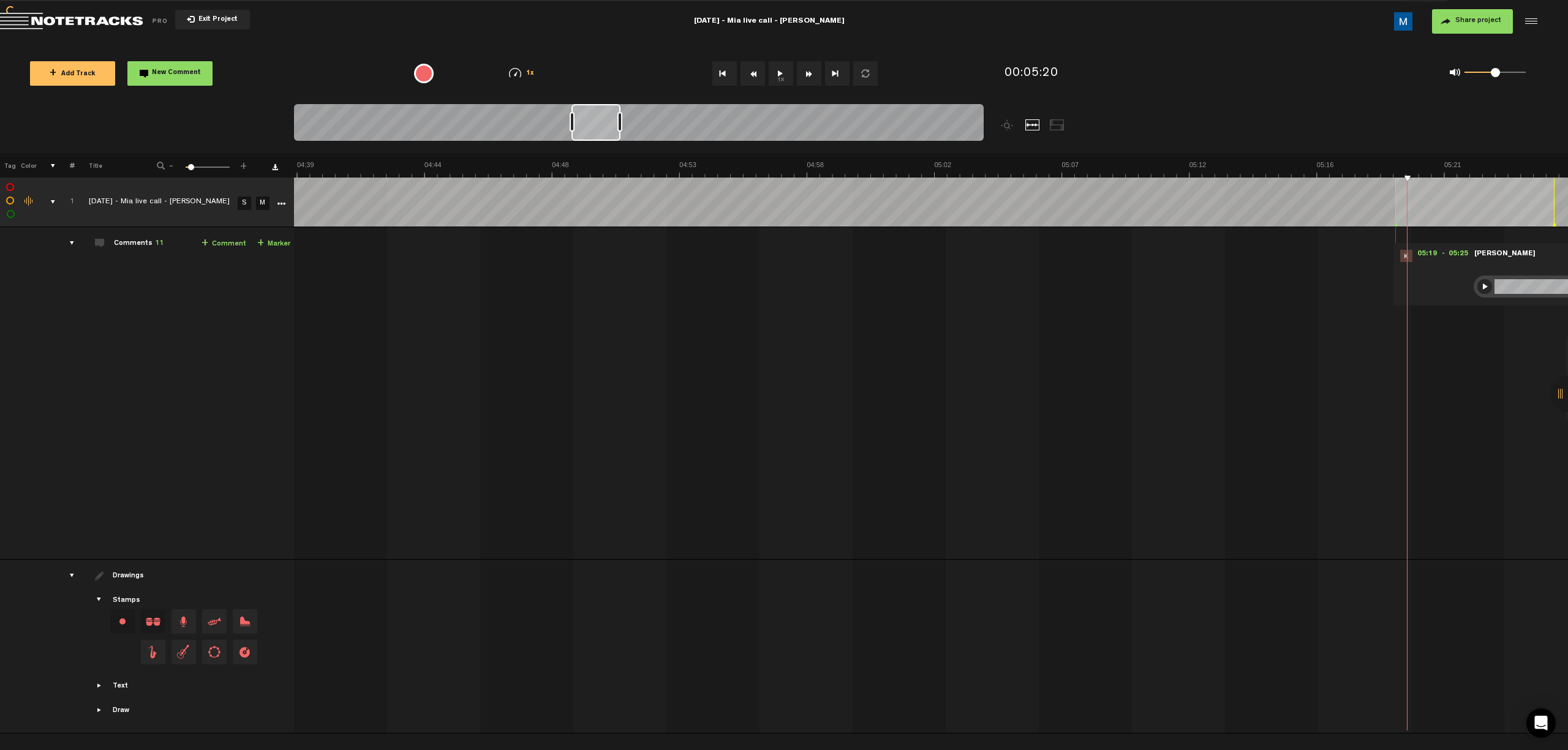
click at [745, 76] on button "Fast Forward" at bounding box center [809, 73] width 24 height 24
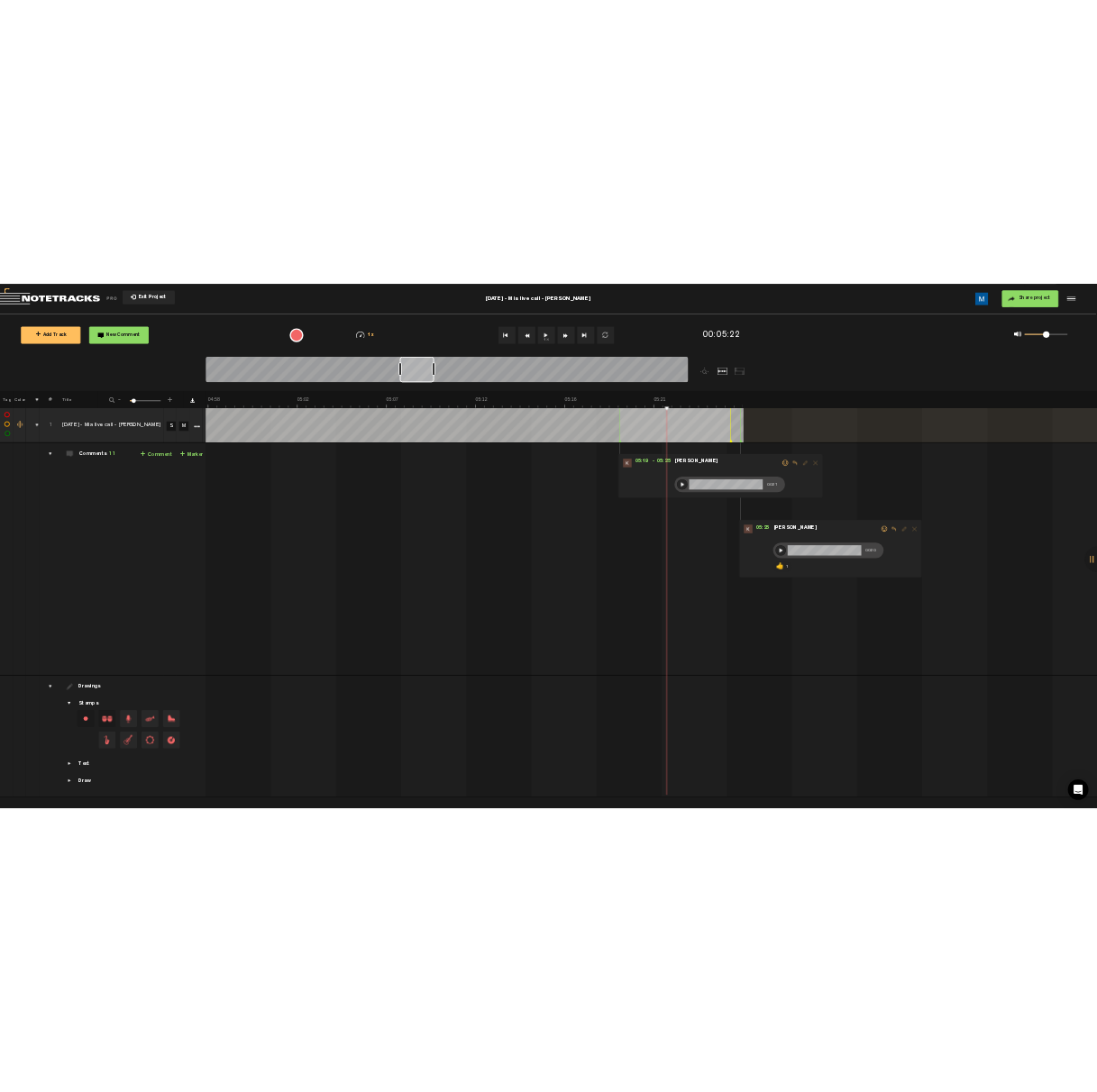
scroll to position [0, 11999]
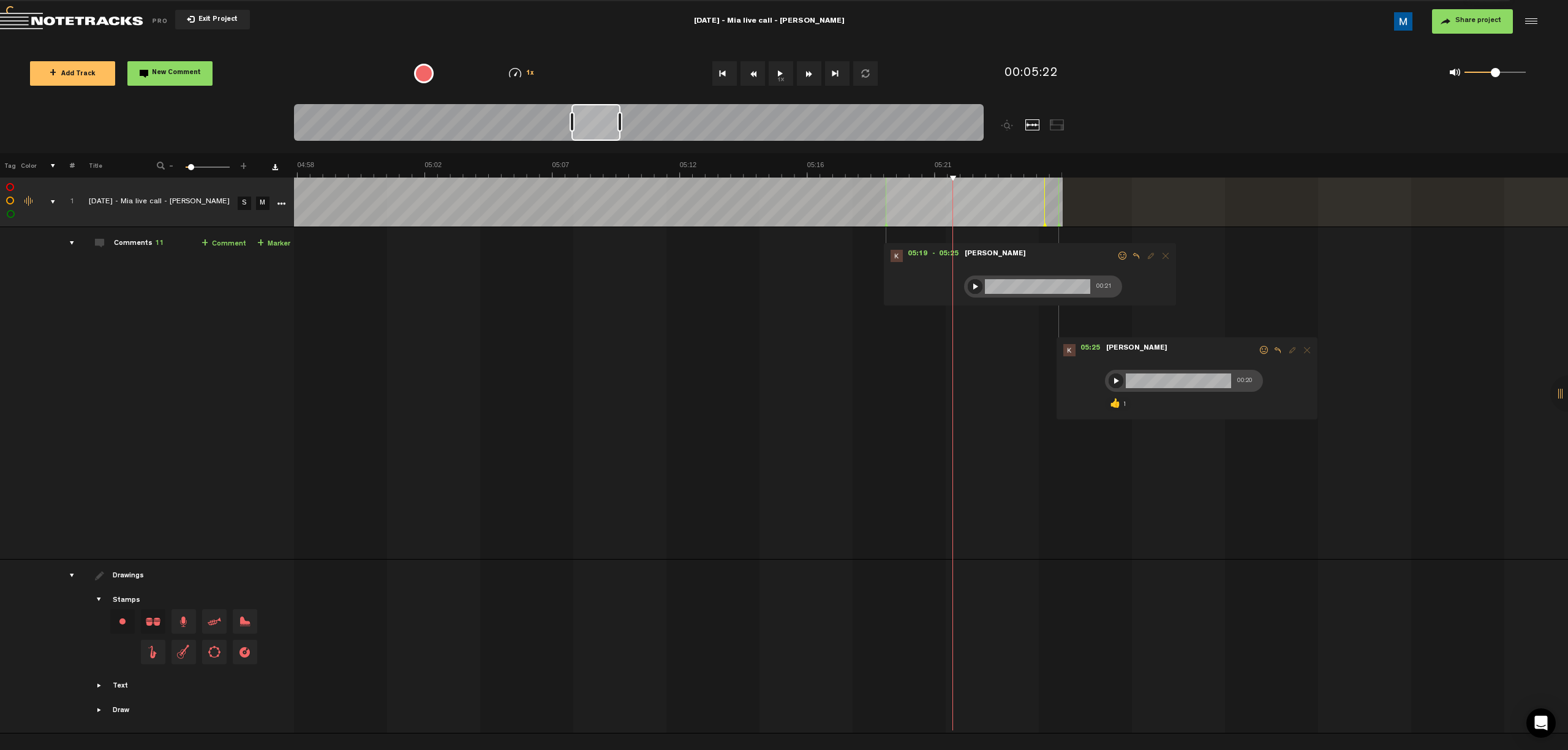
click at [745, 76] on button "Fast Forward" at bounding box center [809, 73] width 24 height 24
click at [745, 282] on div at bounding box center [975, 286] width 15 height 15
click at [745, 256] on span at bounding box center [1123, 256] width 12 height 9
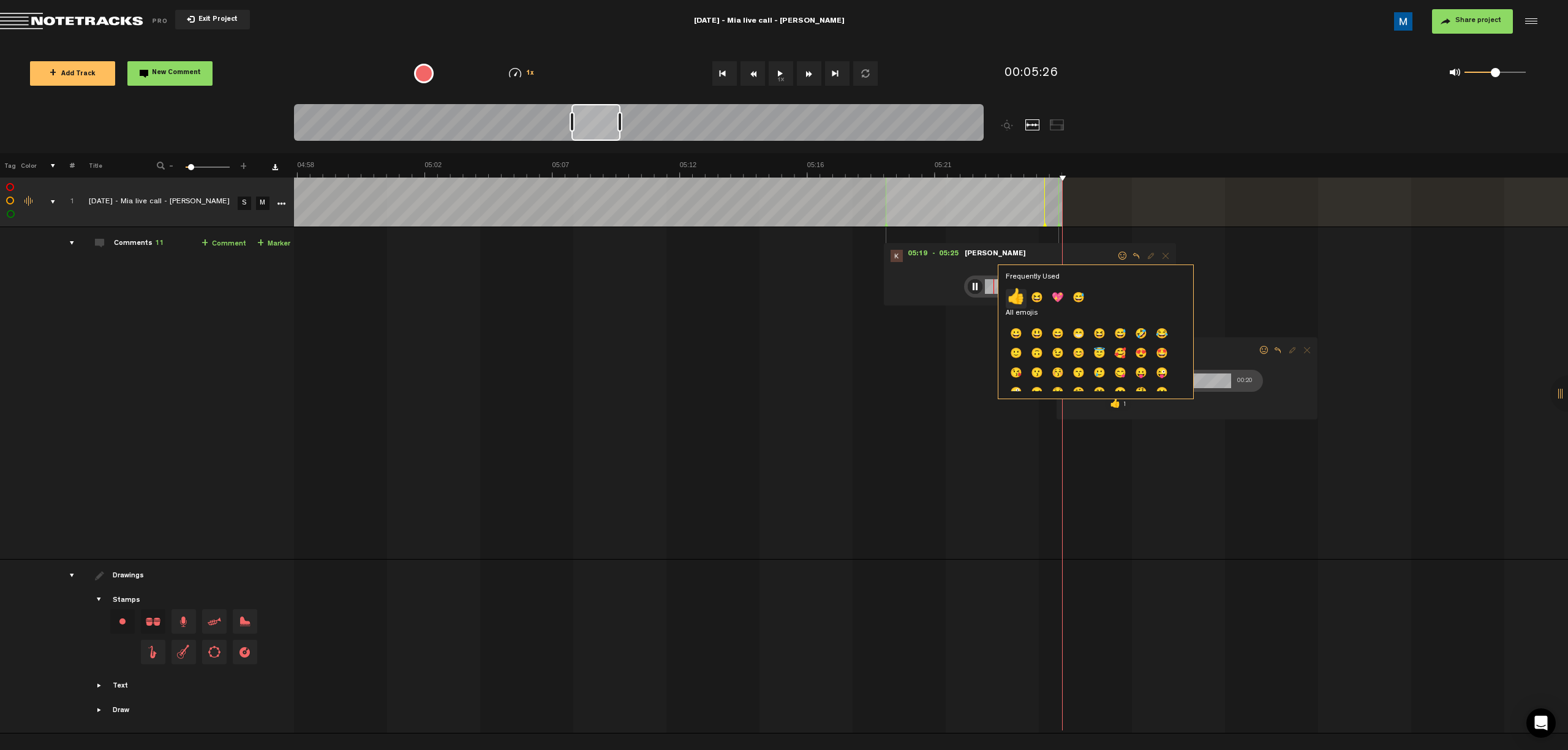
click at [745, 297] on p "👍" at bounding box center [1016, 299] width 21 height 20
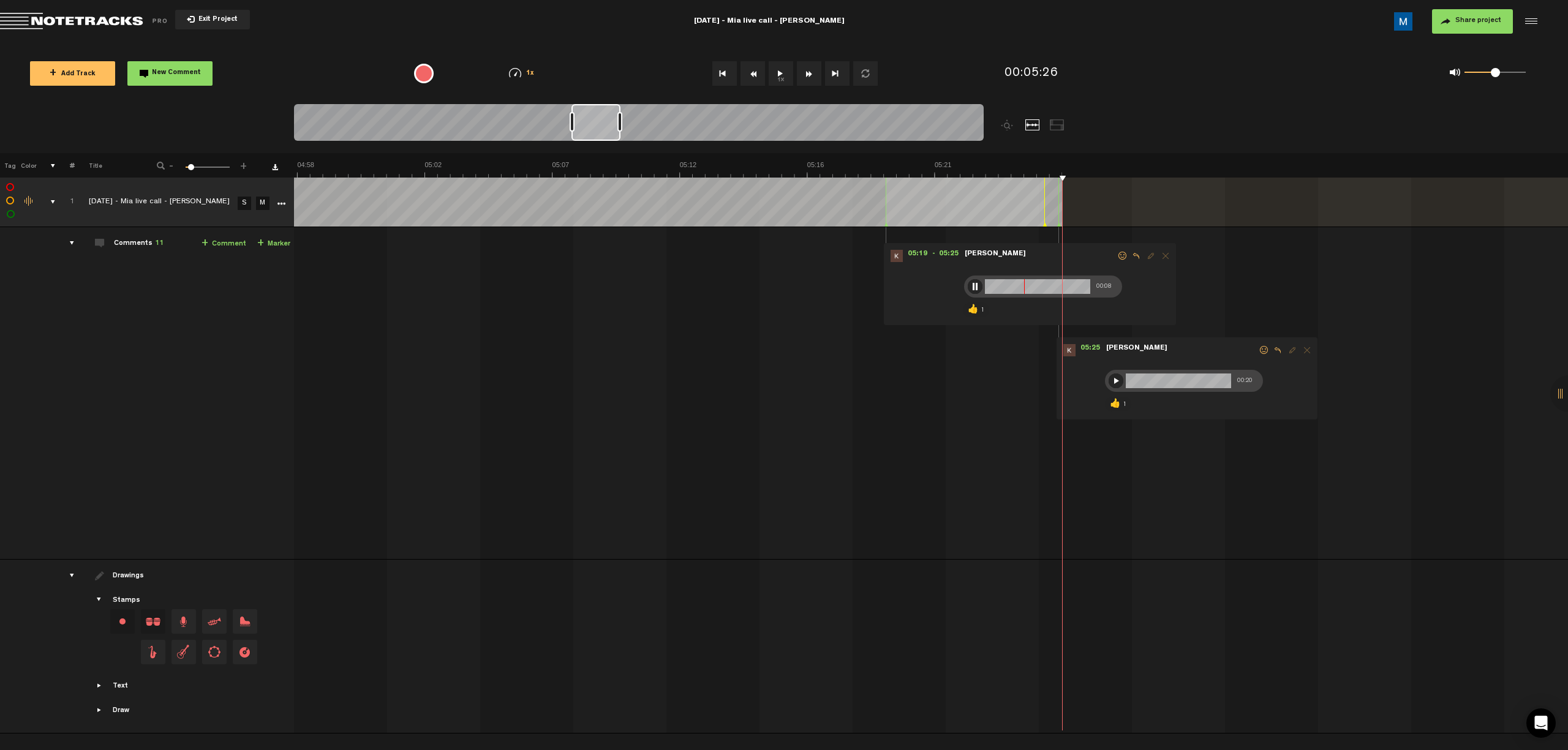
click at [745, 285] on div at bounding box center [975, 286] width 15 height 15
click at [745, 286] on div at bounding box center [975, 286] width 15 height 15
click at [745, 285] on div at bounding box center [975, 286] width 15 height 15
click at [745, 380] on div at bounding box center [1116, 381] width 15 height 15
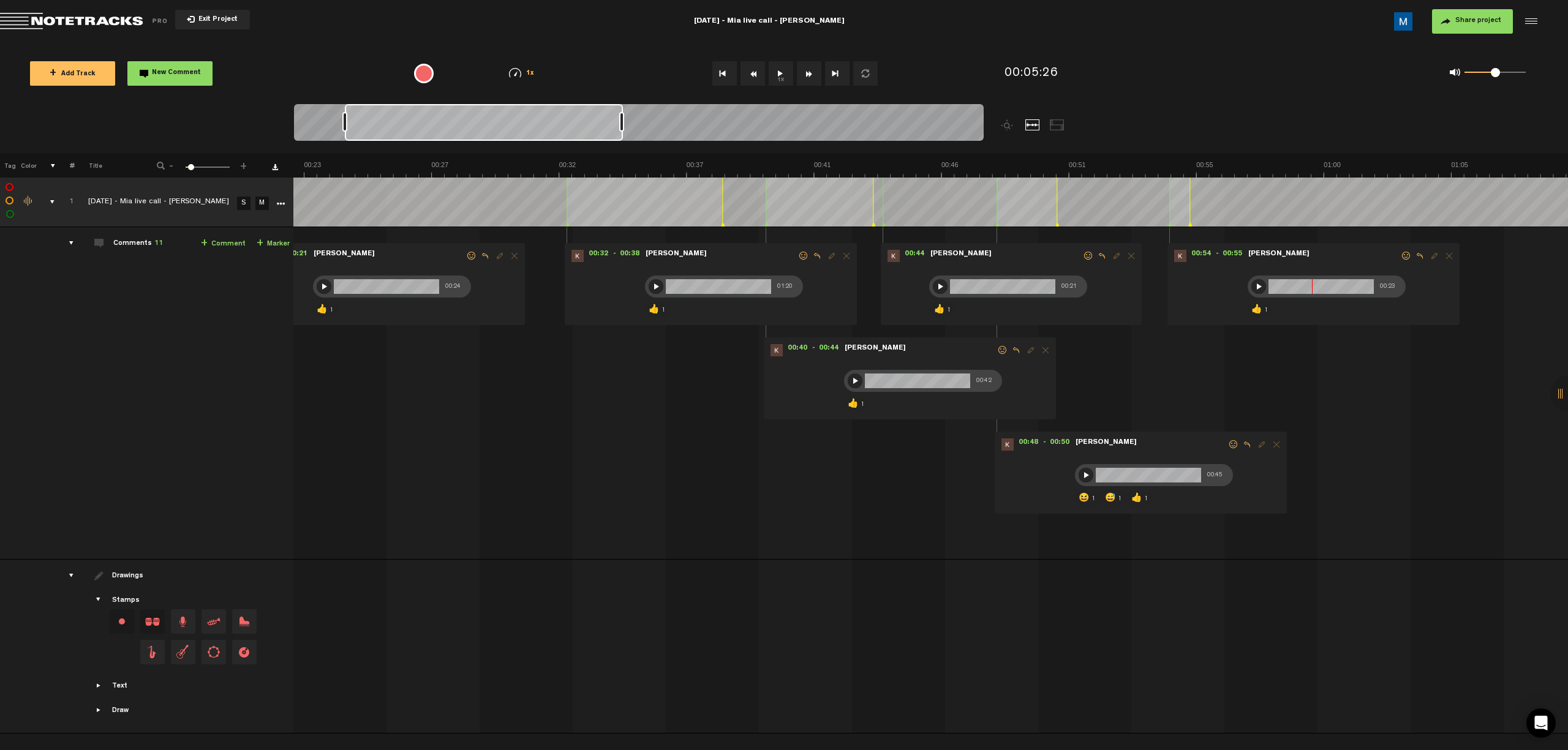
scroll to position [0, 626]
click at [745, 132] on div at bounding box center [639, 124] width 689 height 41
click at [745, 122] on div at bounding box center [639, 124] width 689 height 41
drag, startPoint x: 538, startPoint y: 121, endPoint x: 550, endPoint y: 122, distance: 12.0
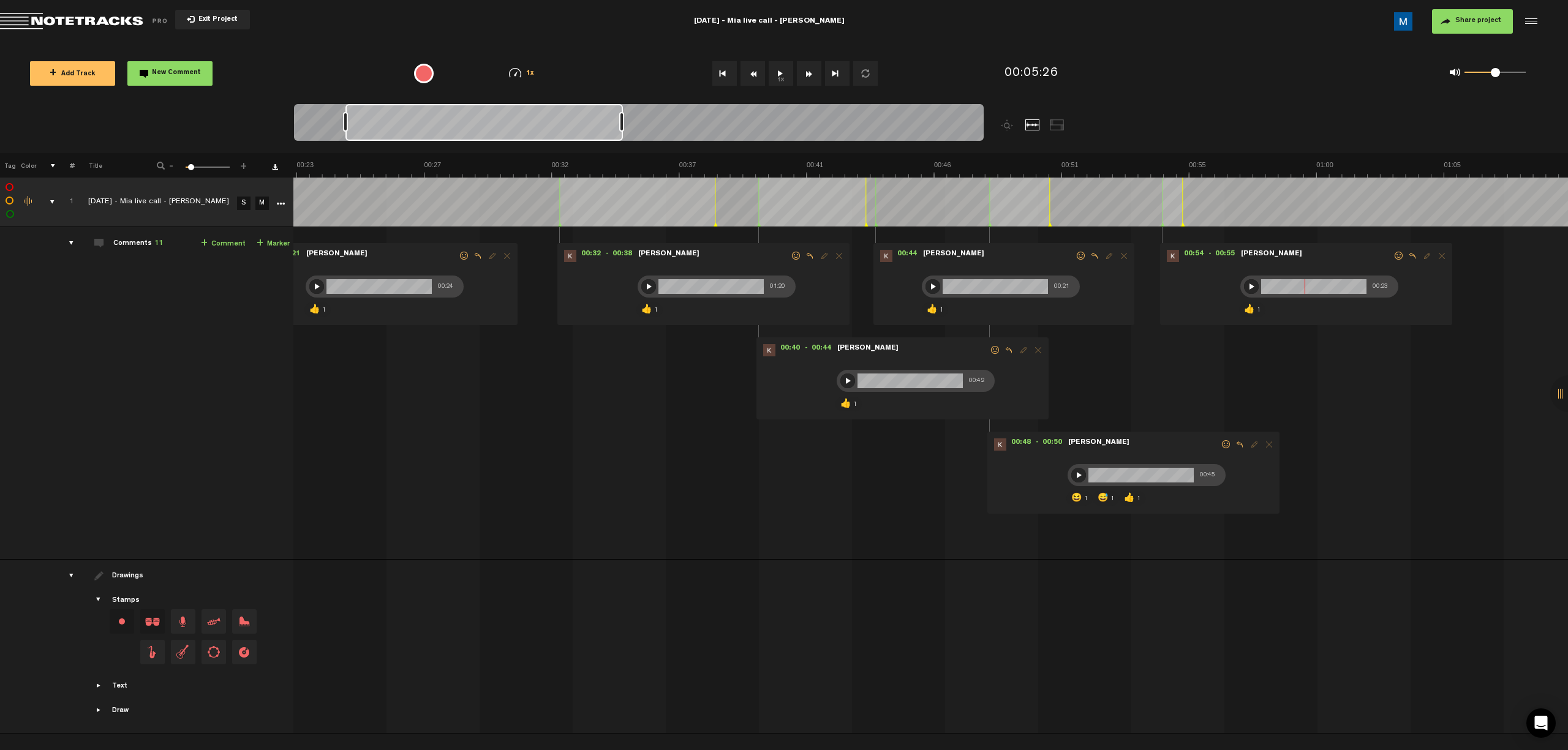
click at [586, 122] on div at bounding box center [639, 124] width 689 height 41
click at [680, 126] on div at bounding box center [639, 124] width 689 height 41
click at [745, 126] on div at bounding box center [639, 124] width 689 height 41
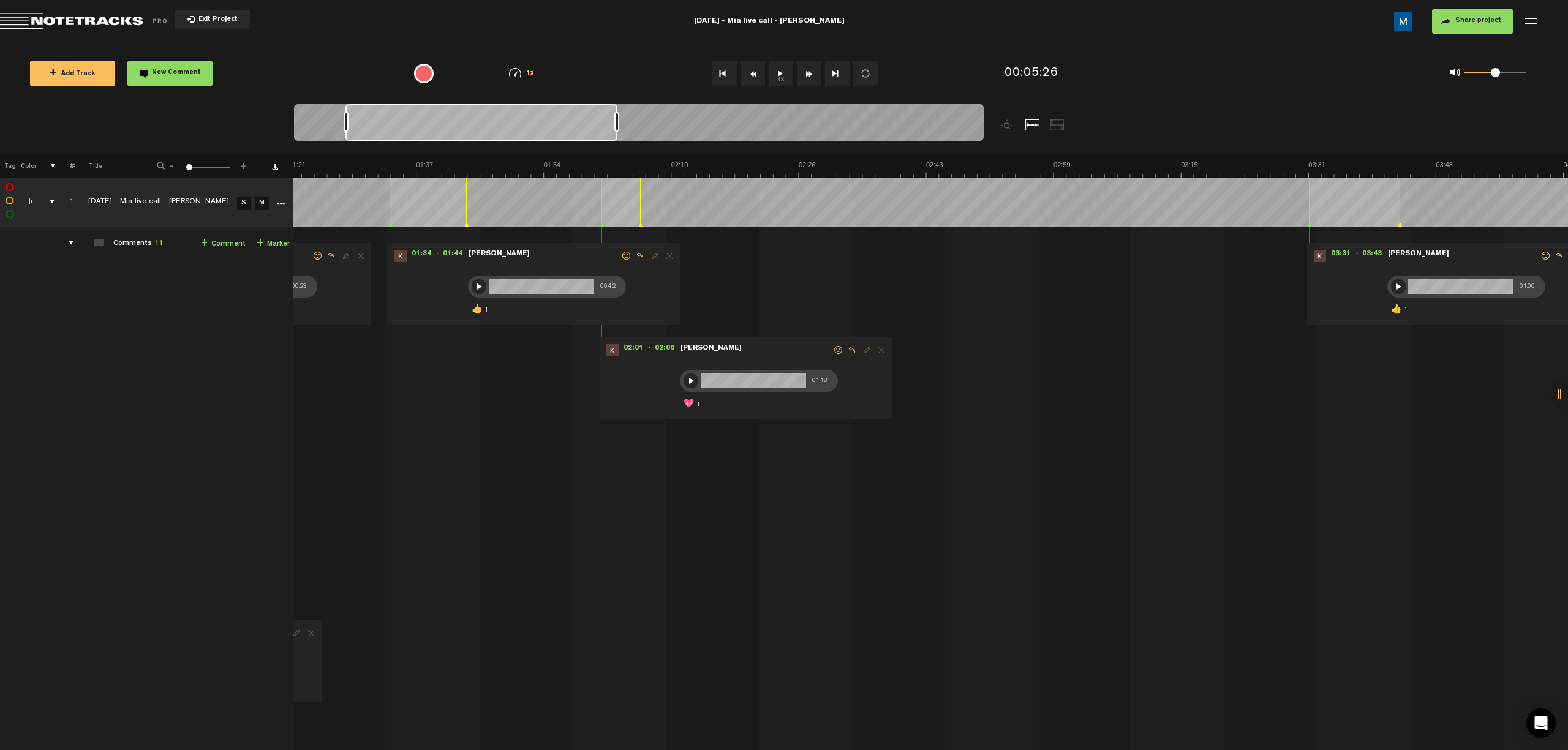
scroll to position [0, 0]
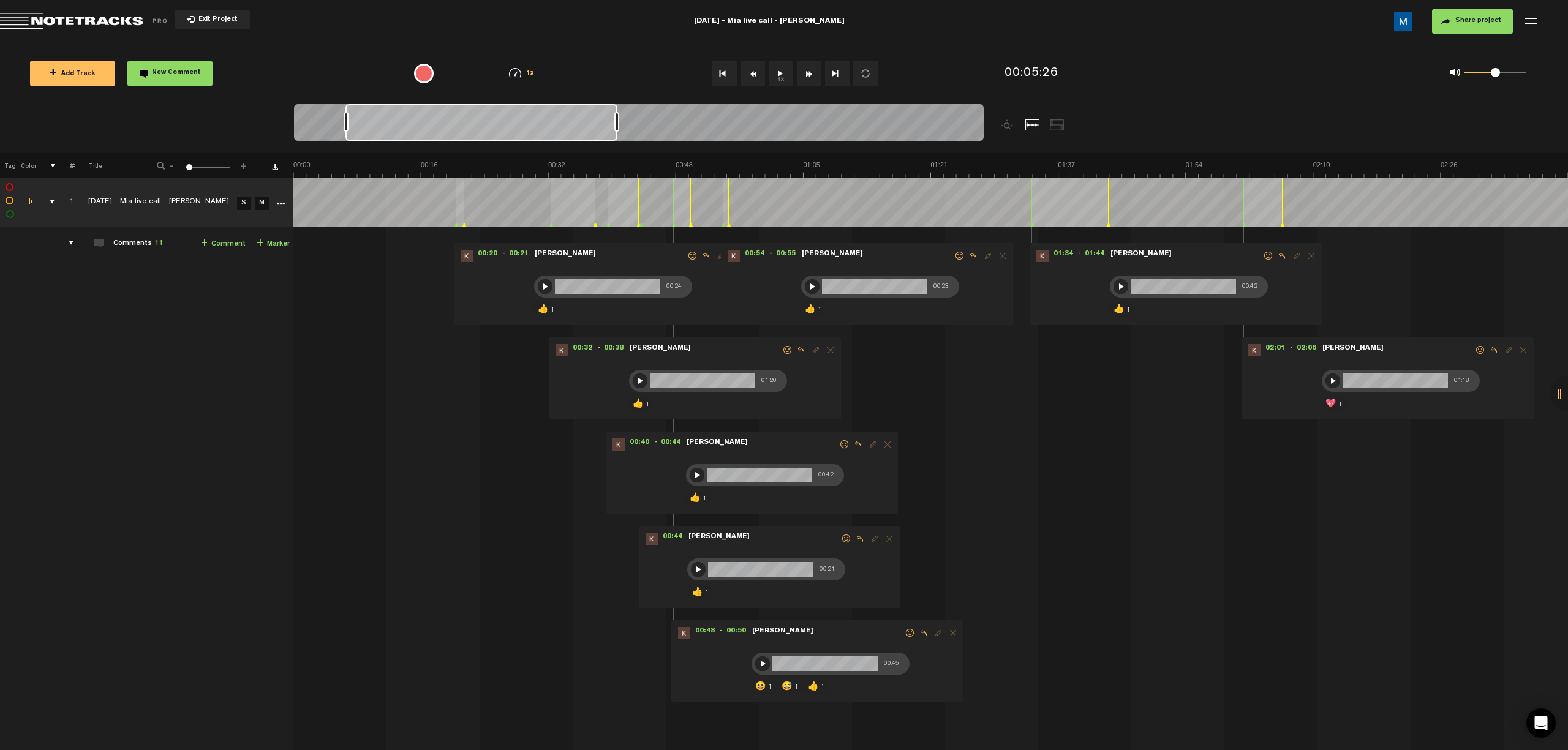
click at [19, 15] on span "Return to Project List" at bounding box center [86, 22] width 172 height 17
